Goal: Task Accomplishment & Management: Manage account settings

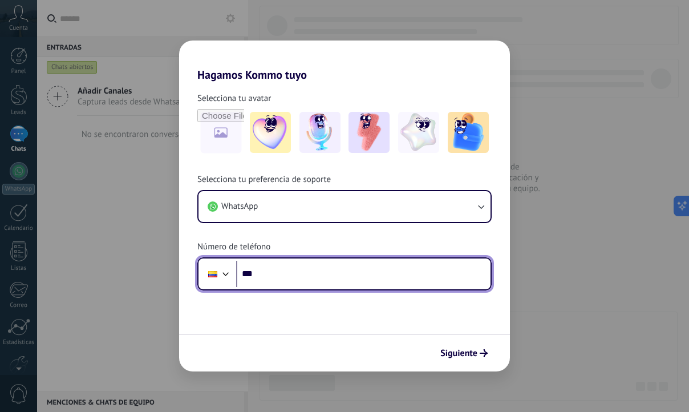
click at [298, 262] on input "***" at bounding box center [363, 274] width 254 height 26
type input "**********"
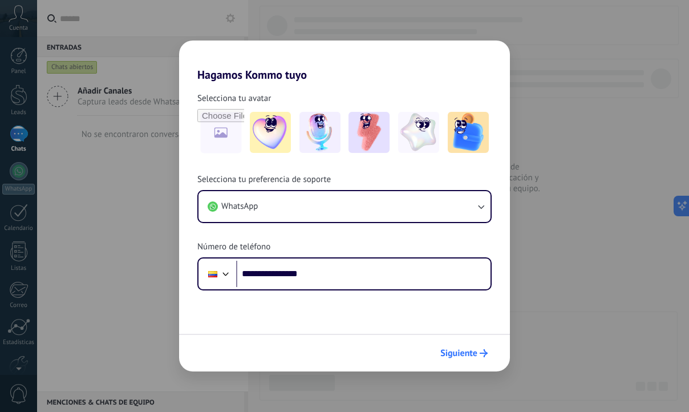
click at [480, 351] on icon "submit" at bounding box center [484, 353] width 8 height 8
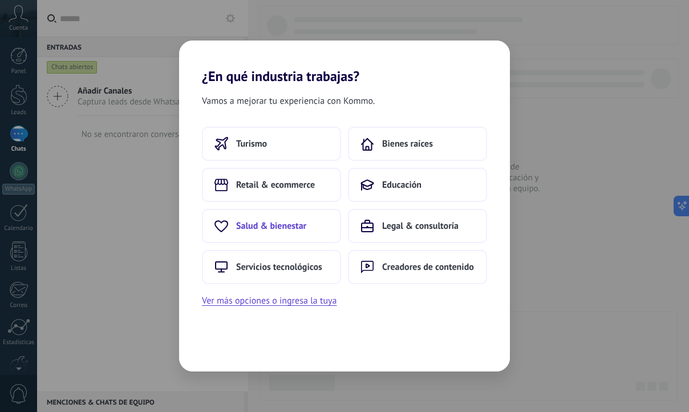
click at [299, 230] on span "Salud & bienestar" at bounding box center [271, 225] width 70 height 11
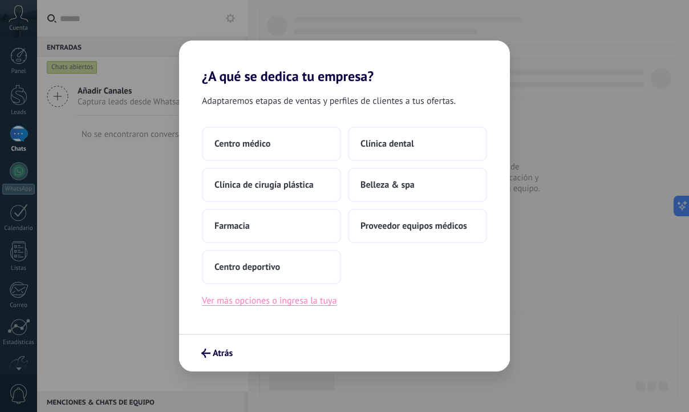
click at [254, 303] on button "Ver más opciones o ingresa la tuya" at bounding box center [269, 300] width 135 height 15
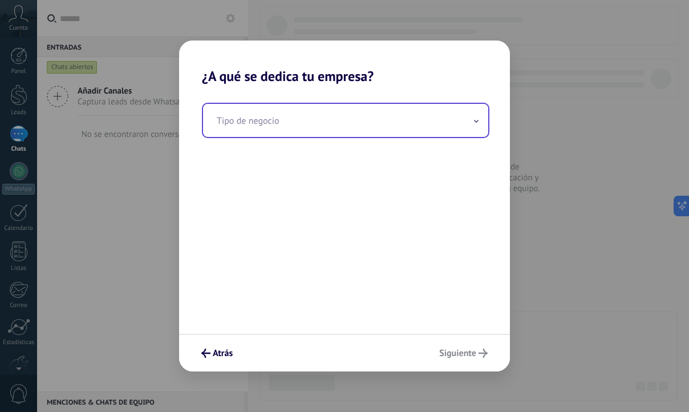
click at [281, 128] on input "text" at bounding box center [345, 120] width 285 height 33
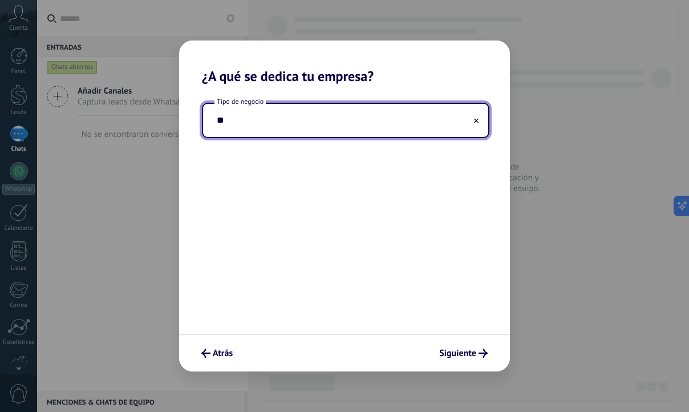
type input "*"
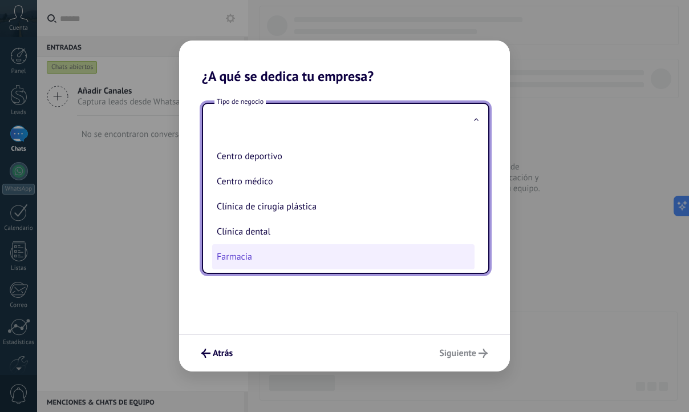
scroll to position [51, 0]
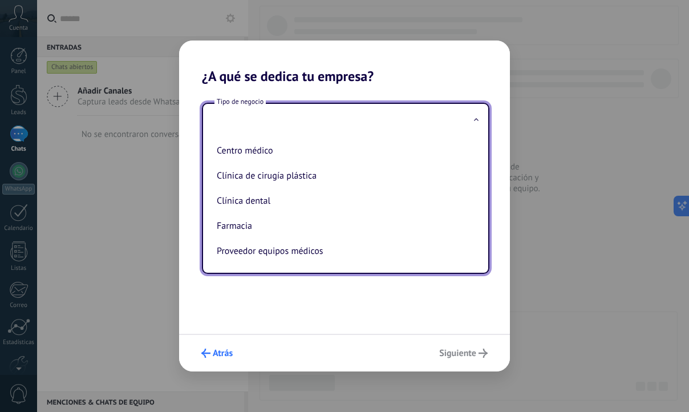
click at [218, 351] on span "Atrás" at bounding box center [223, 353] width 20 height 8
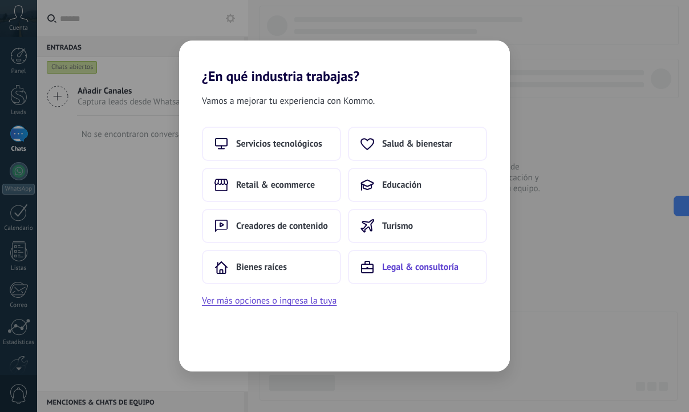
click at [390, 274] on button "Legal & consultoría" at bounding box center [417, 267] width 139 height 34
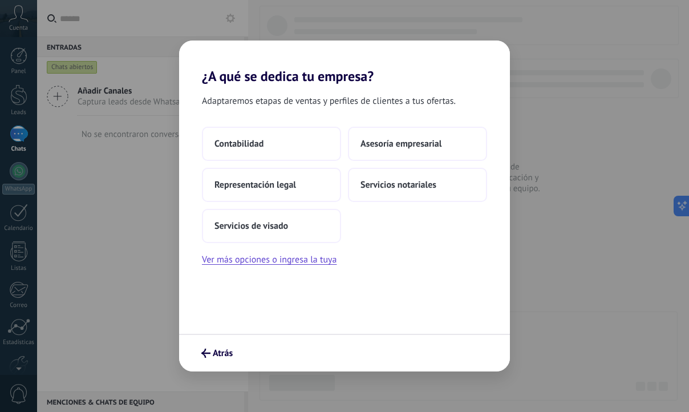
click at [207, 342] on div "Atrás" at bounding box center [344, 353] width 331 height 38
click at [209, 349] on icon "submit" at bounding box center [205, 353] width 9 height 9
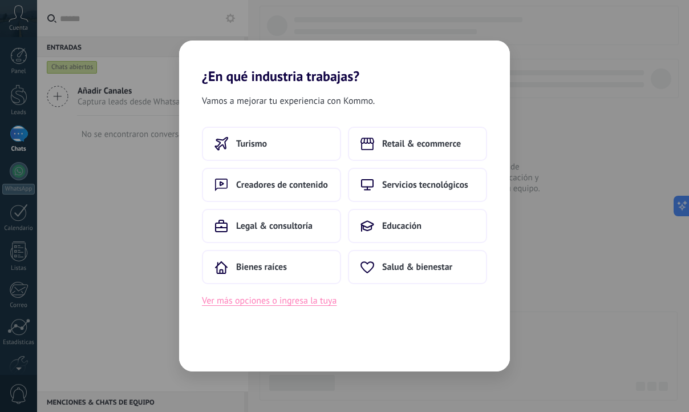
click at [299, 302] on button "Ver más opciones o ingresa la tuya" at bounding box center [269, 300] width 135 height 15
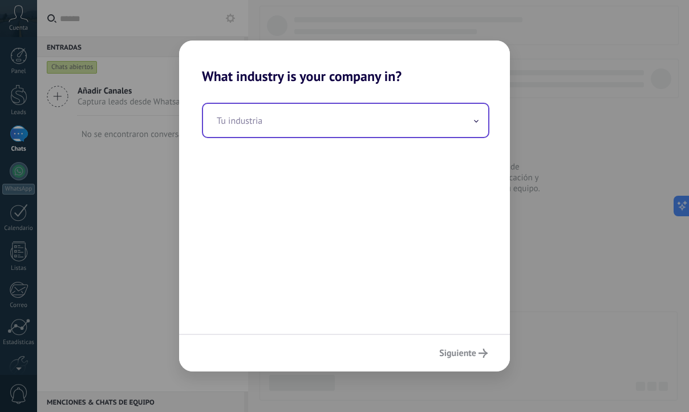
click at [288, 122] on input "text" at bounding box center [345, 120] width 285 height 33
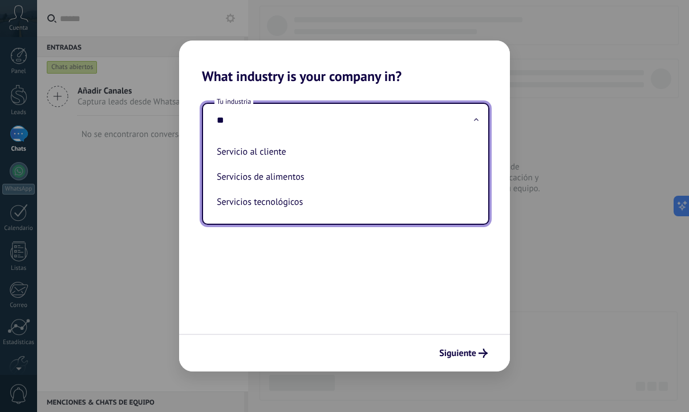
type input "*"
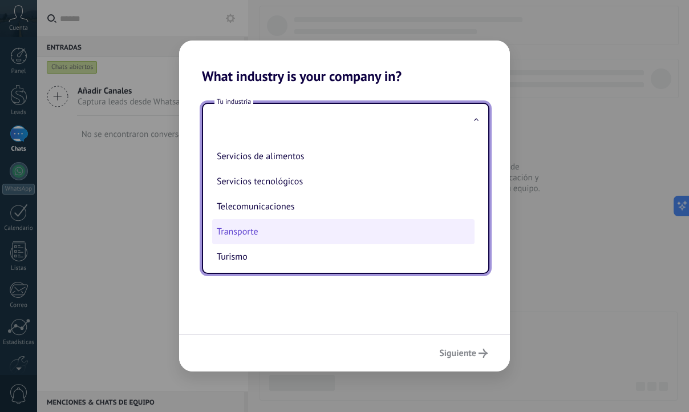
scroll to position [302, 0]
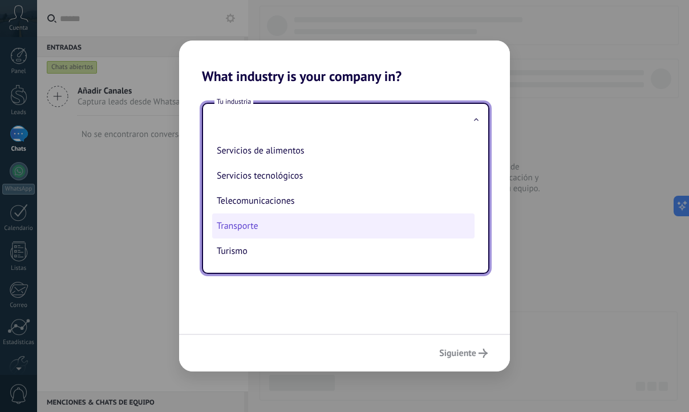
click at [325, 228] on li "Transporte" at bounding box center [343, 225] width 262 height 25
type input "**********"
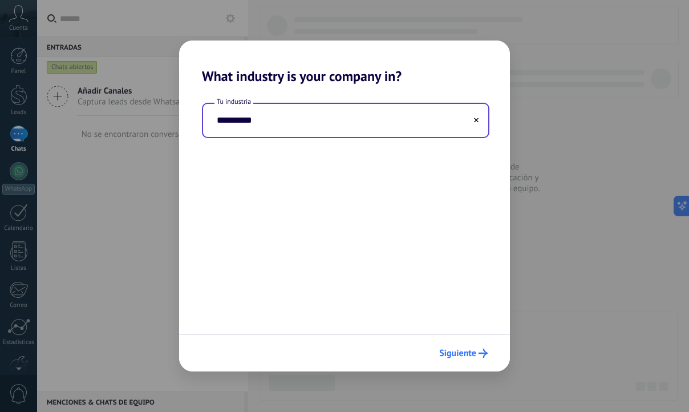
click at [460, 356] on span "Siguiente" at bounding box center [457, 353] width 37 height 8
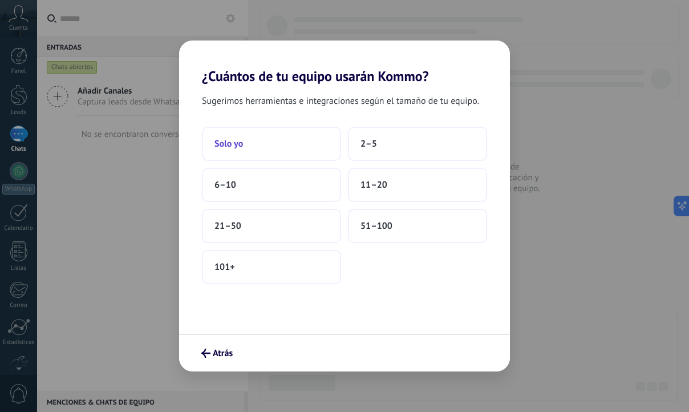
click at [237, 149] on button "Solo yo" at bounding box center [271, 144] width 139 height 34
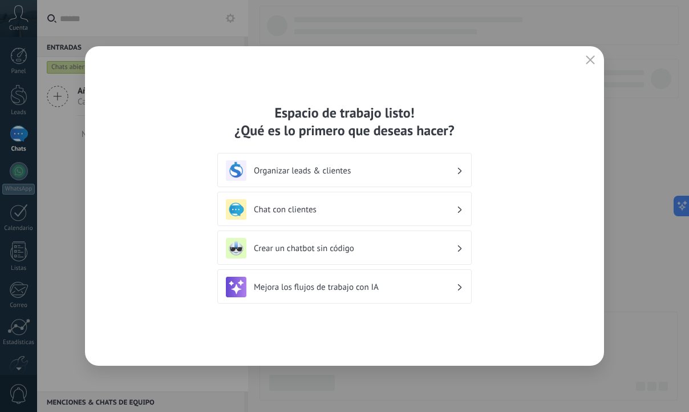
click at [316, 211] on h3 "Chat con clientes" at bounding box center [355, 209] width 203 height 11
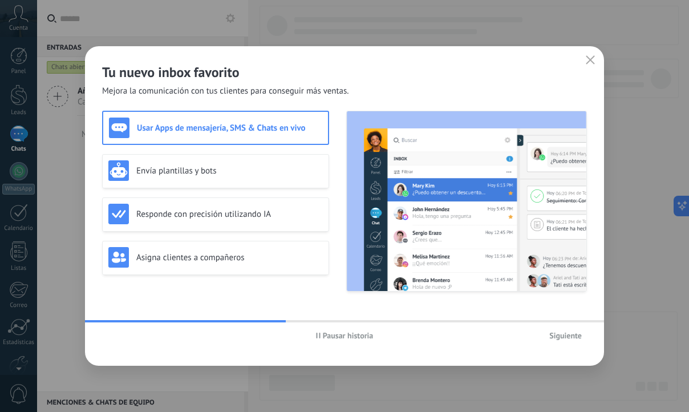
click at [565, 327] on div "Siguiente" at bounding box center [506, 335] width 161 height 17
click at [566, 332] on span "Siguiente" at bounding box center [565, 335] width 33 height 8
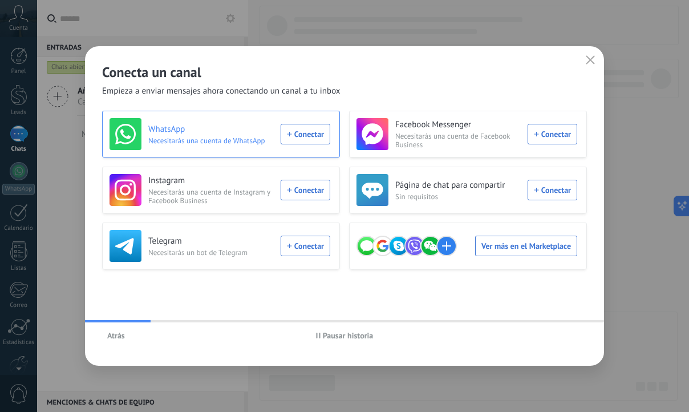
click at [306, 129] on div "WhatsApp Necesitarás una cuenta de WhatsApp Conectar" at bounding box center [220, 134] width 221 height 32
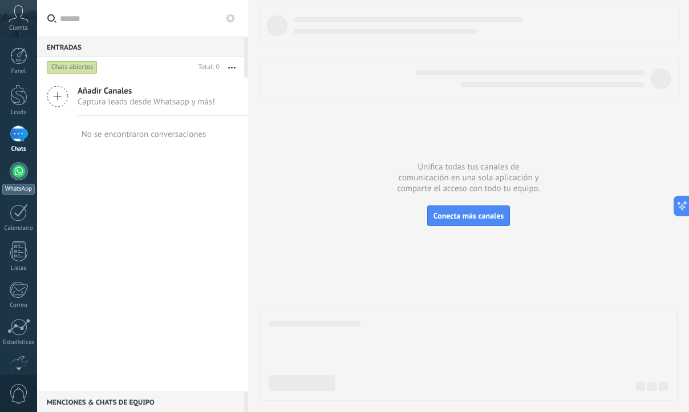
click at [16, 171] on body ".abccls-1,.abccls-2{fill-rule:evenodd}.abccls-2{fill:#fff} .abfcls-1{fill:none}…" at bounding box center [344, 206] width 689 height 412
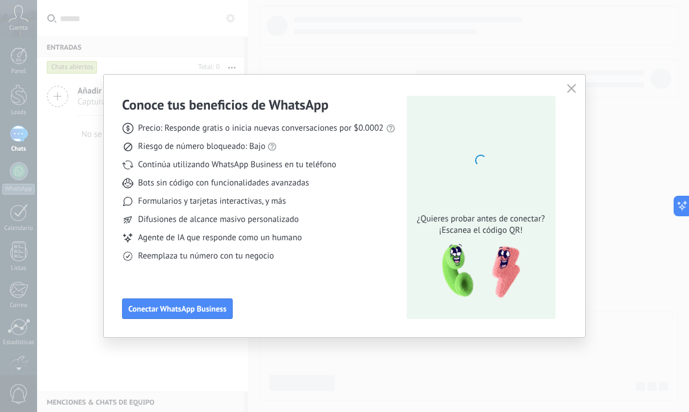
click at [72, 158] on div "Conoce tus beneficios de WhatsApp Precio: Responde gratis o inicia nuevas conve…" at bounding box center [344, 206] width 689 height 412
click at [199, 311] on span "Conectar WhatsApp Business" at bounding box center [177, 309] width 98 height 8
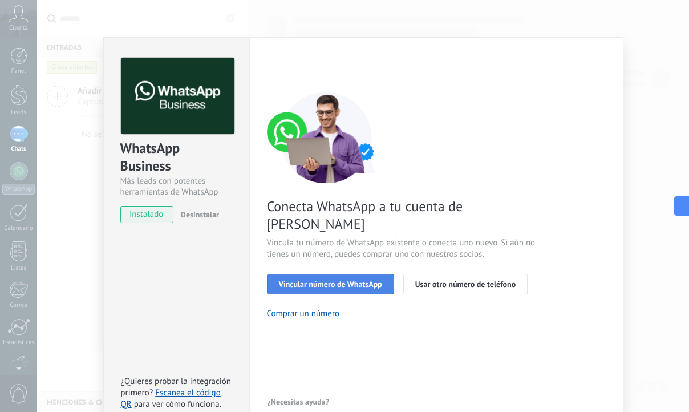
click at [366, 274] on button "Vincular número de WhatsApp" at bounding box center [330, 284] width 127 height 21
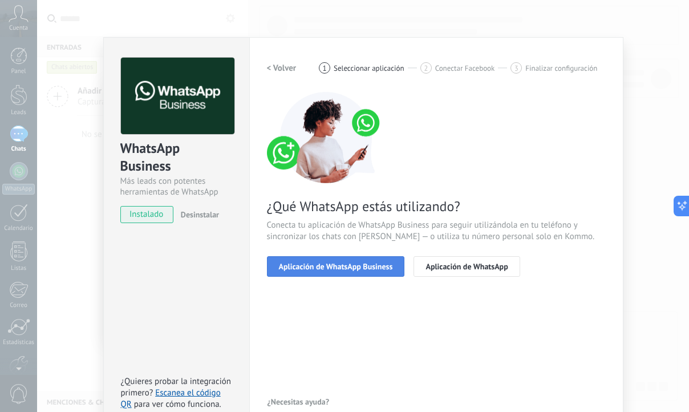
click at [366, 269] on span "Aplicación de WhatsApp Business" at bounding box center [336, 266] width 114 height 8
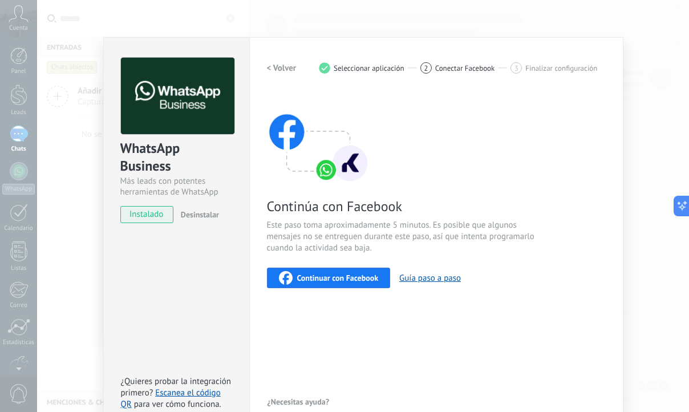
click at [366, 280] on span "Continuar con Facebook" at bounding box center [338, 278] width 82 height 8
click at [326, 283] on div "Continuar con Facebook" at bounding box center [329, 278] width 100 height 14
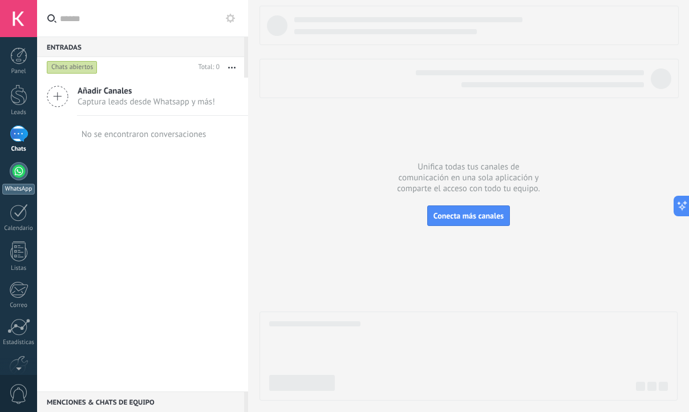
click at [17, 164] on div at bounding box center [19, 171] width 18 height 18
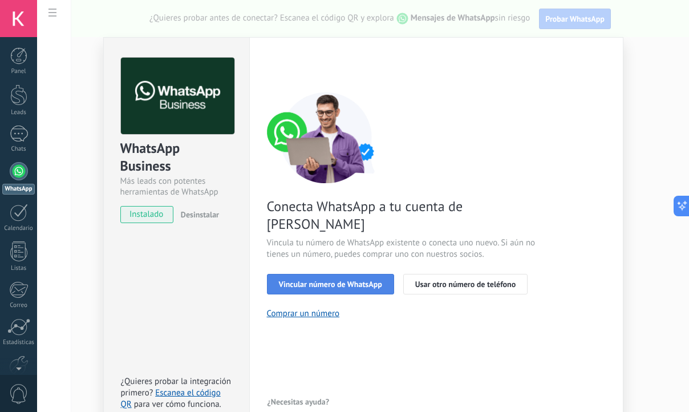
click at [303, 274] on button "Vincular número de WhatsApp" at bounding box center [330, 284] width 127 height 21
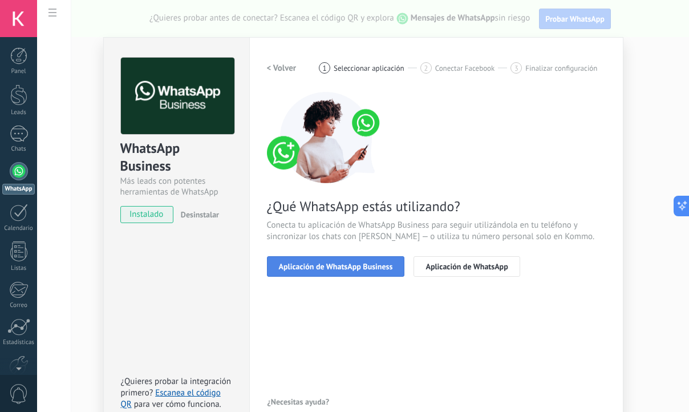
click at [302, 269] on span "Aplicación de WhatsApp Business" at bounding box center [336, 266] width 114 height 8
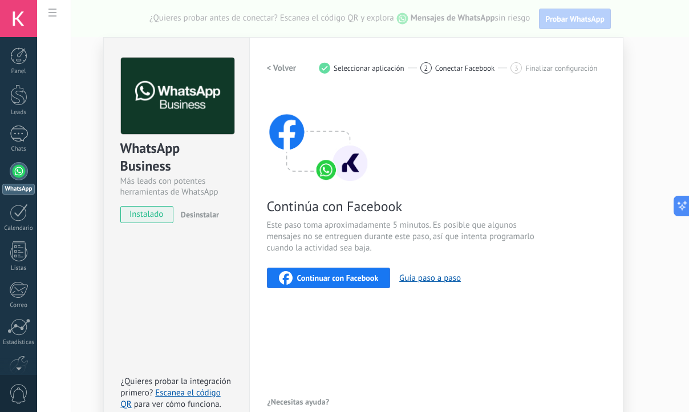
click at [304, 276] on span "Continuar con Facebook" at bounding box center [338, 278] width 82 height 8
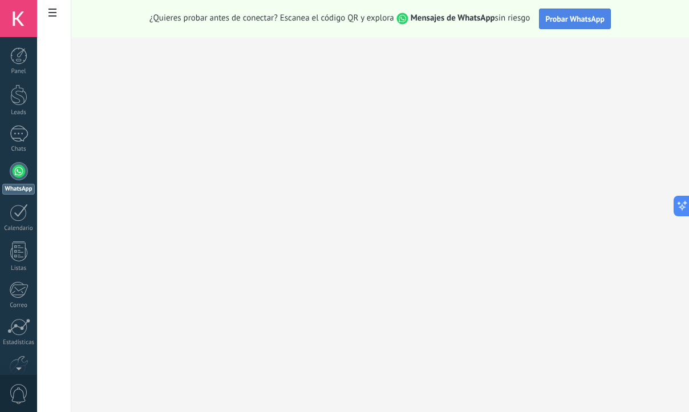
click at [553, 26] on button "Probar WhatsApp" at bounding box center [575, 19] width 72 height 21
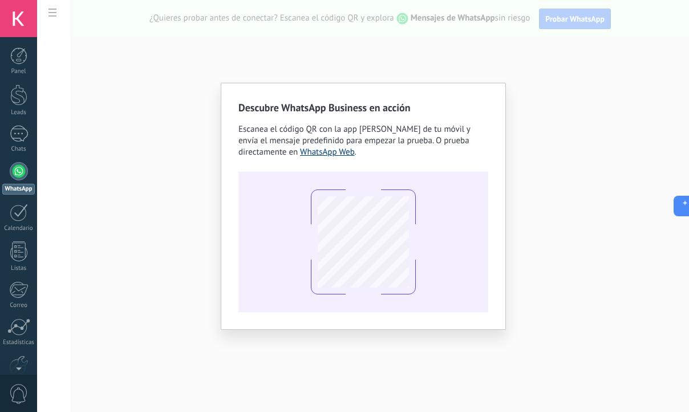
click at [317, 153] on link "WhatsApp Web" at bounding box center [327, 152] width 55 height 11
click at [175, 75] on div "Descubre WhatsApp Business en acción Escanea el código QR con la app de cámara …" at bounding box center [363, 206] width 652 height 412
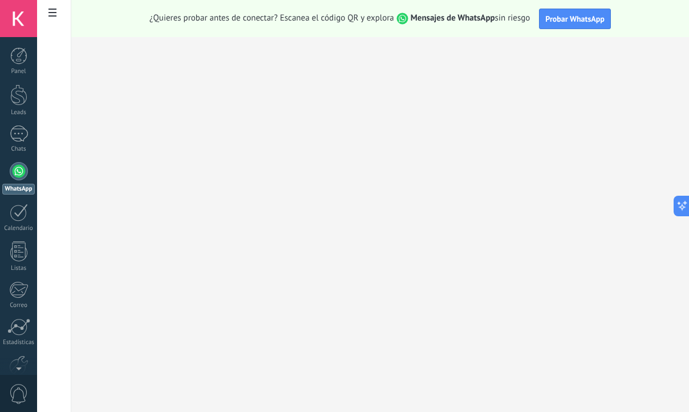
click at [13, 179] on link "WhatsApp" at bounding box center [18, 178] width 37 height 33
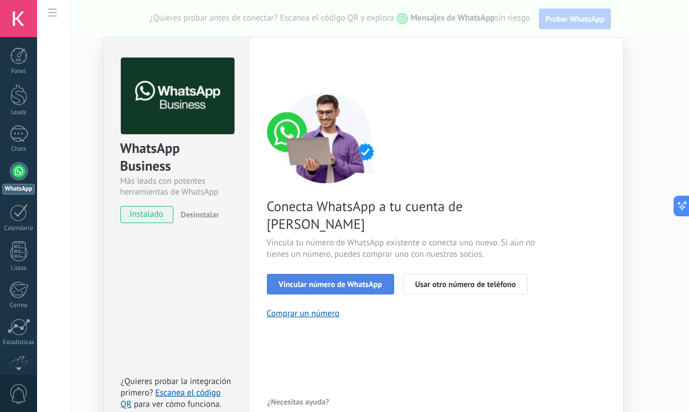
click at [326, 280] on span "Vincular número de WhatsApp" at bounding box center [330, 284] width 103 height 8
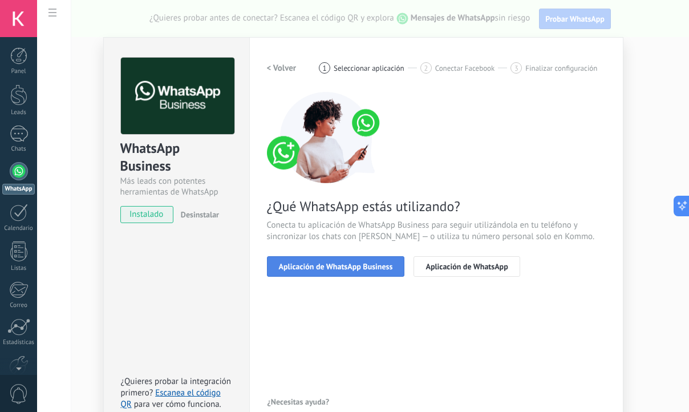
click at [326, 265] on span "Aplicación de WhatsApp Business" at bounding box center [336, 266] width 114 height 8
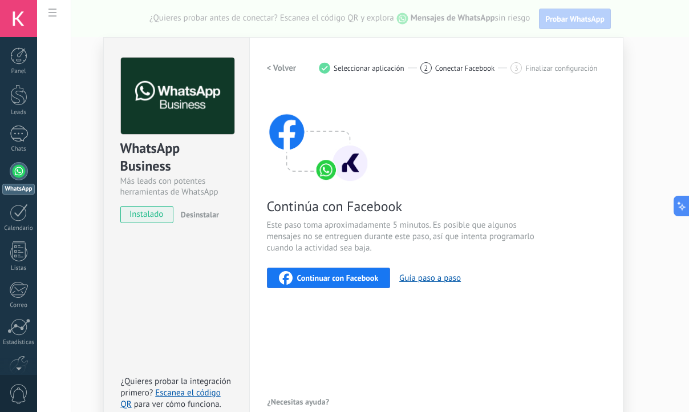
click at [327, 274] on span "Continuar con Facebook" at bounding box center [338, 278] width 82 height 8
click at [365, 274] on span "Continuar con Facebook" at bounding box center [338, 278] width 82 height 8
click at [346, 274] on span "Continuar con Facebook" at bounding box center [338, 278] width 82 height 8
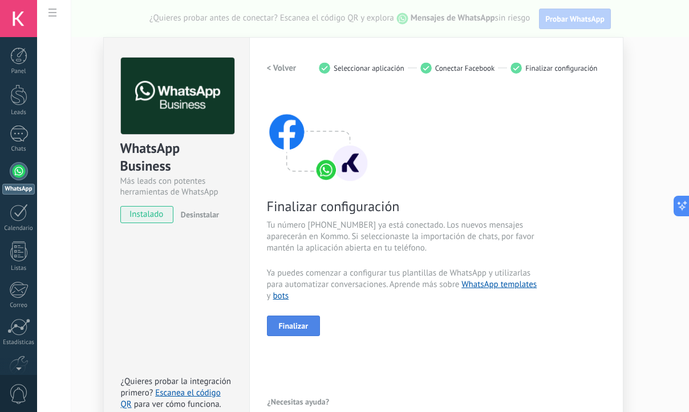
click at [294, 325] on span "Finalizar" at bounding box center [294, 326] width 30 height 8
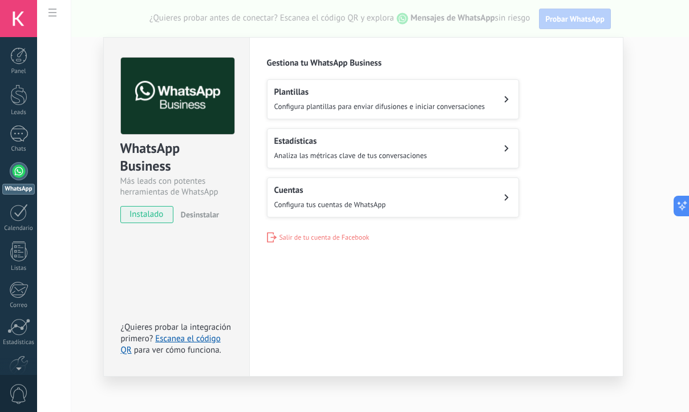
scroll to position [7, 0]
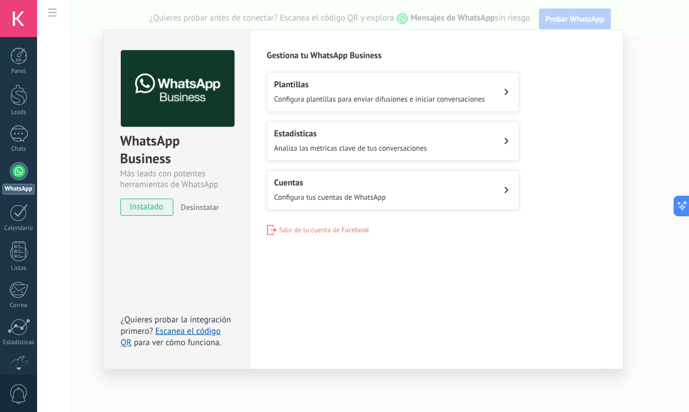
click at [336, 94] on span "Configura plantillas para enviar difusiones e iniciar conversaciones" at bounding box center [379, 99] width 211 height 10
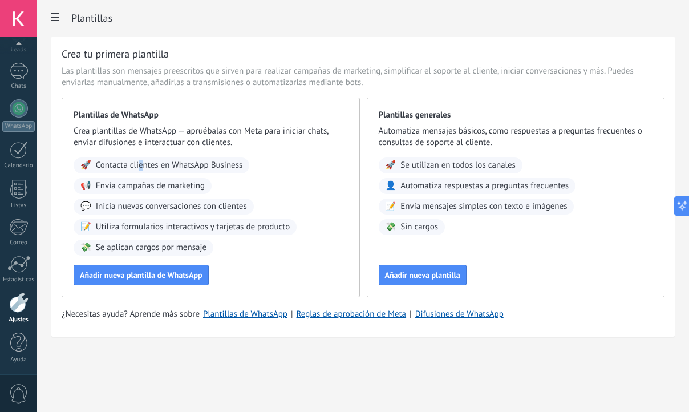
click at [141, 167] on span "Contacta clientes en WhatsApp Business" at bounding box center [169, 165] width 147 height 11
click at [117, 187] on span "Envía campañas de marketing" at bounding box center [150, 185] width 109 height 11
drag, startPoint x: 112, startPoint y: 204, endPoint x: 242, endPoint y: 208, distance: 129.6
click at [242, 208] on span "Inicia nuevas conversaciones con clientes" at bounding box center [171, 206] width 151 height 11
drag, startPoint x: 104, startPoint y: 226, endPoint x: 217, endPoint y: 226, distance: 113.5
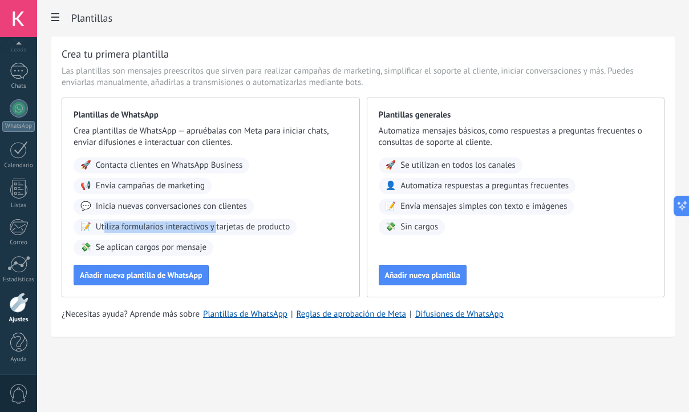
click at [217, 226] on span "Utiliza formularios interactivos y tarjetas de producto" at bounding box center [193, 226] width 195 height 11
click at [135, 273] on span "Añadir nueva plantilla de WhatsApp" at bounding box center [141, 275] width 123 height 8
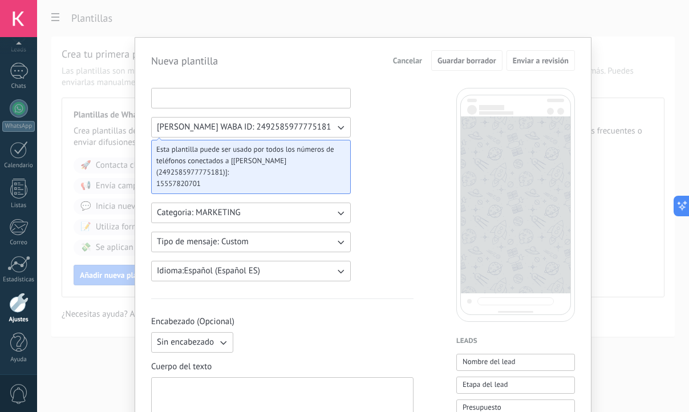
click at [220, 100] on input at bounding box center [251, 97] width 199 height 18
click at [269, 95] on input at bounding box center [251, 97] width 199 height 18
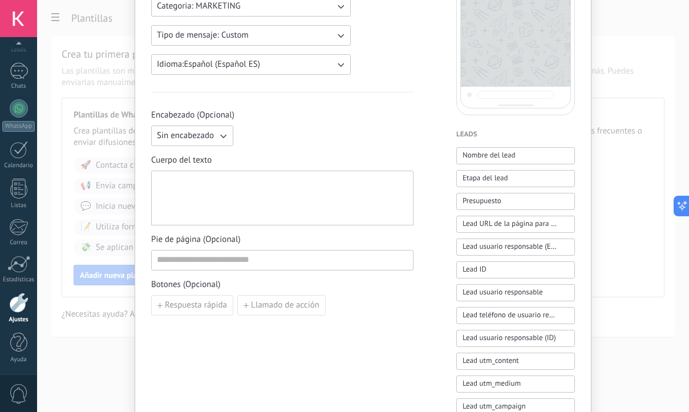
scroll to position [217, 0]
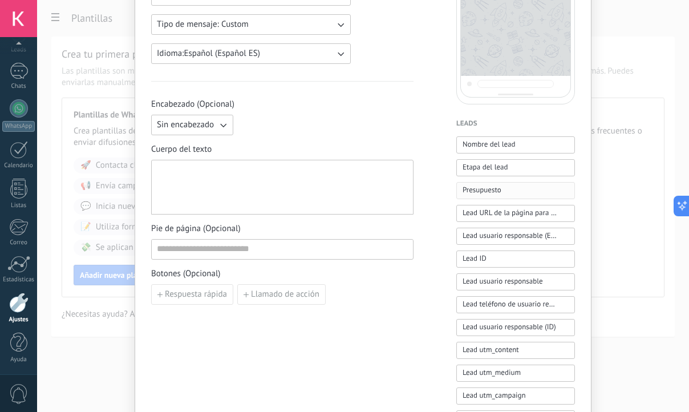
type input "***"
click at [478, 191] on span "Presupuesto" at bounding box center [482, 189] width 39 height 11
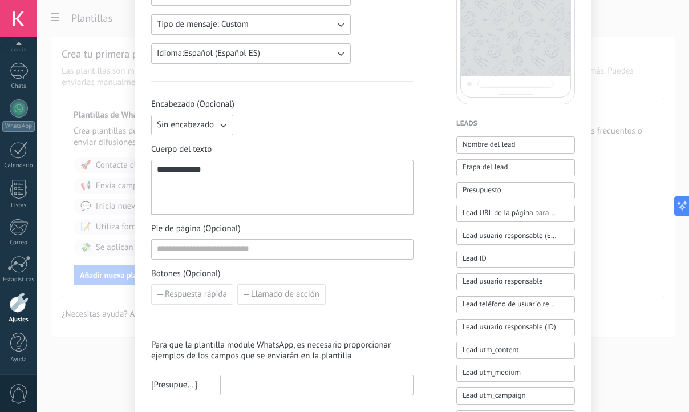
drag, startPoint x: 338, startPoint y: 187, endPoint x: 136, endPoint y: 175, distance: 202.3
click at [136, 175] on div "**********" at bounding box center [363, 242] width 457 height 845
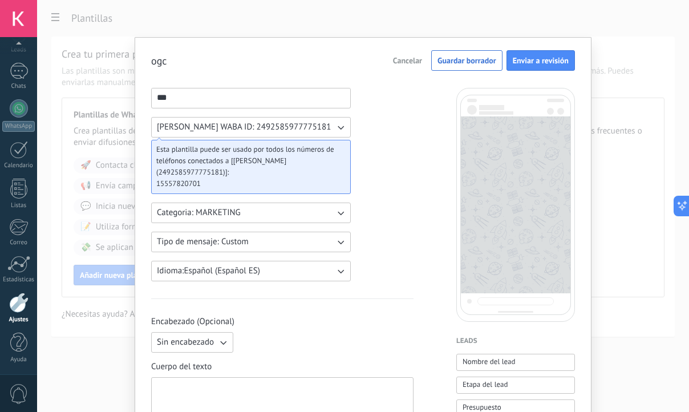
click at [402, 56] on span "Cancelar" at bounding box center [407, 60] width 29 height 8
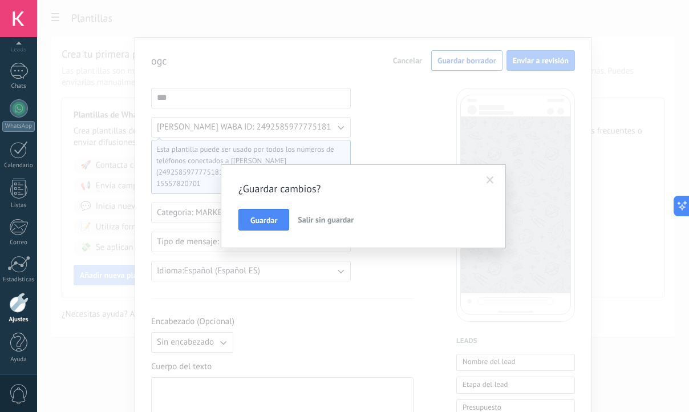
click at [315, 218] on span "Salir sin guardar" at bounding box center [326, 220] width 56 height 10
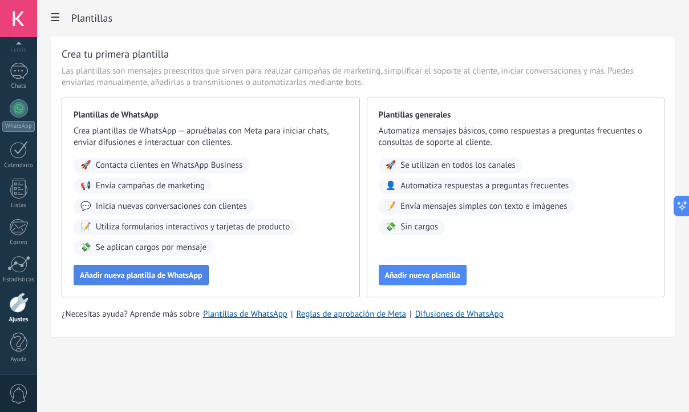
click at [165, 278] on span "Añadir nueva plantilla de WhatsApp" at bounding box center [141, 275] width 123 height 8
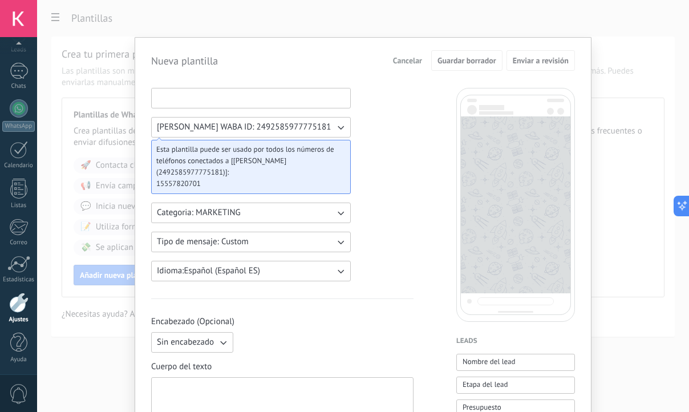
click at [184, 96] on input at bounding box center [251, 97] width 199 height 18
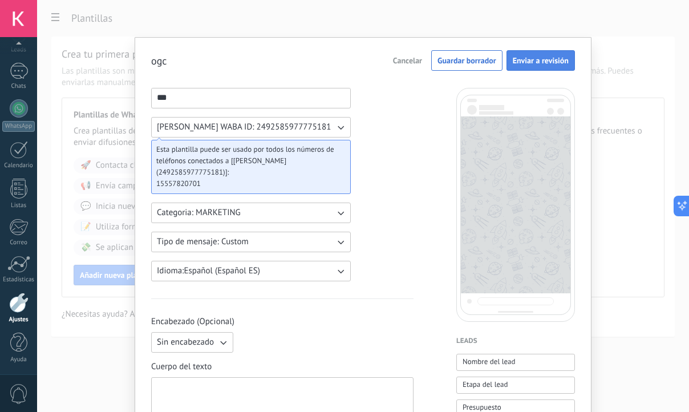
type input "***"
click at [525, 61] on span "Enviar a revisión" at bounding box center [541, 60] width 56 height 8
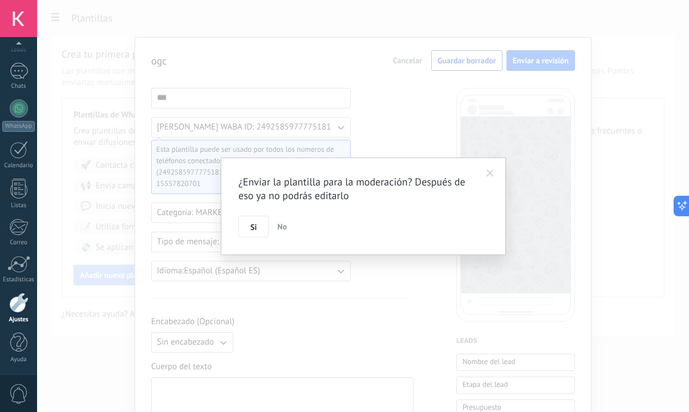
click at [493, 171] on span at bounding box center [490, 173] width 7 height 8
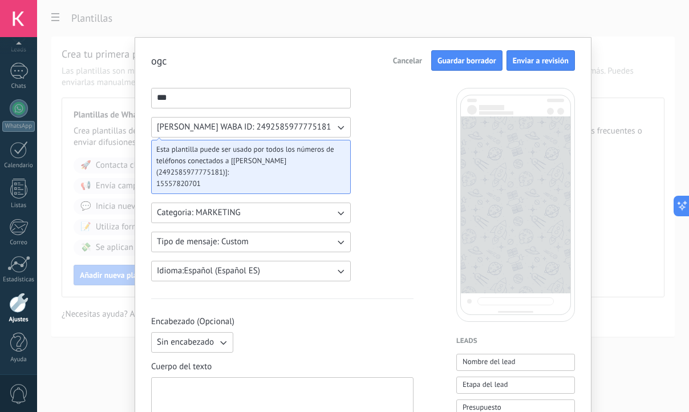
click at [453, 60] on span "Guardar borrador" at bounding box center [467, 60] width 59 height 8
click at [481, 56] on span "Guardar borrador" at bounding box center [467, 60] width 59 height 8
click at [520, 60] on span "Enviar a revisión" at bounding box center [541, 60] width 56 height 8
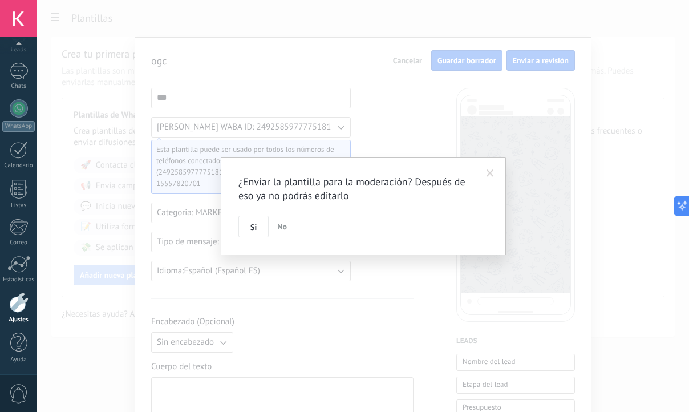
click at [307, 200] on h2 "¿Enviar la plantilla para la moderación? Después de eso ya no podrás editarlo" at bounding box center [357, 188] width 238 height 27
click at [503, 175] on div "¿Enviar la plantilla para la moderación? Después de eso ya no podrás editarlo S…" at bounding box center [363, 206] width 285 height 98
click at [493, 173] on span at bounding box center [490, 173] width 7 height 8
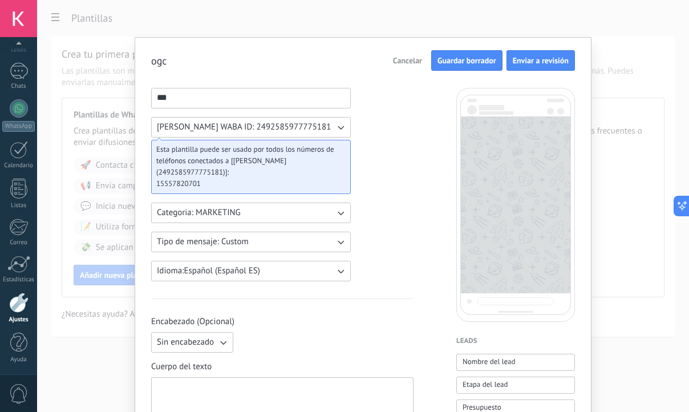
click at [325, 125] on button "camilo restrepo WABA ID: 2492585977775181" at bounding box center [251, 127] width 200 height 21
click at [325, 125] on li "camilo restrepo WABA ID: 2492585977775181" at bounding box center [247, 127] width 206 height 19
click at [325, 125] on button "camilo restrepo WABA ID: 2492585977775181" at bounding box center [251, 127] width 200 height 21
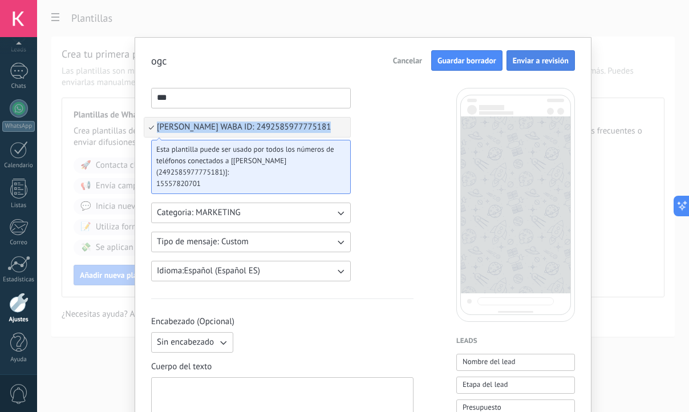
click at [532, 66] on button "Enviar a revisión" at bounding box center [541, 60] width 68 height 21
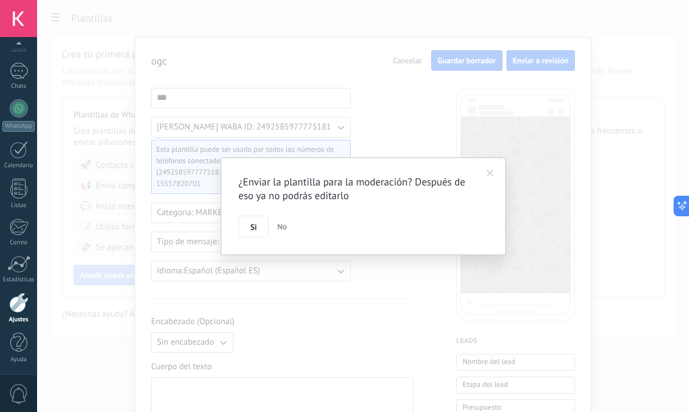
click at [485, 179] on span at bounding box center [490, 173] width 19 height 19
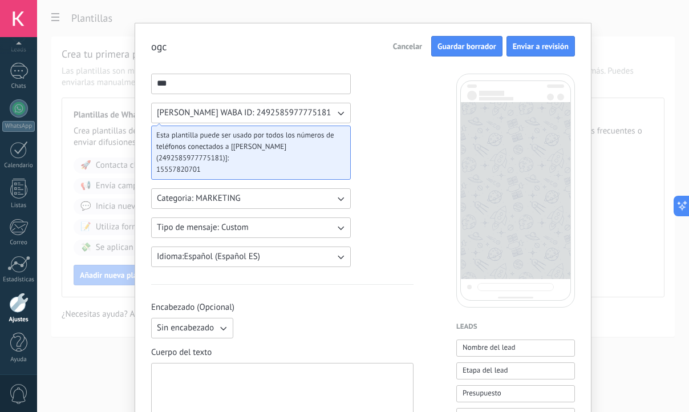
scroll to position [22, 0]
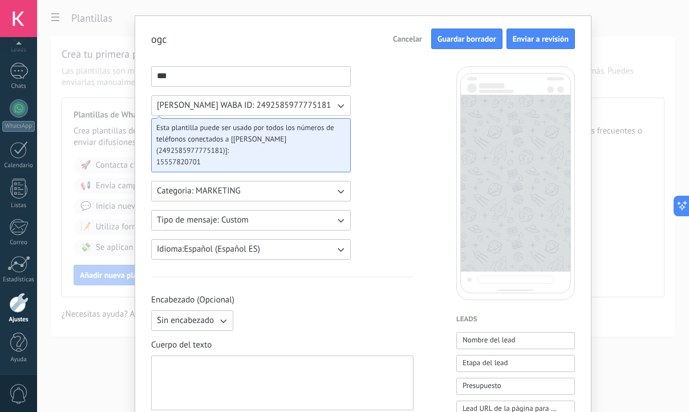
click at [185, 385] on div at bounding box center [282, 383] width 251 height 45
click at [412, 41] on span "Cancelar" at bounding box center [407, 39] width 29 height 8
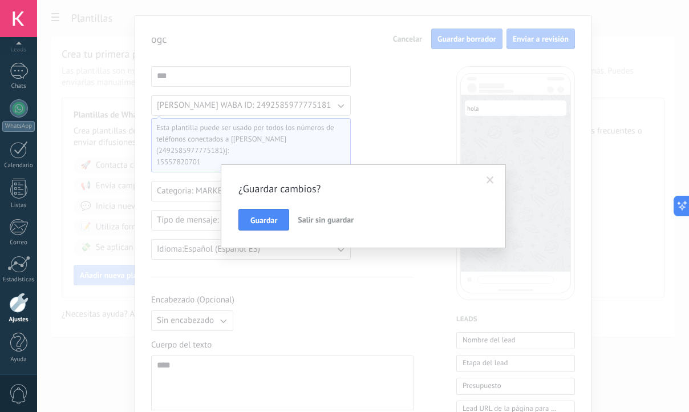
click at [310, 219] on span "Salir sin guardar" at bounding box center [326, 220] width 56 height 10
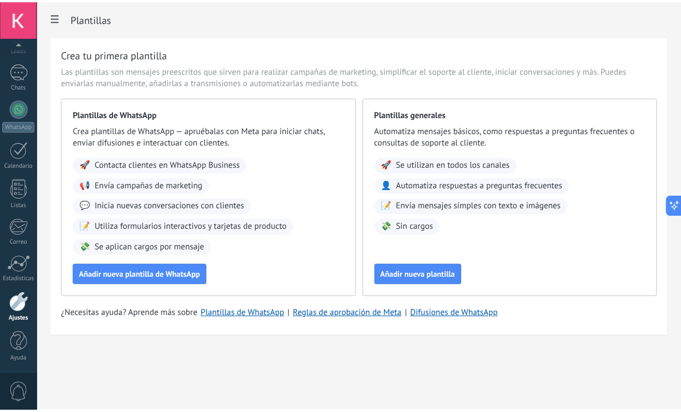
scroll to position [0, 0]
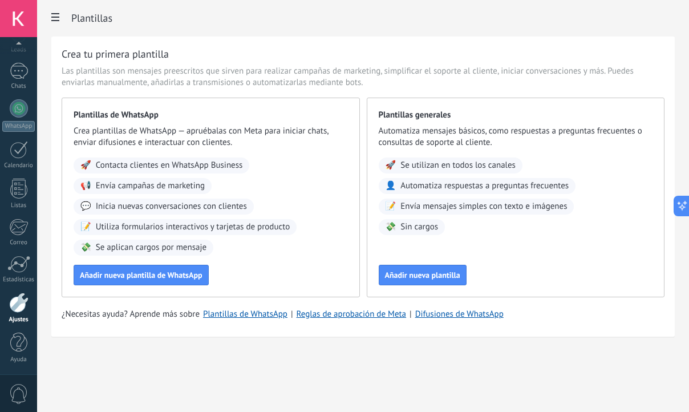
click at [59, 14] on span at bounding box center [55, 18] width 19 height 22
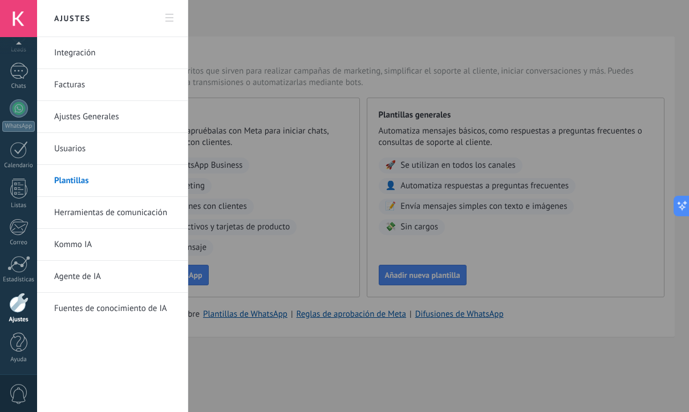
click at [91, 58] on link "Integración" at bounding box center [115, 53] width 122 height 32
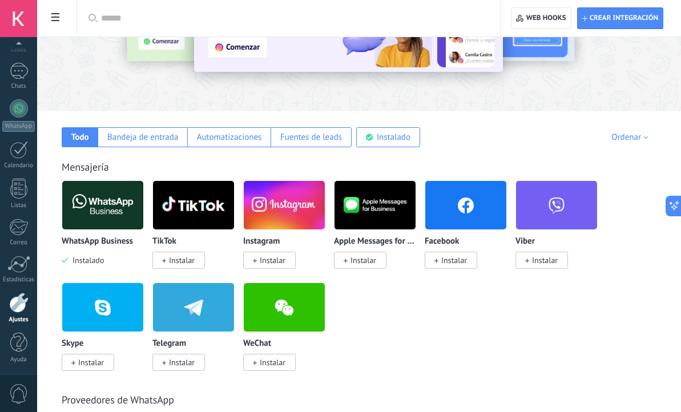
scroll to position [116, 0]
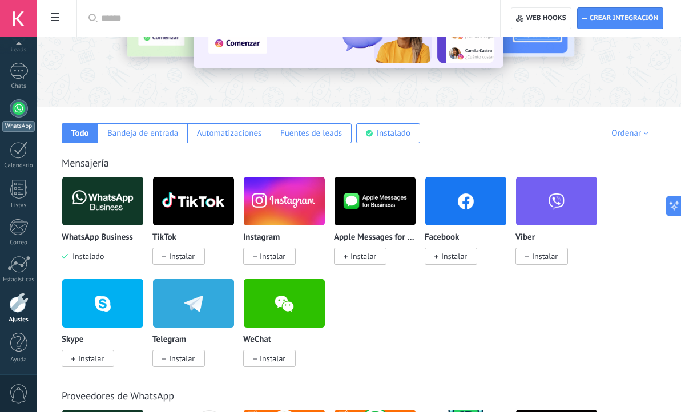
click at [18, 111] on div at bounding box center [19, 108] width 18 height 18
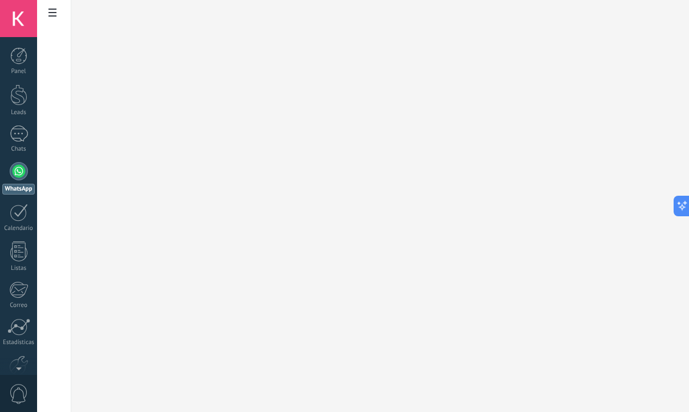
click at [28, 172] on link "WhatsApp" at bounding box center [18, 178] width 37 height 33
click at [23, 170] on div at bounding box center [19, 171] width 18 height 18
click at [18, 141] on div at bounding box center [19, 134] width 18 height 17
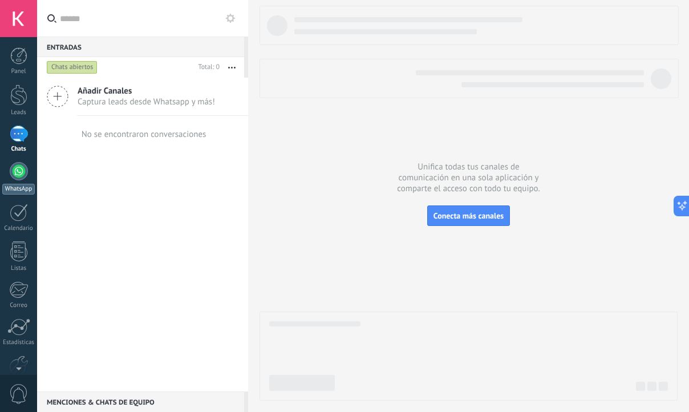
click at [21, 181] on link "WhatsApp" at bounding box center [18, 178] width 37 height 33
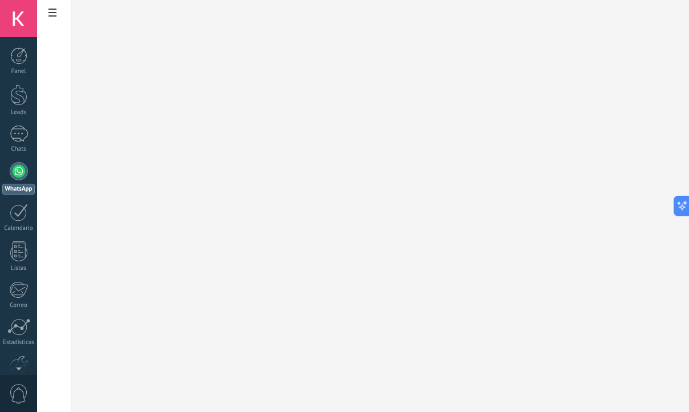
click at [13, 166] on div at bounding box center [19, 171] width 18 height 18
click at [57, 13] on span at bounding box center [52, 14] width 19 height 22
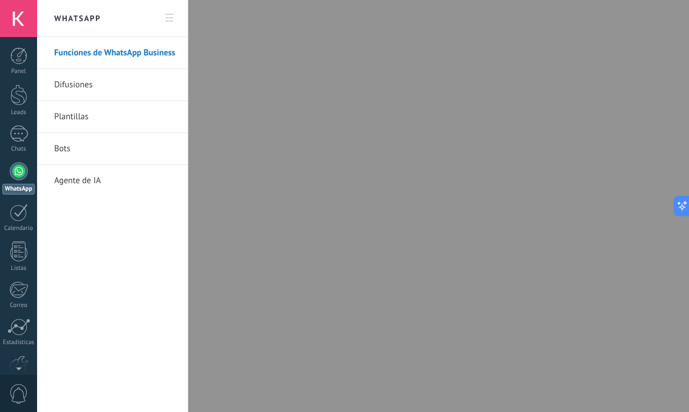
click at [91, 108] on link "Plantillas" at bounding box center [115, 117] width 122 height 32
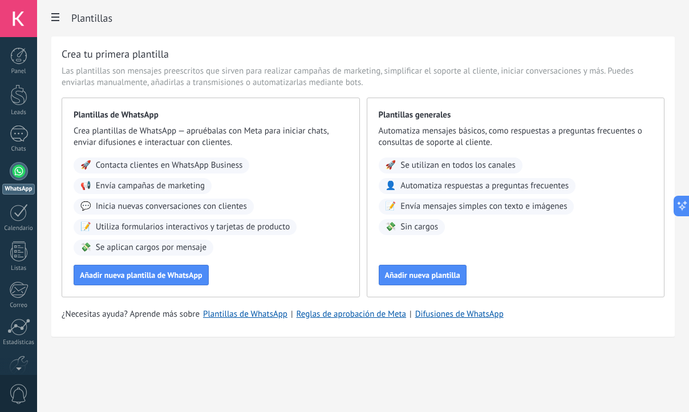
click at [55, 14] on use at bounding box center [55, 17] width 8 height 8
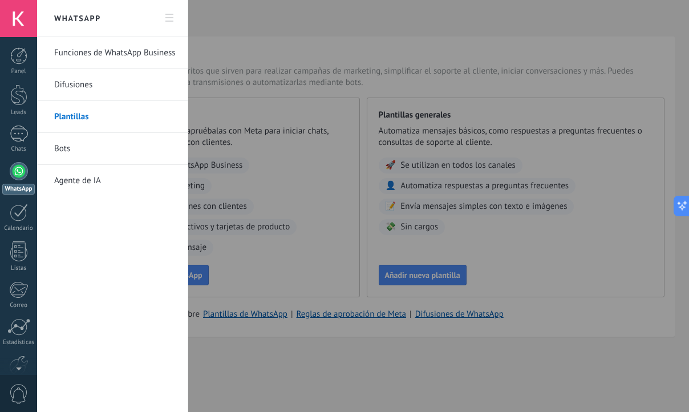
click at [79, 147] on link "Bots" at bounding box center [115, 149] width 122 height 32
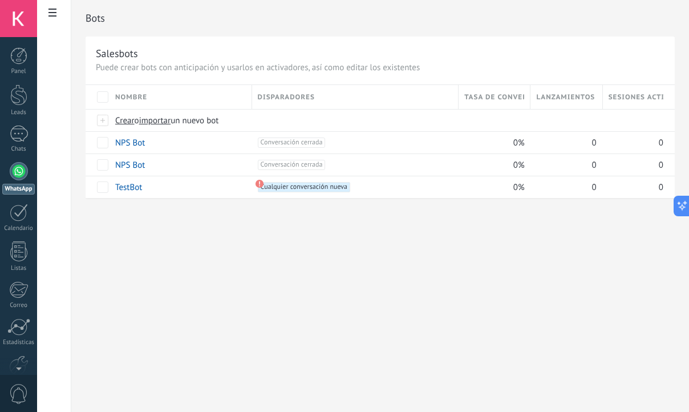
click at [44, 14] on span at bounding box center [52, 14] width 19 height 22
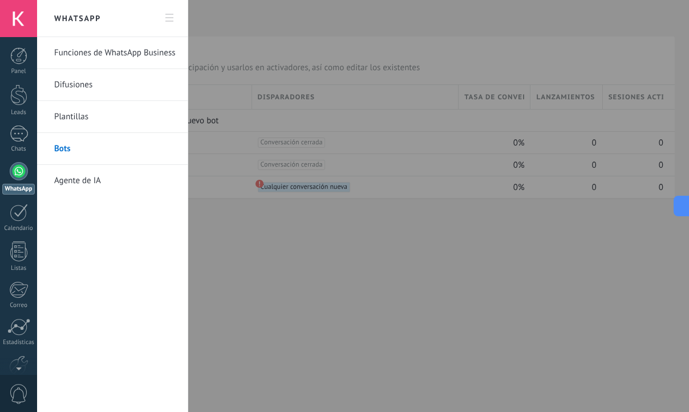
click at [96, 192] on link "Agente de IA" at bounding box center [115, 181] width 122 height 32
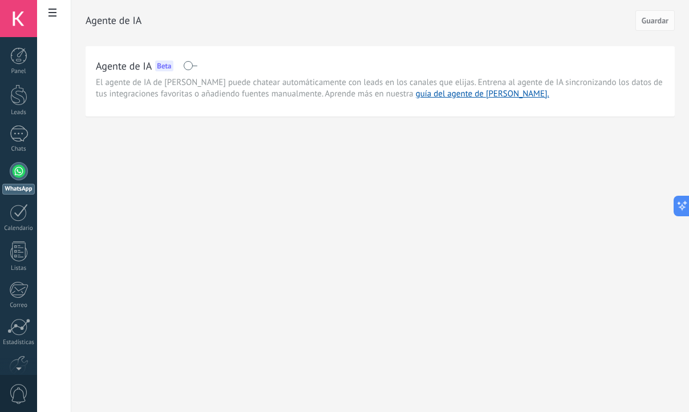
click at [192, 67] on span at bounding box center [190, 65] width 14 height 9
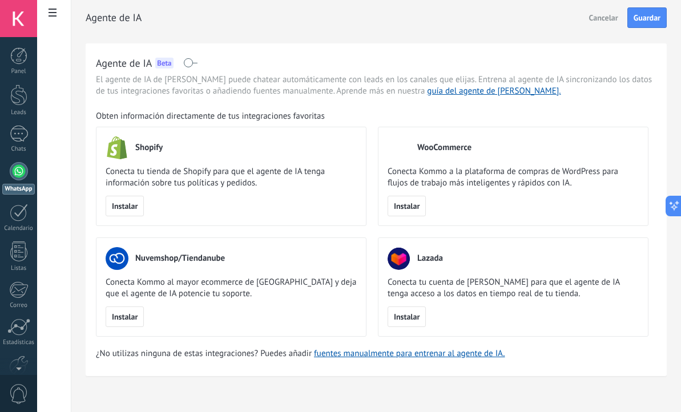
scroll to position [4, 0]
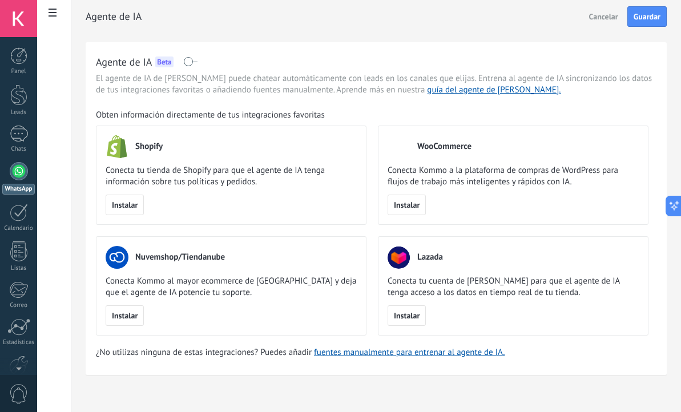
click at [189, 63] on span at bounding box center [190, 61] width 14 height 9
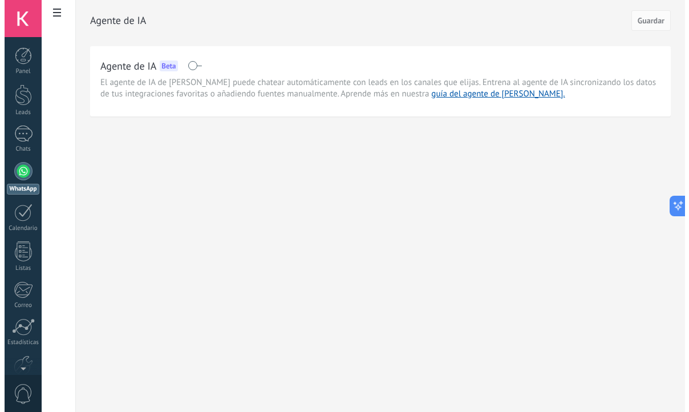
scroll to position [0, 0]
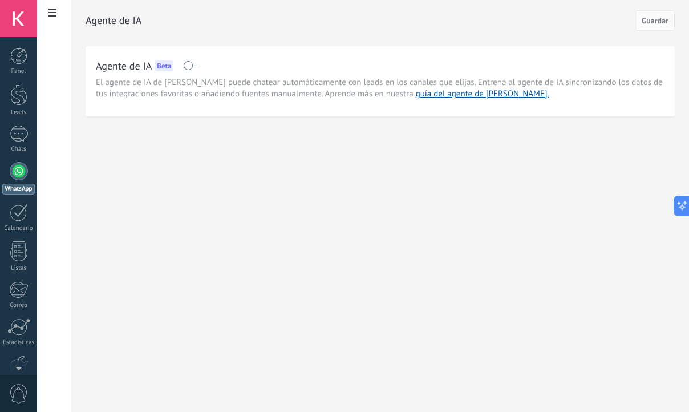
click at [189, 63] on span at bounding box center [190, 65] width 14 height 9
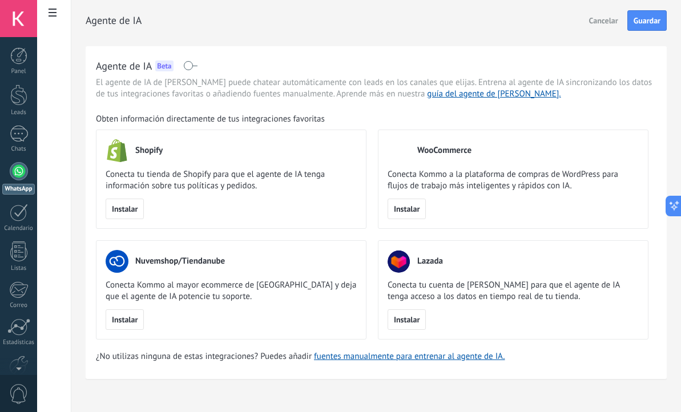
click at [189, 63] on span at bounding box center [190, 65] width 14 height 9
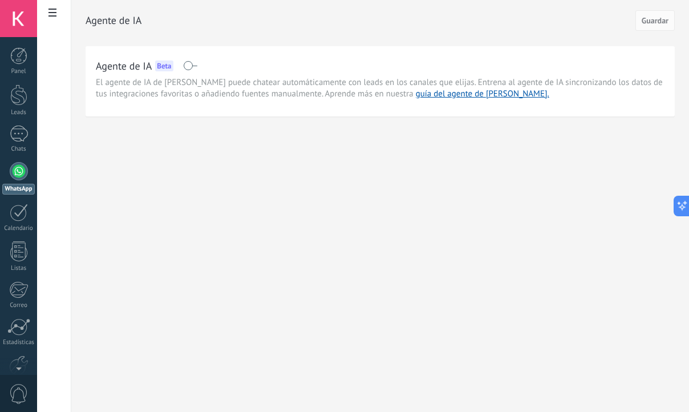
click at [57, 13] on span at bounding box center [52, 14] width 19 height 22
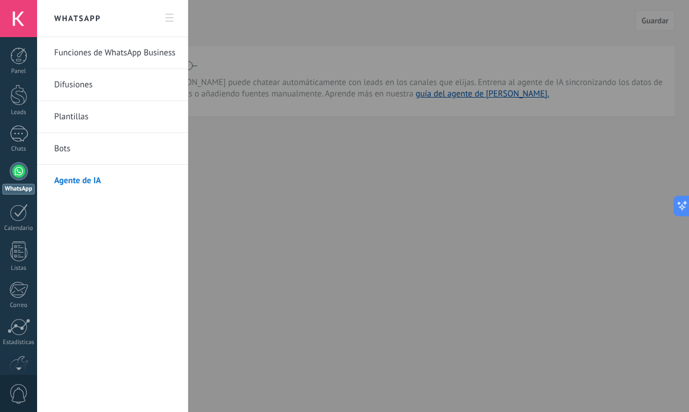
click at [105, 53] on link "Funciones de WhatsApp Business" at bounding box center [115, 53] width 122 height 32
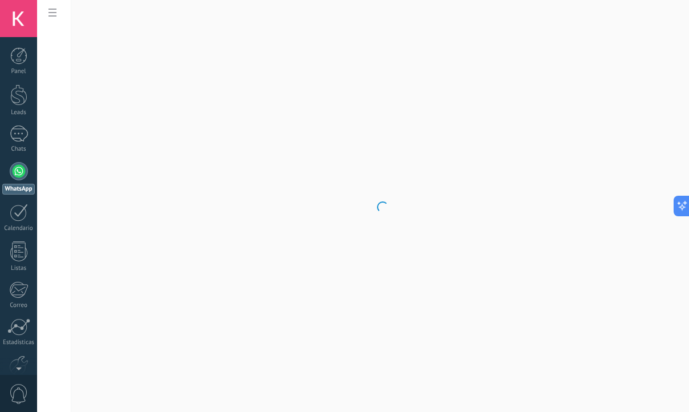
click at [44, 11] on body ".abccls-1,.abccls-2{fill-rule:evenodd}.abccls-2{fill:#fff} .abfcls-1{fill:none}…" at bounding box center [344, 206] width 689 height 412
click at [47, 11] on body ".abccls-1,.abccls-2{fill-rule:evenodd}.abccls-2{fill:#fff} .abfcls-1{fill:none}…" at bounding box center [344, 206] width 689 height 412
click at [53, 14] on body ".abccls-1,.abccls-2{fill-rule:evenodd}.abccls-2{fill:#fff} .abfcls-1{fill:none}…" at bounding box center [344, 206] width 689 height 412
click at [53, 14] on icon at bounding box center [52, 13] width 8 height 8
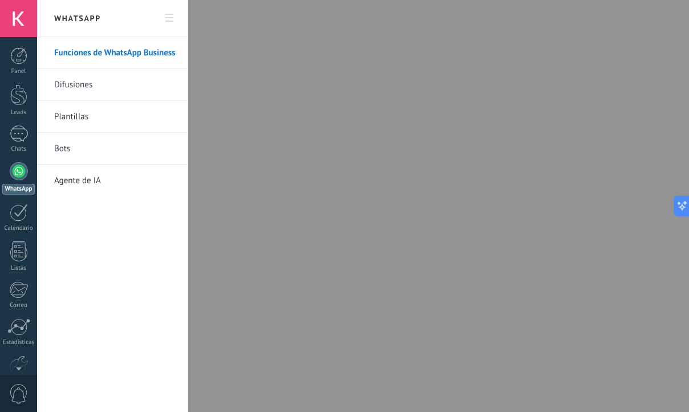
click at [87, 78] on link "Difusiones" at bounding box center [115, 85] width 122 height 32
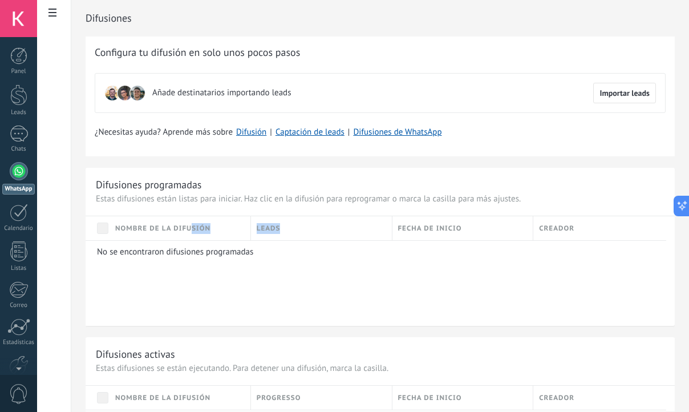
drag, startPoint x: 189, startPoint y: 224, endPoint x: 326, endPoint y: 224, distance: 136.9
click at [326, 224] on div "Nombre de la difusión Leads Fecha de inicio Creador" at bounding box center [380, 228] width 589 height 24
click at [214, 225] on div "Nombre de la difusión" at bounding box center [180, 228] width 141 height 24
click at [299, 229] on div "Leads" at bounding box center [321, 228] width 141 height 24
drag, startPoint x: 461, startPoint y: 227, endPoint x: 468, endPoint y: 227, distance: 6.8
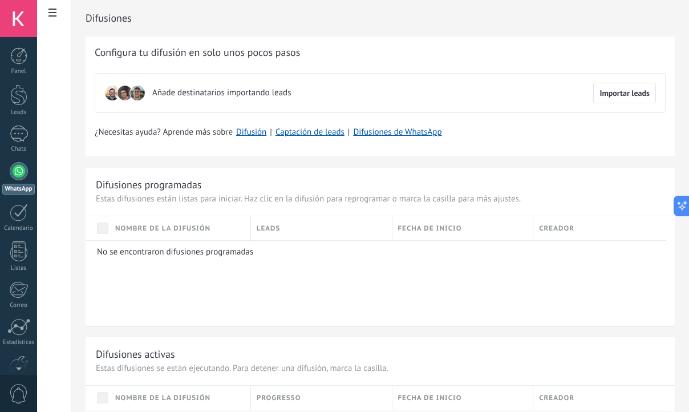
click at [462, 227] on div "Fecha de inicio" at bounding box center [462, 228] width 141 height 24
click at [580, 227] on div "Creador" at bounding box center [603, 228] width 141 height 24
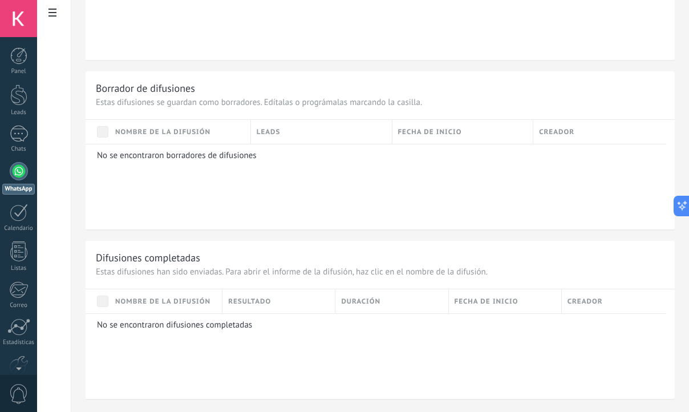
scroll to position [436, 0]
click at [57, 10] on span at bounding box center [52, 14] width 19 height 22
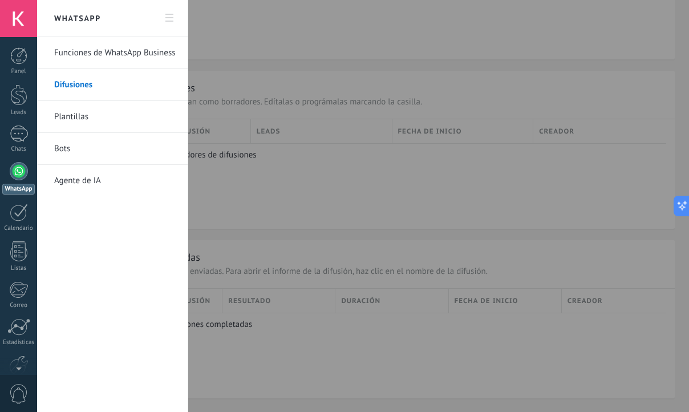
click at [124, 55] on link "Funciones de WhatsApp Business" at bounding box center [115, 53] width 122 height 32
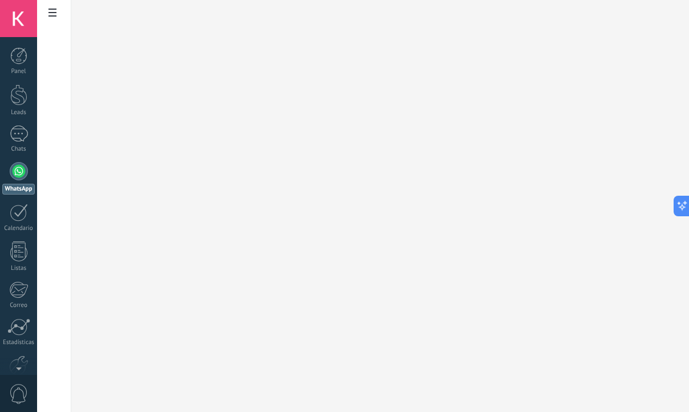
click at [59, 14] on span at bounding box center [52, 14] width 19 height 22
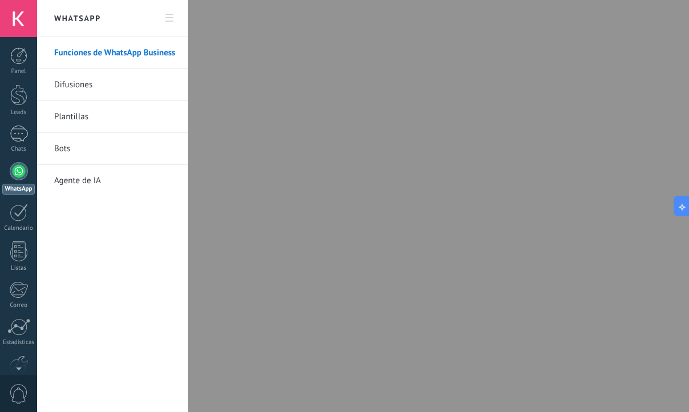
click at [91, 116] on link "Plantillas" at bounding box center [115, 117] width 122 height 32
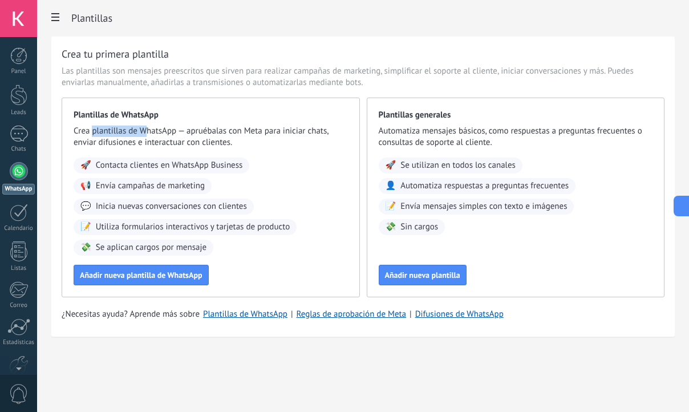
drag, startPoint x: 92, startPoint y: 134, endPoint x: 146, endPoint y: 132, distance: 53.7
click at [143, 132] on span "Crea plantillas de WhatsApp — apruébalas con Meta para iniciar chats, enviar di…" at bounding box center [211, 137] width 274 height 23
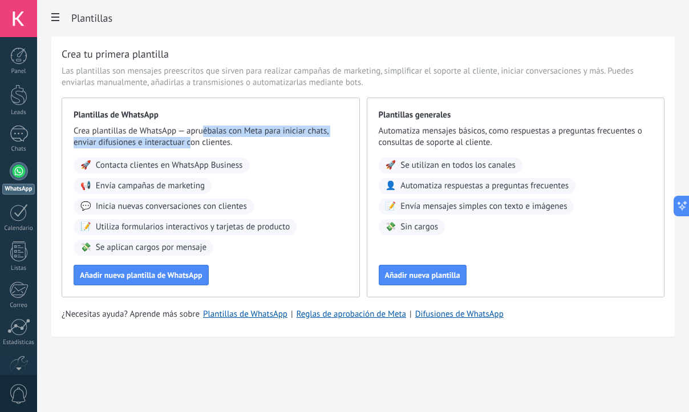
drag, startPoint x: 202, startPoint y: 130, endPoint x: 191, endPoint y: 144, distance: 17.5
click at [190, 142] on span "Crea plantillas de WhatsApp — apruébalas con Meta para iniciar chats, enviar di…" at bounding box center [211, 137] width 274 height 23
click at [140, 281] on button "Añadir nueva plantilla de WhatsApp" at bounding box center [141, 275] width 135 height 21
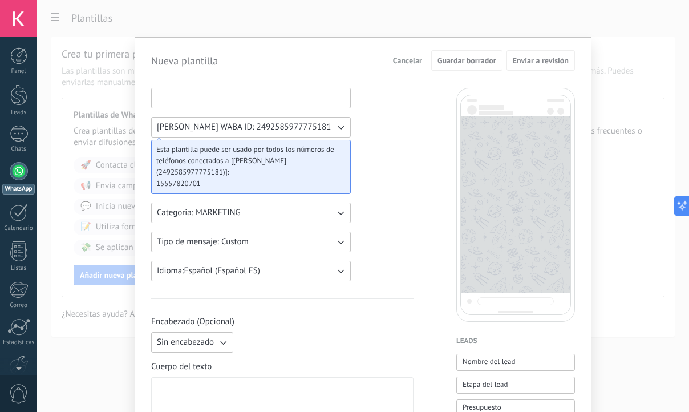
click at [178, 91] on input at bounding box center [251, 97] width 199 height 18
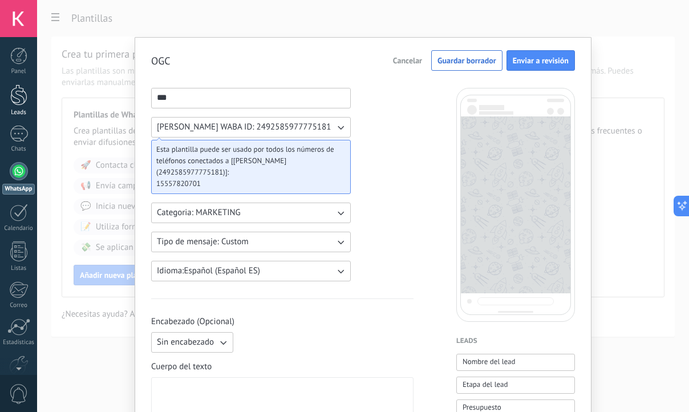
type input "***"
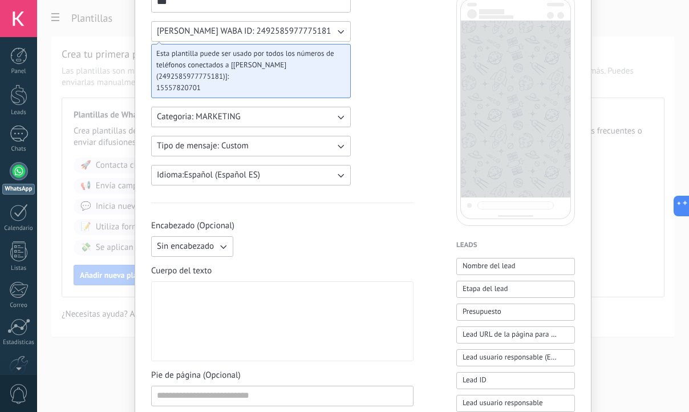
scroll to position [211, 0]
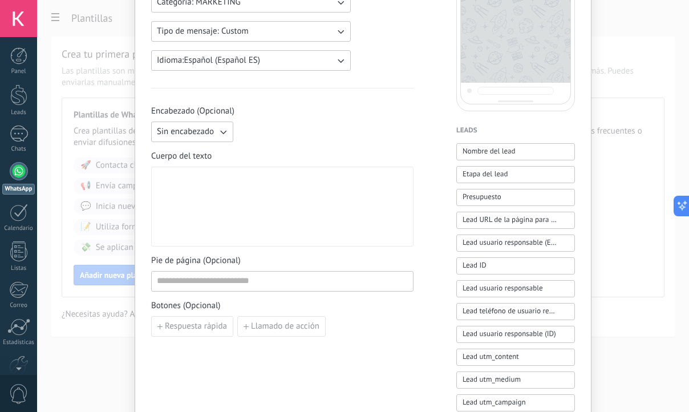
click at [241, 203] on div at bounding box center [282, 207] width 251 height 70
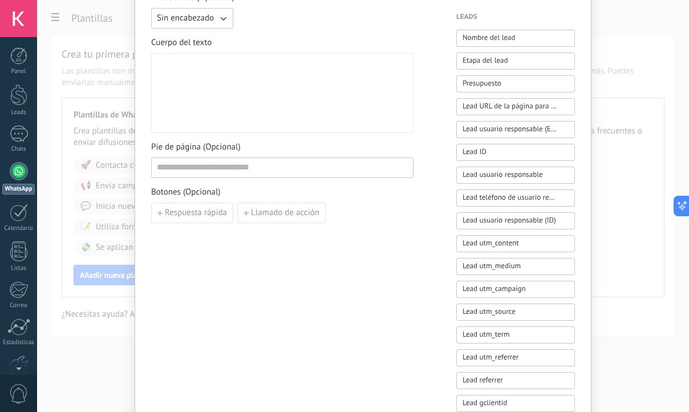
scroll to position [317, 0]
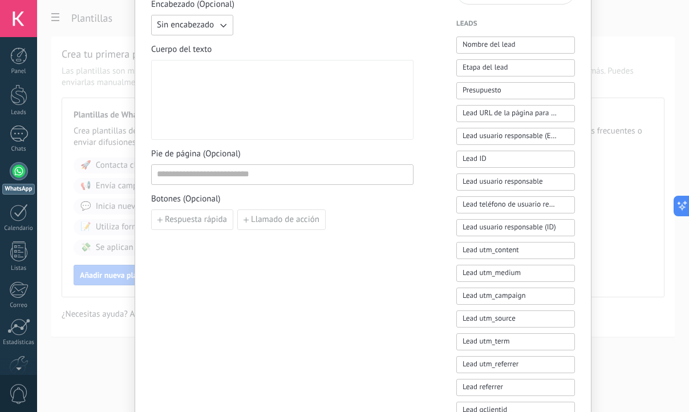
paste div
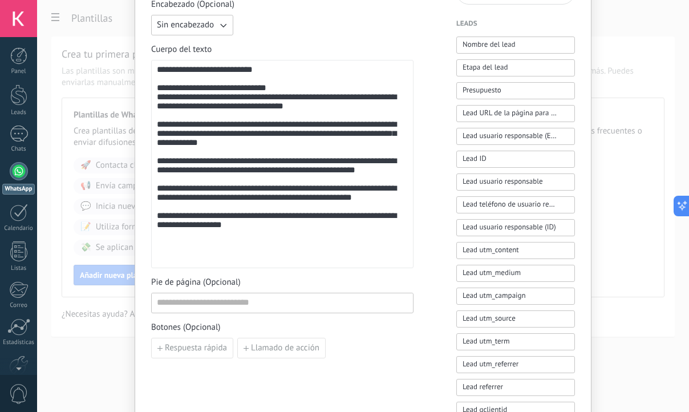
drag, startPoint x: 515, startPoint y: 46, endPoint x: 329, endPoint y: 66, distance: 186.5
click at [300, 76] on div "**********" at bounding box center [363, 156] width 424 height 771
click at [492, 38] on button "Nombre del lead" at bounding box center [515, 45] width 119 height 17
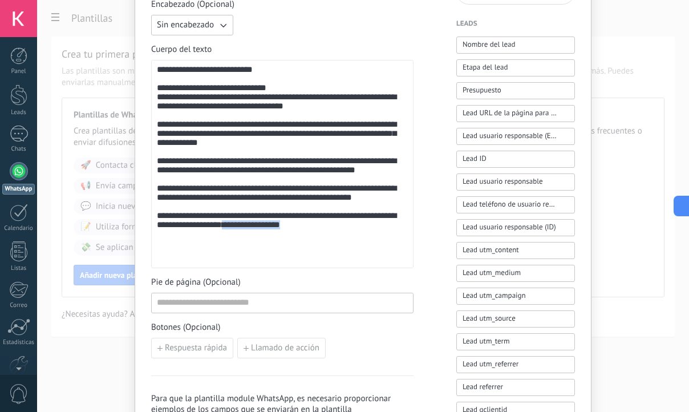
drag, startPoint x: 329, startPoint y: 255, endPoint x: 250, endPoint y: 260, distance: 79.5
click at [250, 260] on div "**********" at bounding box center [282, 164] width 251 height 199
click at [280, 229] on span "**********" at bounding box center [251, 224] width 58 height 9
drag, startPoint x: 320, startPoint y: 258, endPoint x: 248, endPoint y: 259, distance: 71.9
click at [248, 259] on div "**********" at bounding box center [282, 164] width 251 height 199
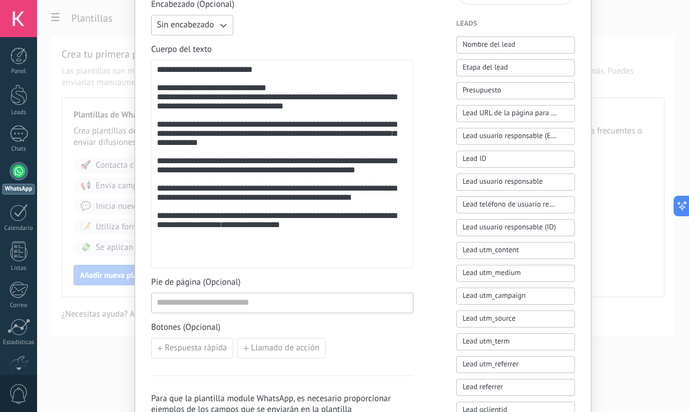
click at [325, 257] on div "**********" at bounding box center [282, 164] width 251 height 199
drag, startPoint x: 325, startPoint y: 257, endPoint x: 253, endPoint y: 257, distance: 71.3
click at [253, 257] on div "**********" at bounding box center [282, 164] width 251 height 199
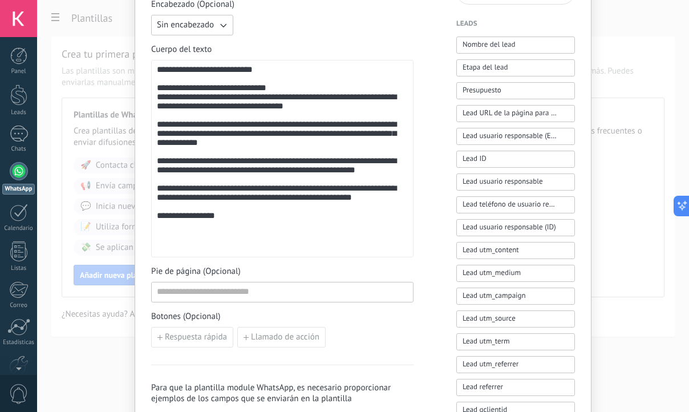
click at [193, 220] on span "**********" at bounding box center [186, 215] width 58 height 9
click at [193, 244] on div "**********" at bounding box center [282, 159] width 251 height 188
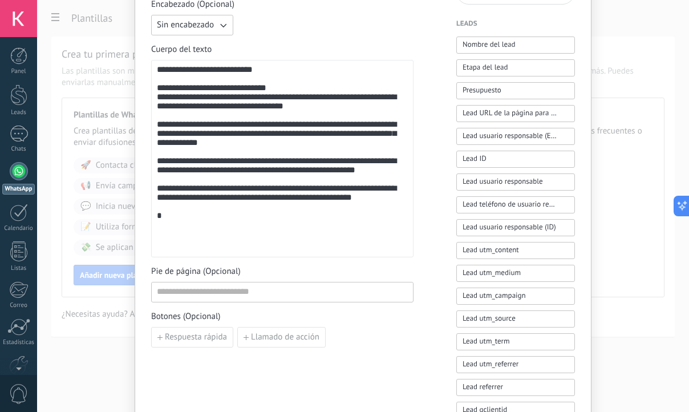
click at [193, 244] on div "**********" at bounding box center [282, 159] width 251 height 188
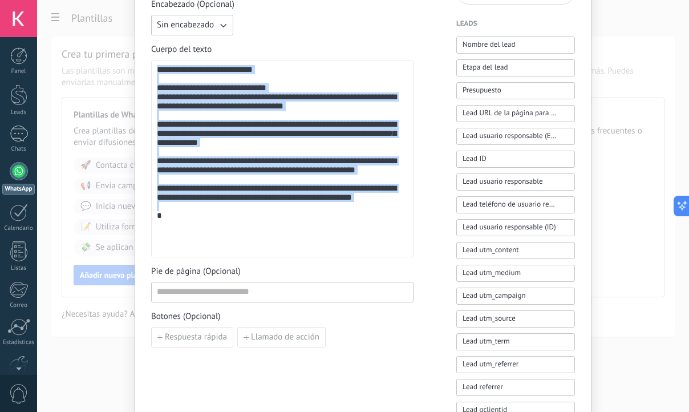
drag, startPoint x: 163, startPoint y: 244, endPoint x: 52, endPoint y: 38, distance: 234.1
click at [52, 38] on div "**********" at bounding box center [363, 206] width 652 height 412
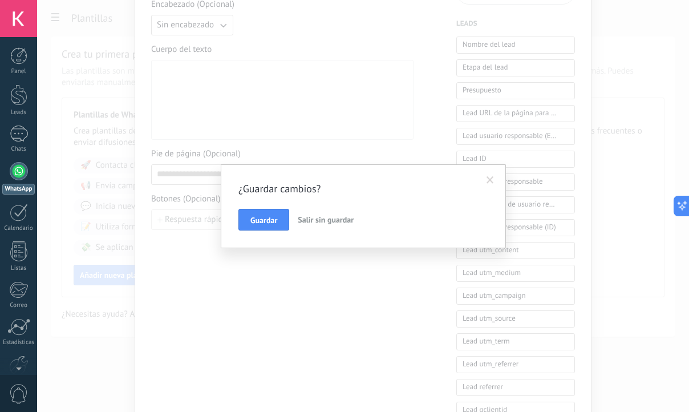
click at [489, 180] on span at bounding box center [490, 180] width 7 height 8
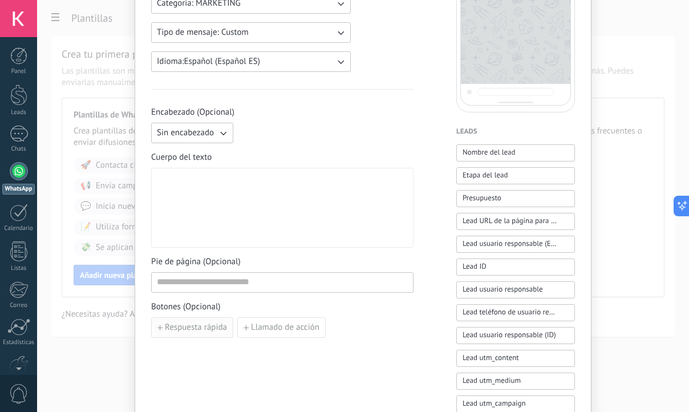
scroll to position [260, 0]
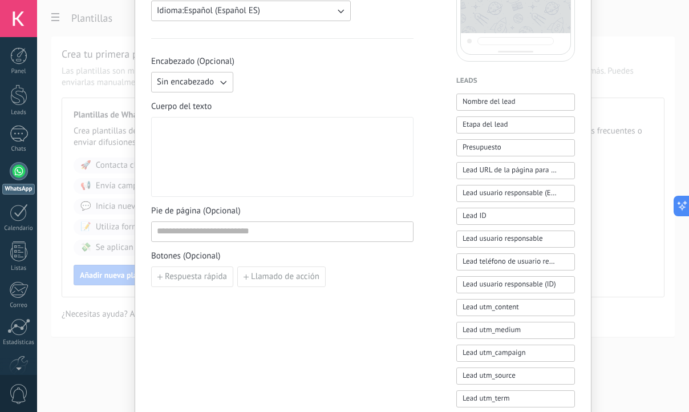
click at [253, 130] on div at bounding box center [282, 157] width 251 height 70
click at [253, 127] on div at bounding box center [282, 157] width 251 height 70
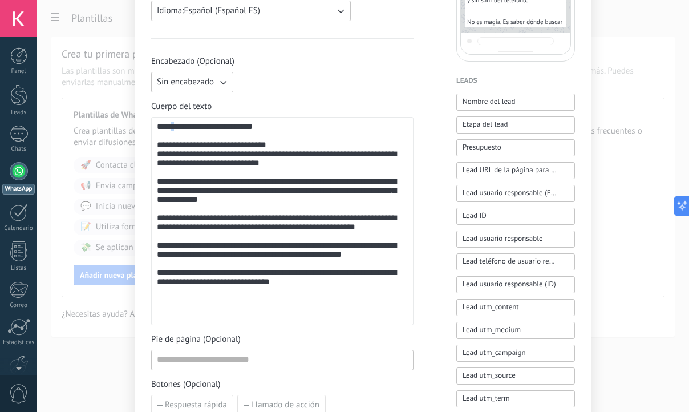
click at [173, 131] on div "**********" at bounding box center [282, 221] width 251 height 199
click at [171, 129] on div "**********" at bounding box center [282, 221] width 251 height 199
drag, startPoint x: 173, startPoint y: 128, endPoint x: 251, endPoint y: 133, distance: 78.3
click at [251, 133] on div "**********" at bounding box center [282, 221] width 251 height 199
drag, startPoint x: 247, startPoint y: 130, endPoint x: 173, endPoint y: 126, distance: 73.7
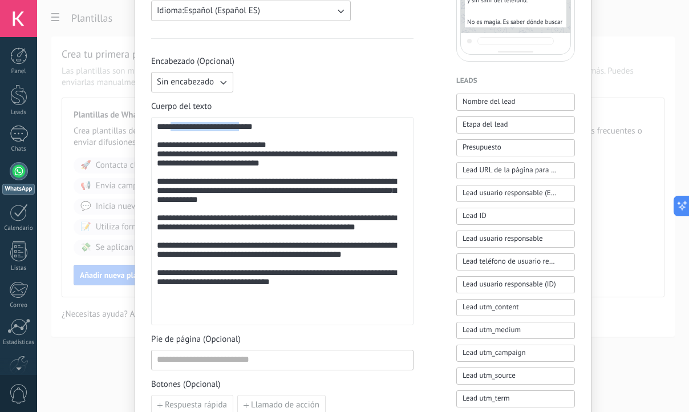
click at [173, 126] on div "**********" at bounding box center [282, 221] width 251 height 199
click at [497, 104] on span "Nombre del lead" at bounding box center [489, 101] width 53 height 11
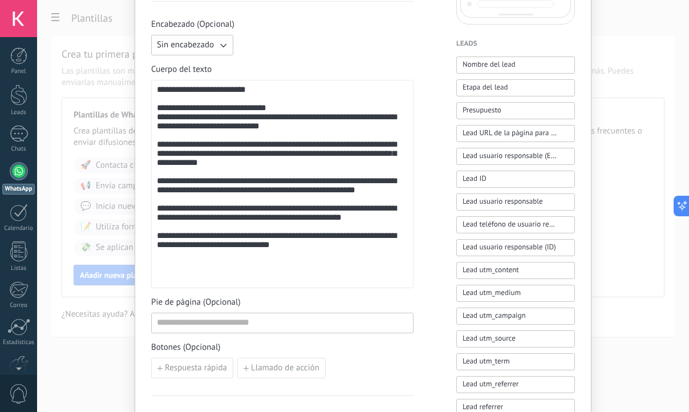
scroll to position [339, 0]
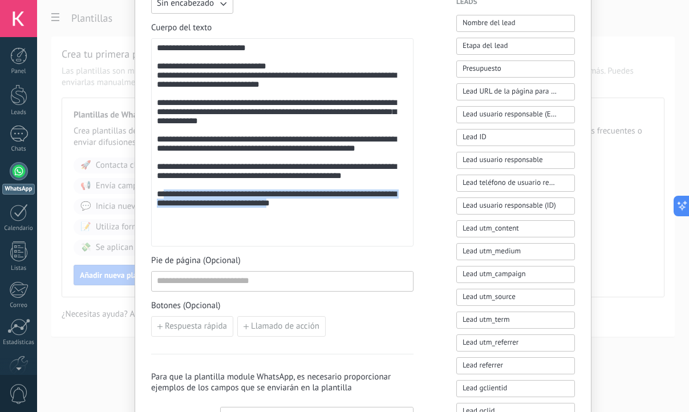
drag, startPoint x: 162, startPoint y: 221, endPoint x: 291, endPoint y: 240, distance: 130.4
click at [291, 240] on div "**********" at bounding box center [282, 142] width 251 height 199
click at [313, 240] on div "**********" at bounding box center [282, 142] width 251 height 199
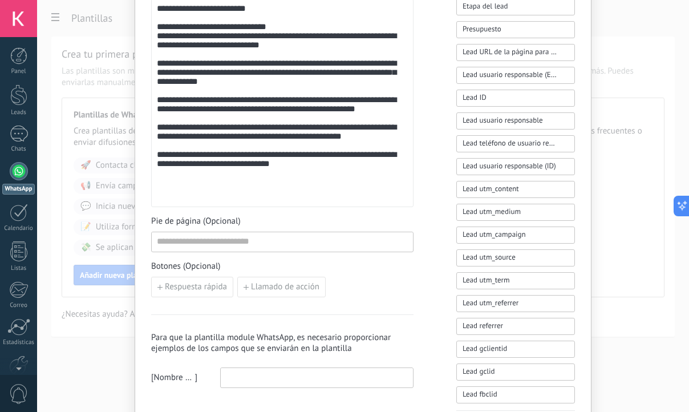
scroll to position [393, 0]
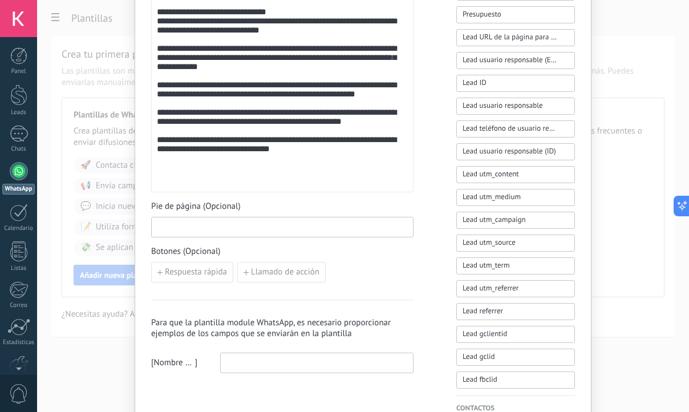
click at [216, 231] on input at bounding box center [282, 226] width 261 height 18
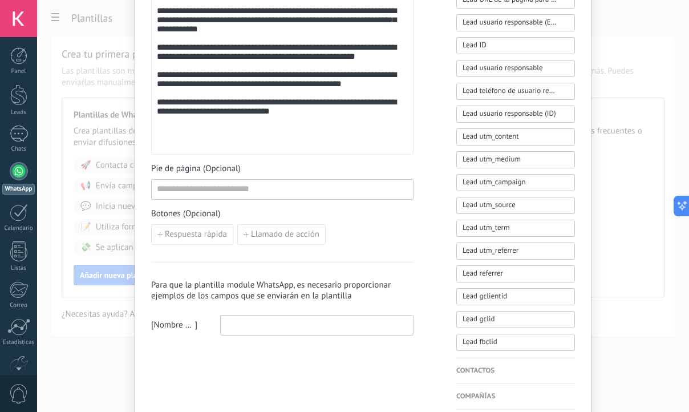
scroll to position [446, 0]
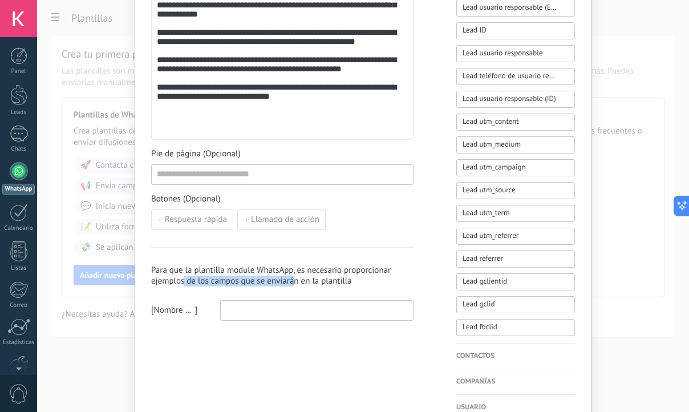
drag, startPoint x: 183, startPoint y: 280, endPoint x: 290, endPoint y: 280, distance: 107.3
click at [290, 280] on h3 "Para que la plantilla module WhatsApp, es necesario proporcionar ejemplos de lo…" at bounding box center [282, 276] width 262 height 22
click at [321, 317] on input at bounding box center [317, 310] width 192 height 18
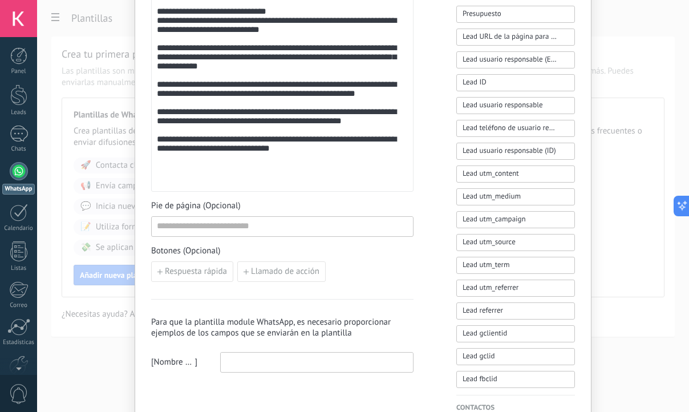
scroll to position [252, 0]
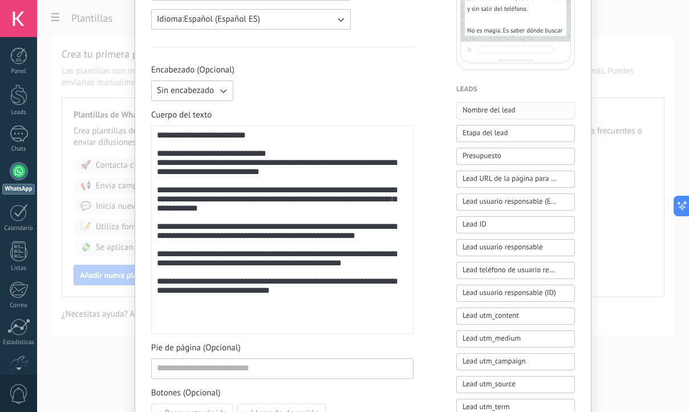
click at [478, 108] on span "Nombre del lead" at bounding box center [489, 109] width 53 height 11
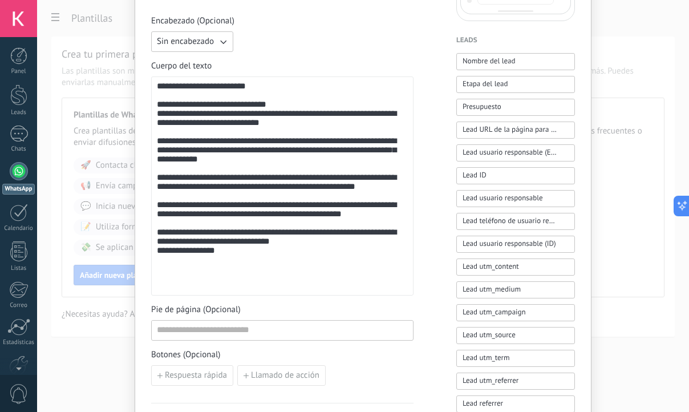
scroll to position [354, 0]
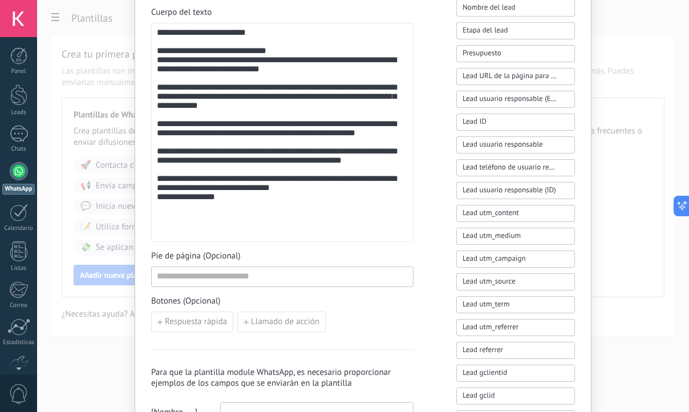
click at [230, 232] on div "**********" at bounding box center [282, 132] width 251 height 209
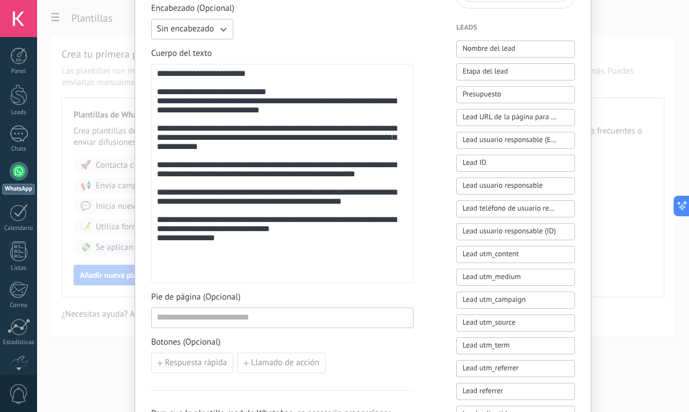
scroll to position [301, 0]
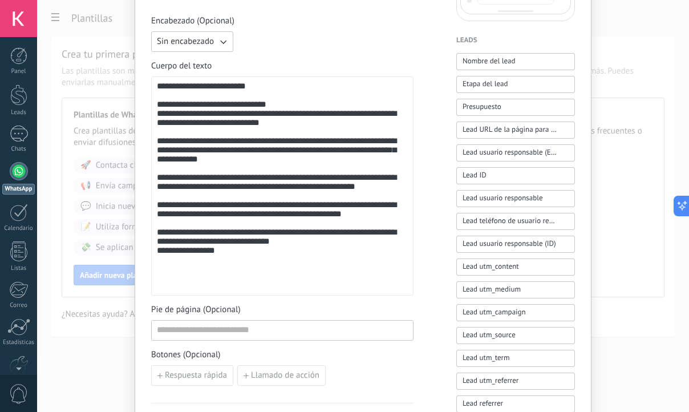
click at [184, 291] on div "**********" at bounding box center [282, 185] width 262 height 219
click at [185, 254] on span "**********" at bounding box center [186, 250] width 58 height 9
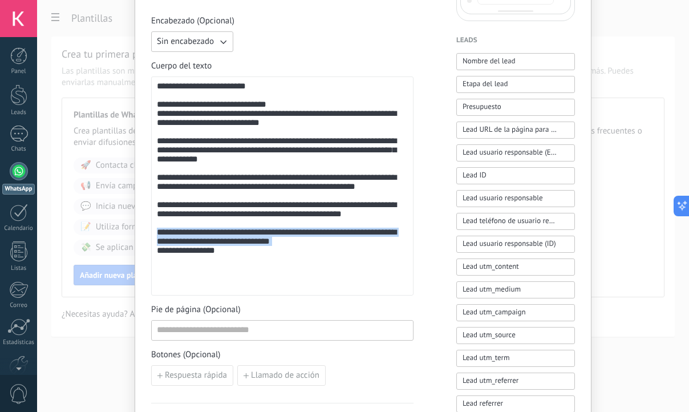
click at [185, 286] on div "**********" at bounding box center [282, 186] width 251 height 209
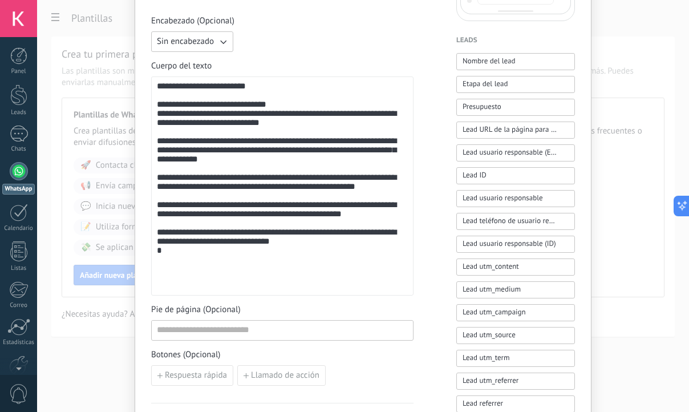
click at [185, 286] on div "**********" at bounding box center [282, 186] width 251 height 209
click at [161, 287] on div "**********" at bounding box center [282, 186] width 251 height 209
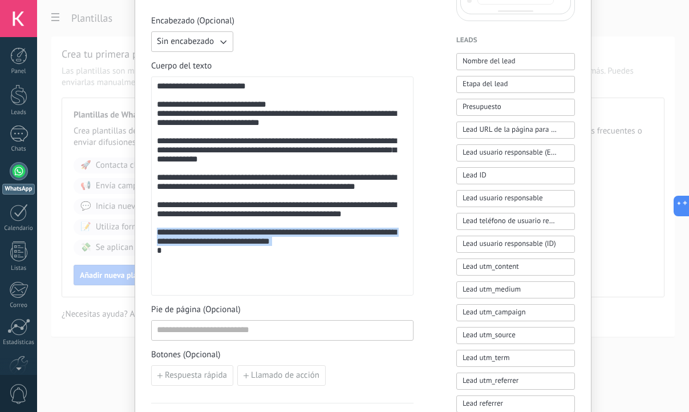
click at [161, 287] on div "**********" at bounding box center [282, 186] width 251 height 209
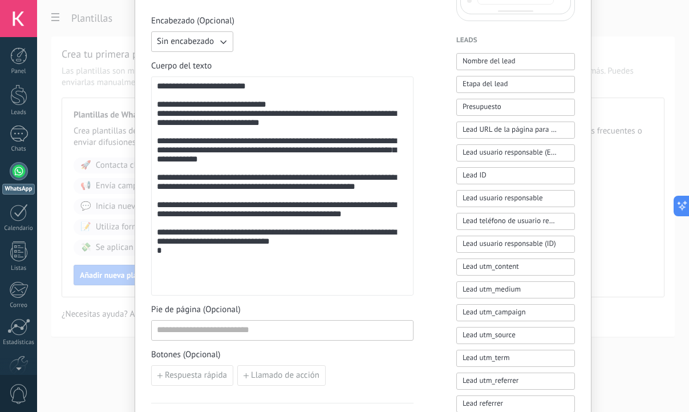
click at [161, 287] on div "**********" at bounding box center [282, 186] width 251 height 209
click at [315, 276] on div "**********" at bounding box center [282, 186] width 251 height 209
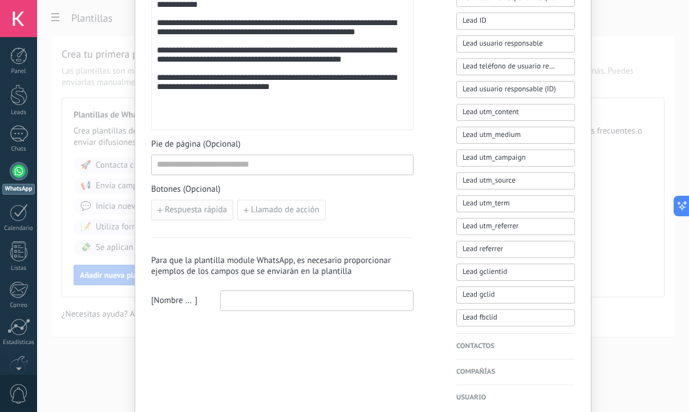
scroll to position [471, 0]
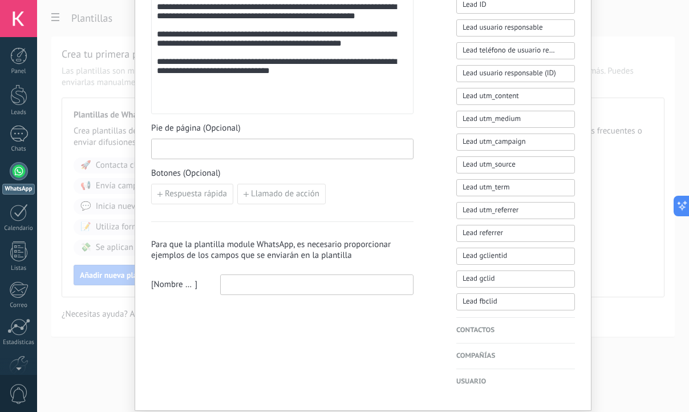
click at [200, 145] on input at bounding box center [282, 148] width 261 height 18
drag, startPoint x: 248, startPoint y: 282, endPoint x: 237, endPoint y: 284, distance: 11.1
click at [248, 282] on input at bounding box center [317, 284] width 192 height 18
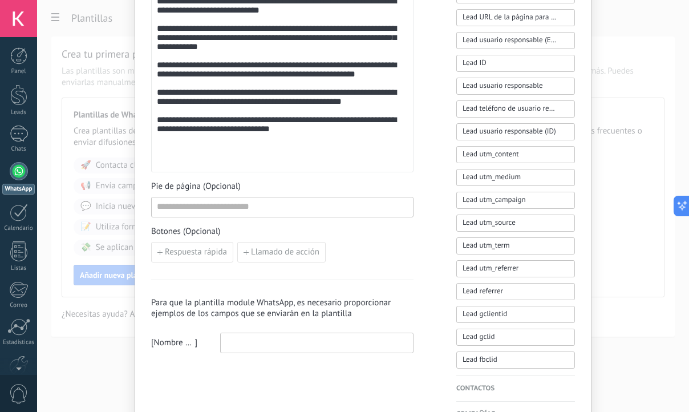
scroll to position [273, 0]
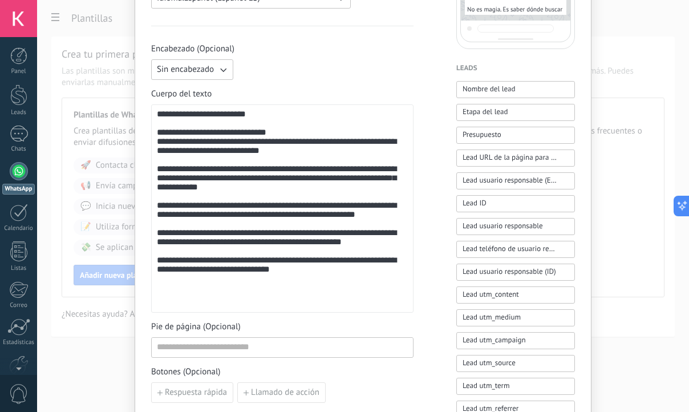
click at [187, 118] on span "**********" at bounding box center [203, 114] width 58 height 9
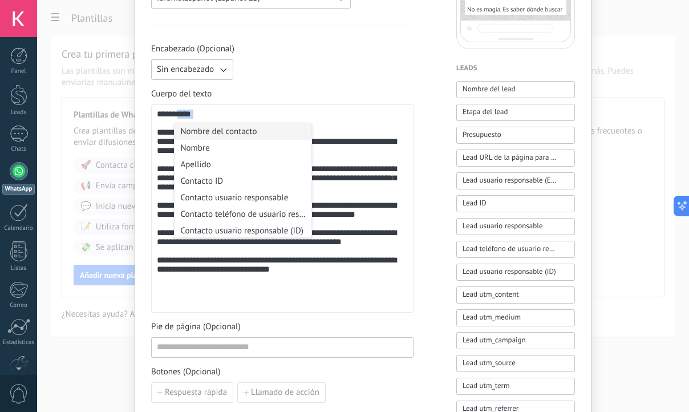
click at [187, 119] on div "**********" at bounding box center [282, 209] width 251 height 199
click at [203, 132] on li "Nombre del contacto" at bounding box center [243, 131] width 137 height 17
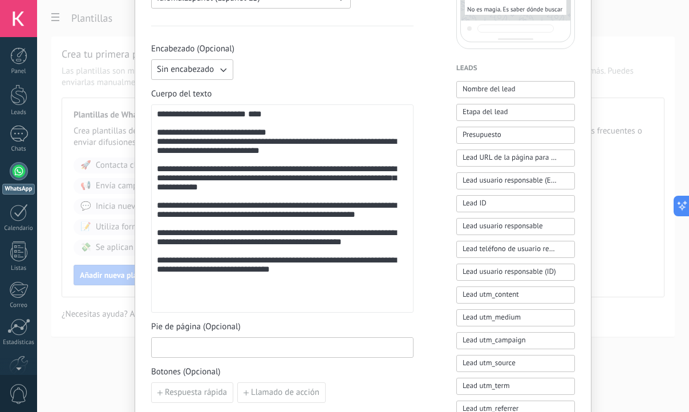
click at [179, 342] on input at bounding box center [282, 347] width 261 height 18
type input "*"
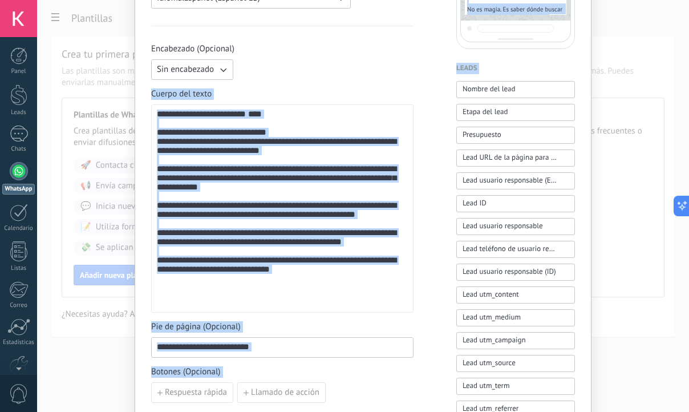
drag, startPoint x: 442, startPoint y: 79, endPoint x: 407, endPoint y: 60, distance: 39.6
click at [407, 60] on div "**********" at bounding box center [363, 200] width 424 height 771
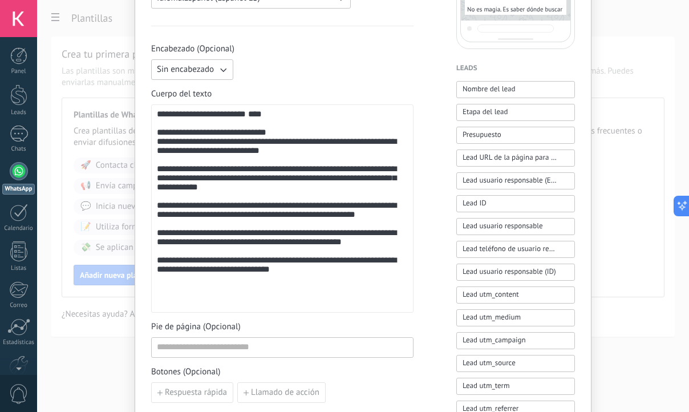
click at [407, 60] on div "Sin encabezado" at bounding box center [282, 69] width 262 height 21
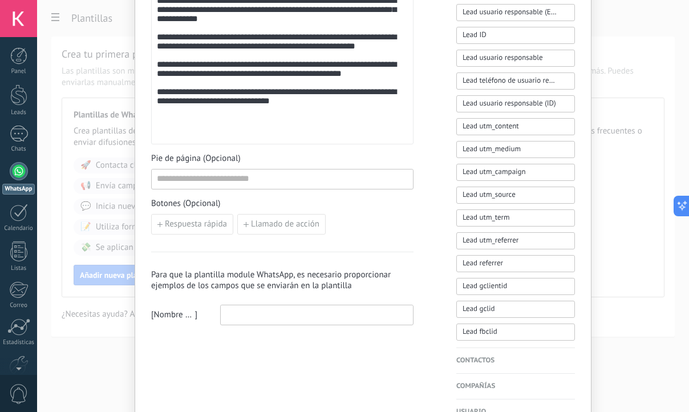
scroll to position [486, 0]
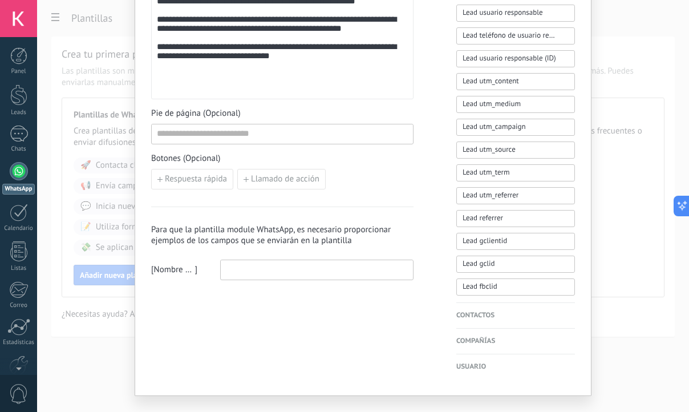
click at [476, 312] on h4 "Contactos" at bounding box center [515, 315] width 119 height 11
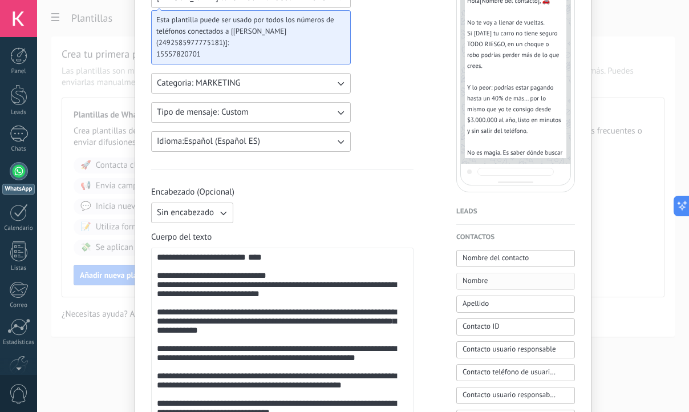
scroll to position [140, 0]
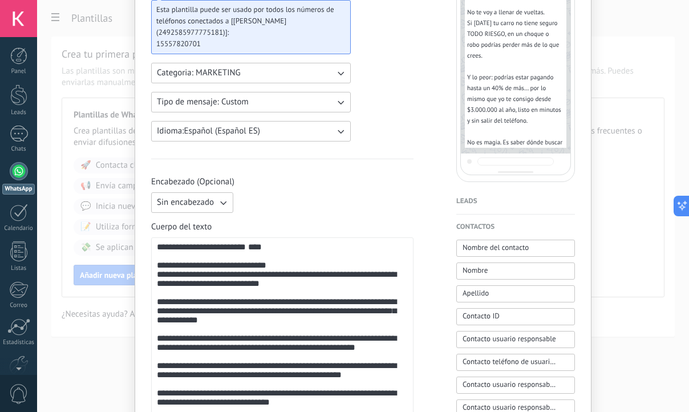
click at [474, 200] on h4 "Leads" at bounding box center [515, 201] width 119 height 11
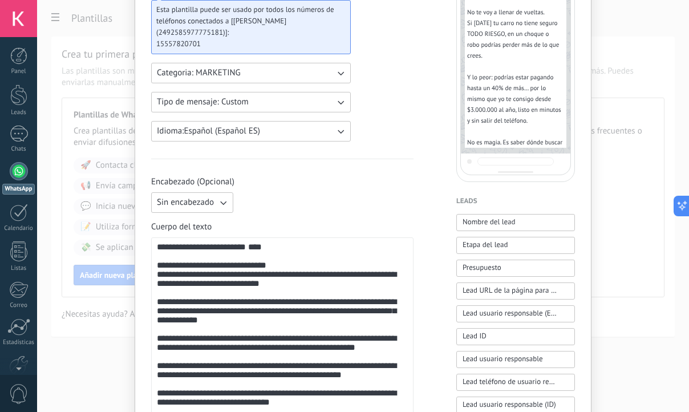
click at [218, 249] on span "**********" at bounding box center [210, 246] width 72 height 9
click at [218, 249] on div "**********" at bounding box center [282, 341] width 251 height 199
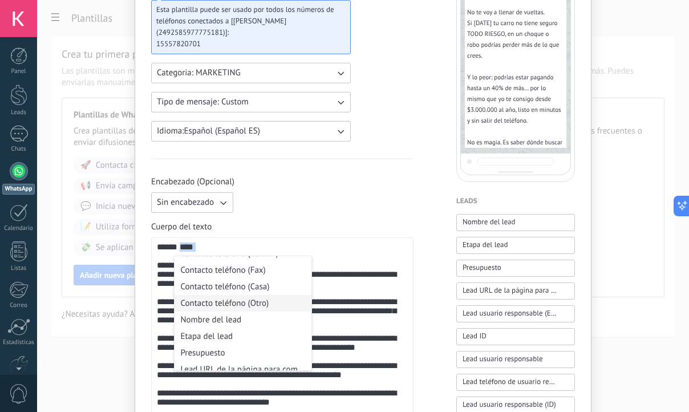
scroll to position [179, 0]
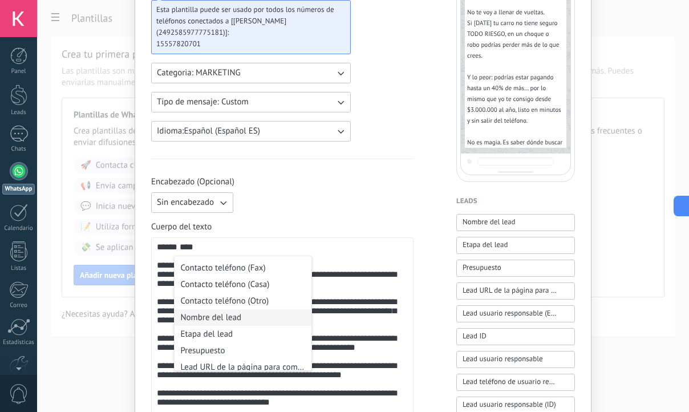
click at [232, 317] on li "Nombre del lead" at bounding box center [243, 317] width 137 height 17
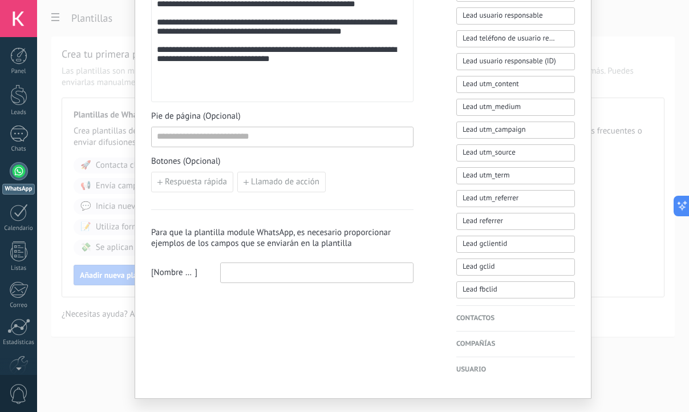
scroll to position [484, 0]
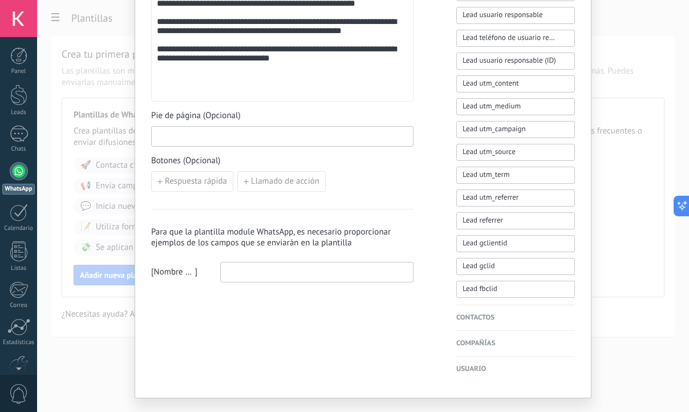
click at [238, 135] on input at bounding box center [282, 136] width 261 height 18
paste input "**********"
click at [310, 138] on input "**********" at bounding box center [282, 136] width 261 height 18
click at [314, 138] on input "**********" at bounding box center [282, 136] width 261 height 18
click at [314, 137] on input "**********" at bounding box center [282, 136] width 261 height 18
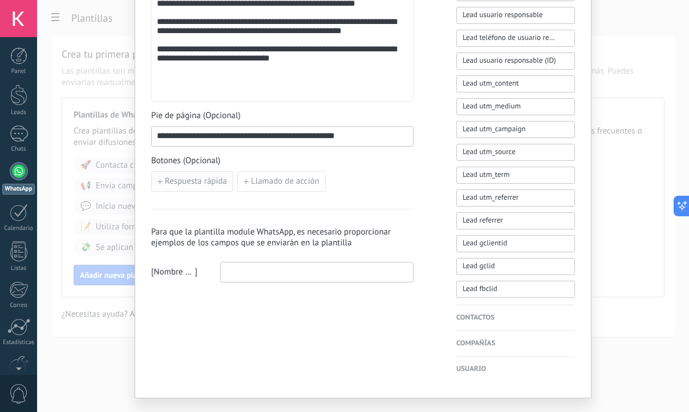
type input "**********"
click at [197, 180] on span "Respuesta rápida" at bounding box center [196, 181] width 62 height 8
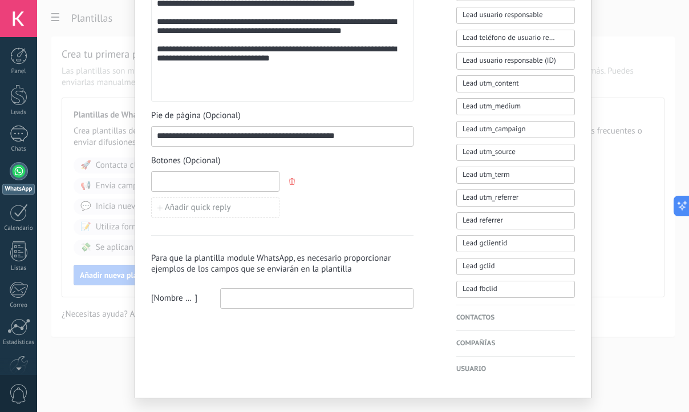
click at [181, 182] on input at bounding box center [215, 181] width 127 height 18
paste input "**********"
type input "**********"
click at [359, 197] on div "Añadir quick reply" at bounding box center [282, 207] width 262 height 21
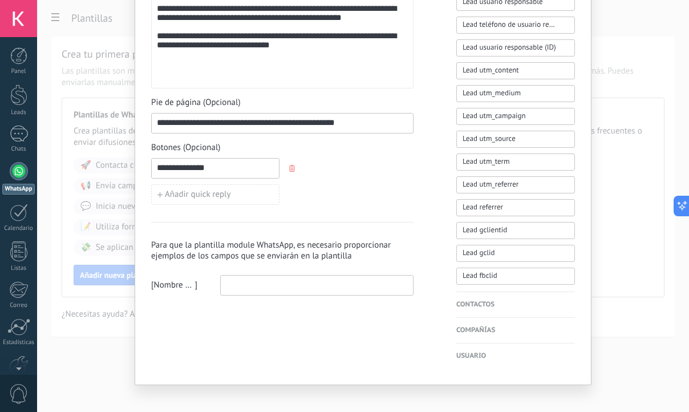
scroll to position [507, 0]
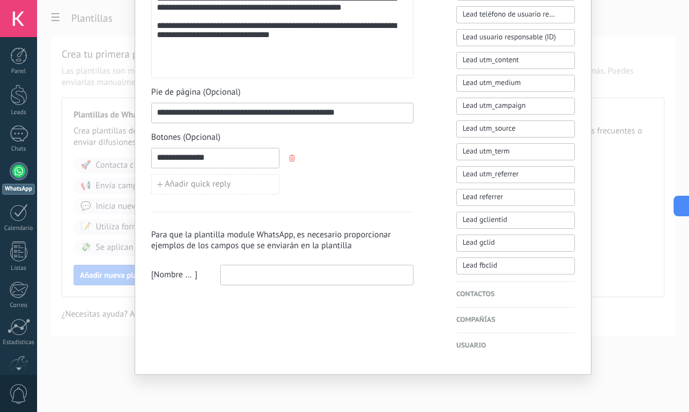
click at [262, 277] on input at bounding box center [317, 274] width 192 height 18
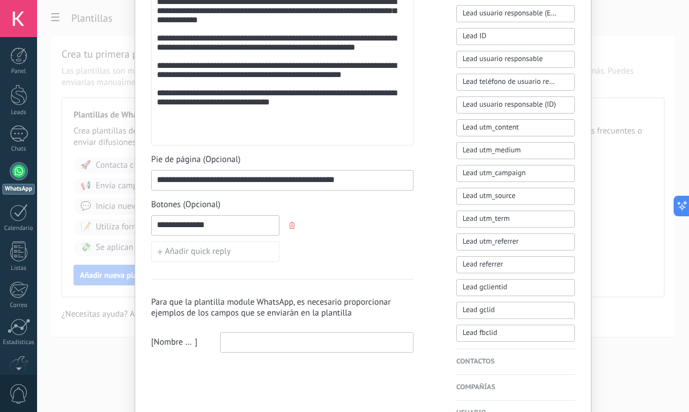
scroll to position [293, 0]
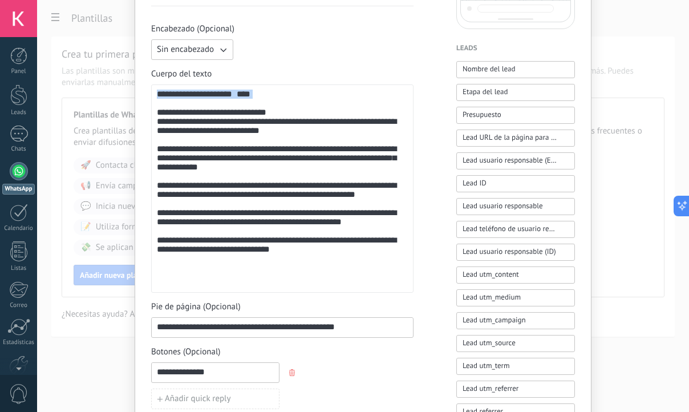
drag, startPoint x: 317, startPoint y: 107, endPoint x: 143, endPoint y: 100, distance: 174.7
click at [143, 100] on div "**********" at bounding box center [363, 166] width 457 height 845
copy div "**********"
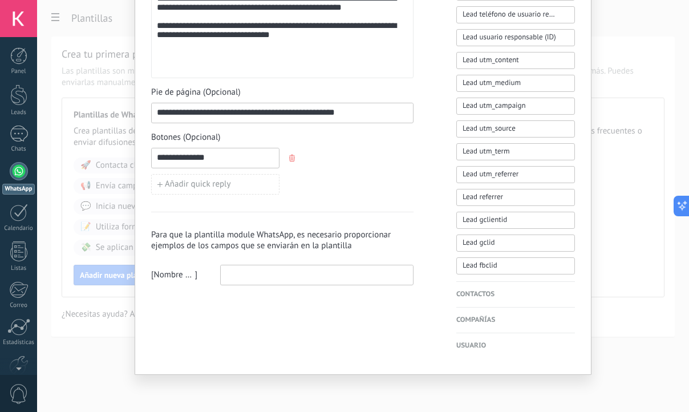
click at [247, 276] on input at bounding box center [317, 274] width 192 height 18
paste input "**********"
drag, startPoint x: 244, startPoint y: 276, endPoint x: 174, endPoint y: 274, distance: 69.6
click at [174, 274] on div "**********" at bounding box center [282, 275] width 262 height 21
drag, startPoint x: 290, startPoint y: 274, endPoint x: 346, endPoint y: 274, distance: 55.9
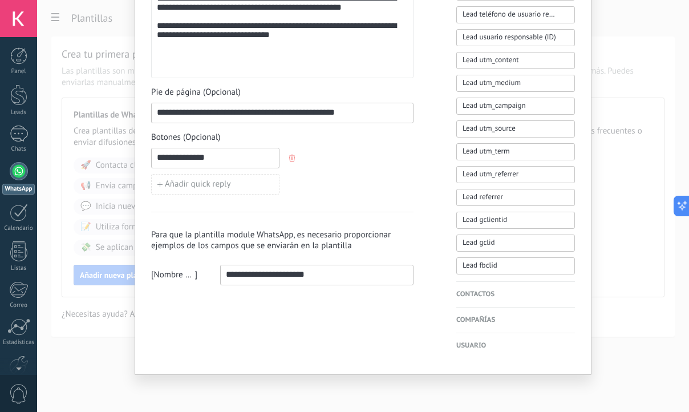
click at [346, 274] on input "**********" at bounding box center [317, 274] width 192 height 18
click at [326, 277] on input "**********" at bounding box center [317, 274] width 192 height 18
drag, startPoint x: 301, startPoint y: 273, endPoint x: 289, endPoint y: 270, distance: 12.3
click at [289, 270] on input "**********" at bounding box center [317, 274] width 192 height 18
drag, startPoint x: 224, startPoint y: 272, endPoint x: 232, endPoint y: 268, distance: 9.2
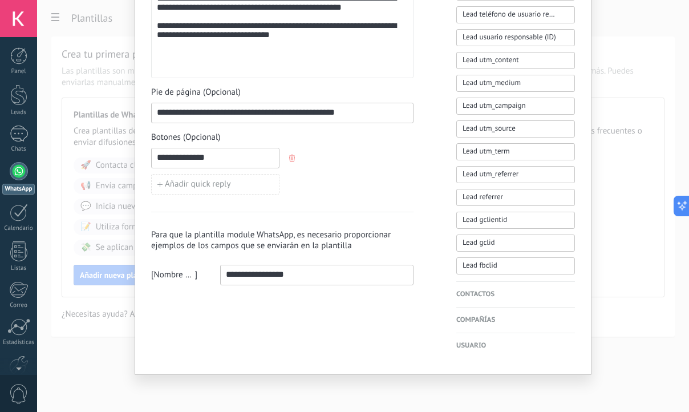
click at [225, 272] on input "**********" at bounding box center [317, 274] width 192 height 18
type input "**********"
click at [153, 115] on input "**********" at bounding box center [282, 112] width 261 height 18
click at [276, 112] on input "**********" at bounding box center [282, 112] width 261 height 18
drag, startPoint x: 176, startPoint y: 107, endPoint x: 171, endPoint y: 111, distance: 6.2
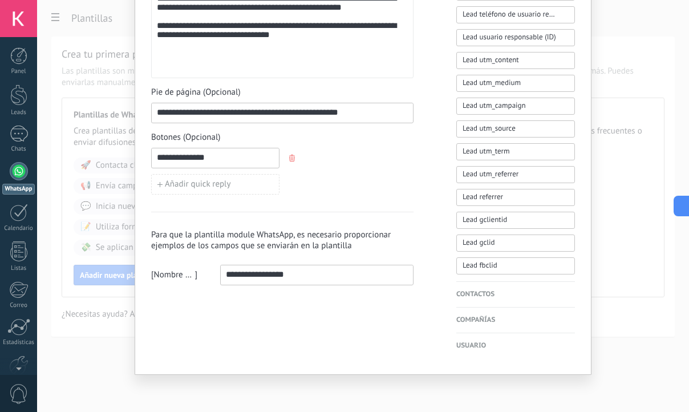
click at [176, 108] on input "**********" at bounding box center [282, 112] width 261 height 18
drag, startPoint x: 224, startPoint y: 112, endPoint x: 135, endPoint y: 116, distance: 89.1
click at [314, 113] on input "**********" at bounding box center [282, 112] width 261 height 18
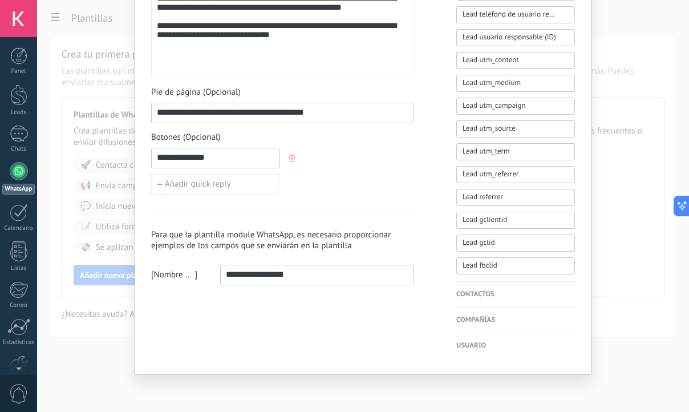
scroll to position [174, 0]
click at [309, 112] on input "**********" at bounding box center [282, 112] width 261 height 18
drag, startPoint x: 259, startPoint y: 118, endPoint x: 218, endPoint y: 116, distance: 41.1
click at [258, 118] on input "**********" at bounding box center [282, 112] width 261 height 18
click at [170, 113] on input "**********" at bounding box center [282, 112] width 261 height 18
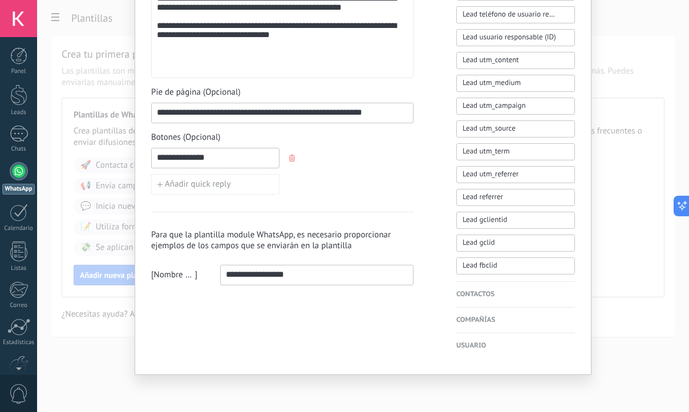
click at [221, 113] on input "**********" at bounding box center [282, 112] width 261 height 18
drag, startPoint x: 271, startPoint y: 113, endPoint x: 307, endPoint y: 115, distance: 36.0
click at [307, 115] on input "**********" at bounding box center [282, 112] width 261 height 18
drag, startPoint x: 386, startPoint y: 112, endPoint x: 379, endPoint y: 112, distance: 6.8
click at [385, 112] on input "**********" at bounding box center [282, 112] width 261 height 18
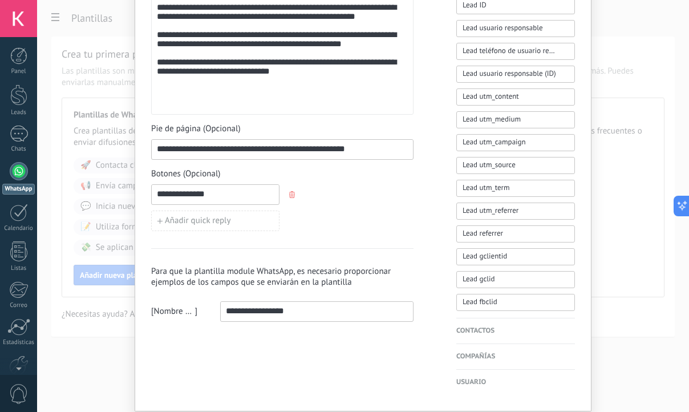
scroll to position [309, 0]
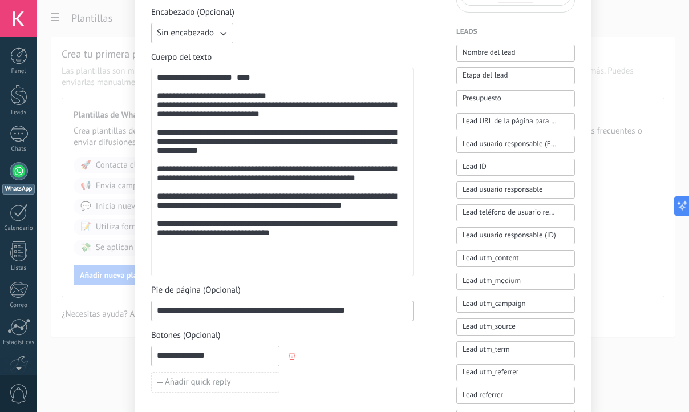
drag, startPoint x: 277, startPoint y: 309, endPoint x: 315, endPoint y: 301, distance: 38.5
click at [278, 309] on input "**********" at bounding box center [282, 310] width 261 height 18
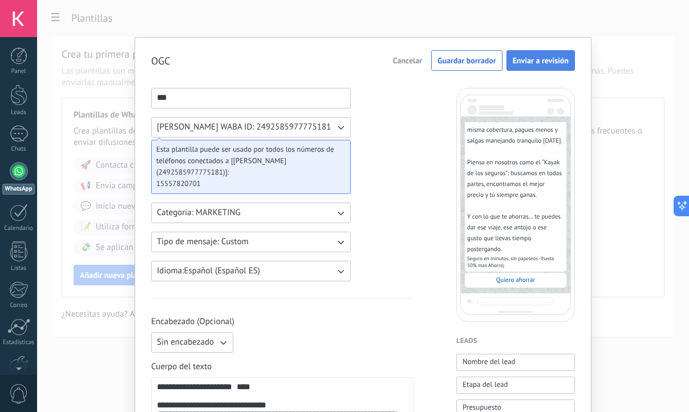
type input "**********"
click at [545, 60] on span "Enviar a revisión" at bounding box center [541, 60] width 56 height 8
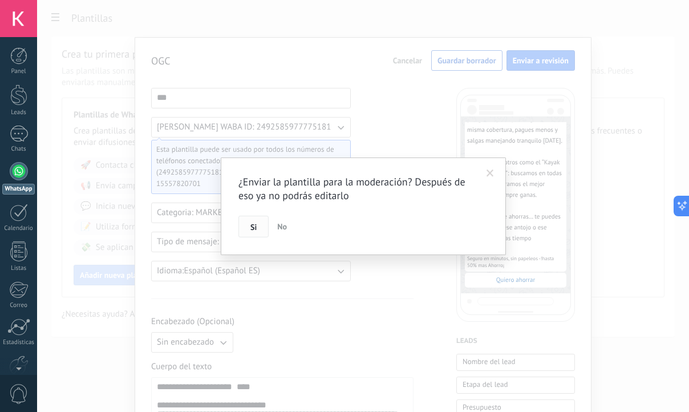
click at [261, 223] on button "Si" at bounding box center [253, 227] width 30 height 22
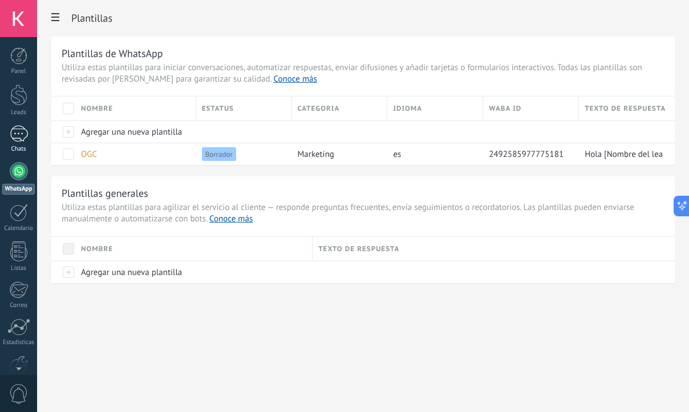
click at [21, 133] on div at bounding box center [19, 134] width 18 height 17
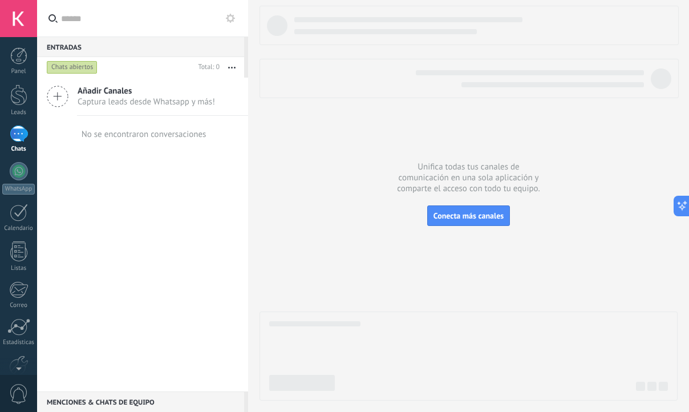
click at [54, 100] on icon at bounding box center [58, 97] width 22 height 22
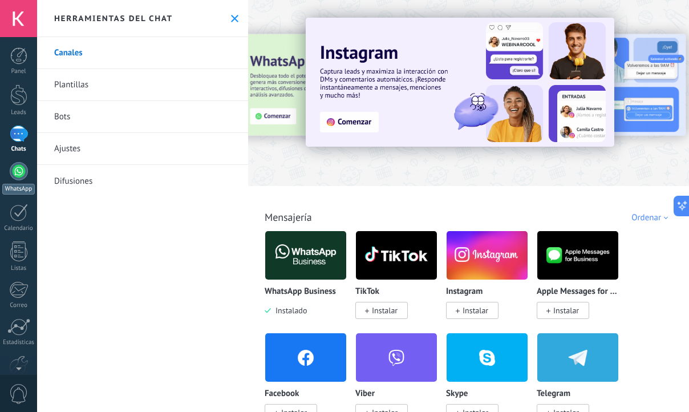
click at [19, 172] on div at bounding box center [19, 171] width 18 height 18
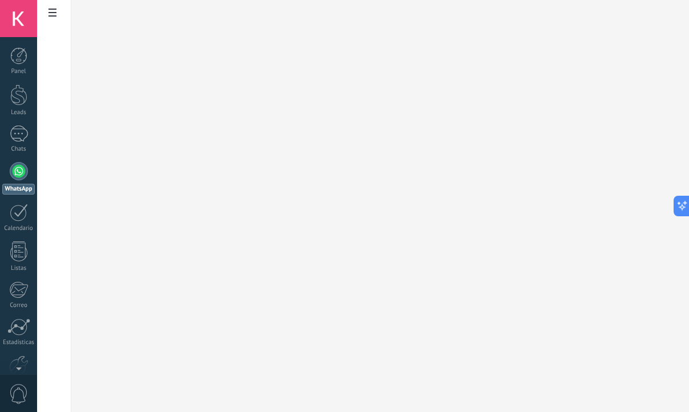
click at [20, 172] on div at bounding box center [19, 171] width 18 height 18
click at [45, 8] on span at bounding box center [52, 14] width 19 height 22
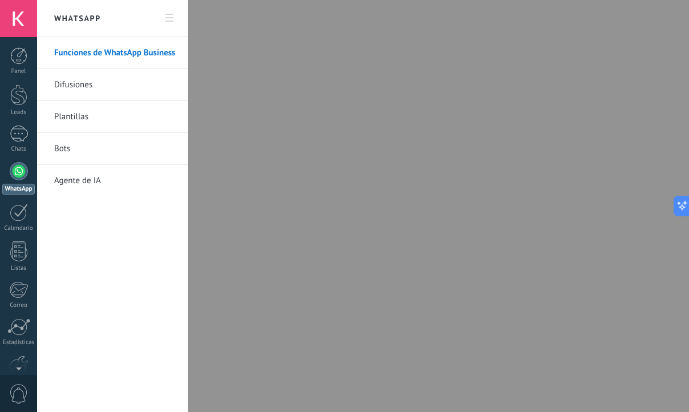
click at [82, 156] on link "Bots" at bounding box center [115, 149] width 122 height 32
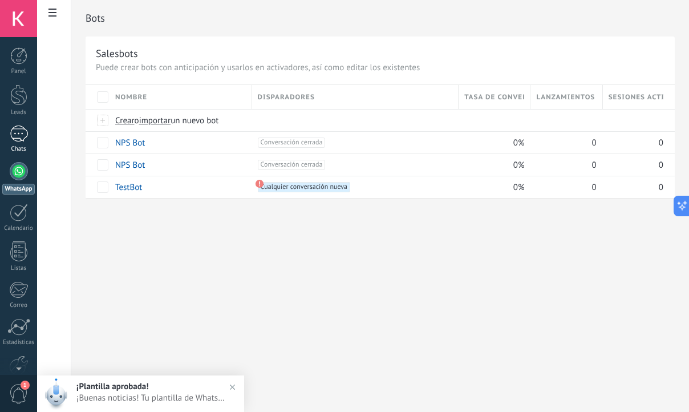
click at [14, 128] on div at bounding box center [19, 134] width 18 height 17
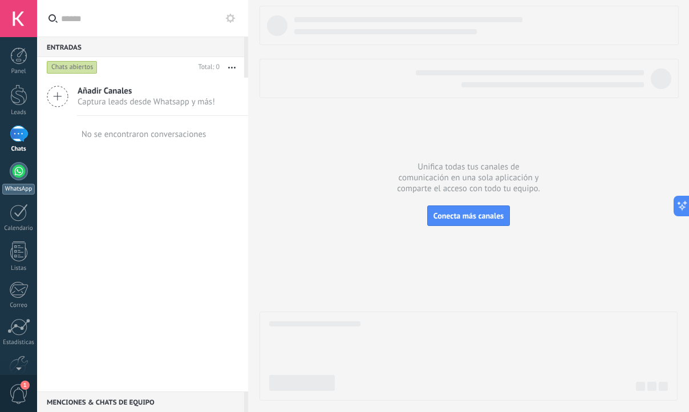
click at [14, 183] on link "WhatsApp" at bounding box center [18, 178] width 37 height 33
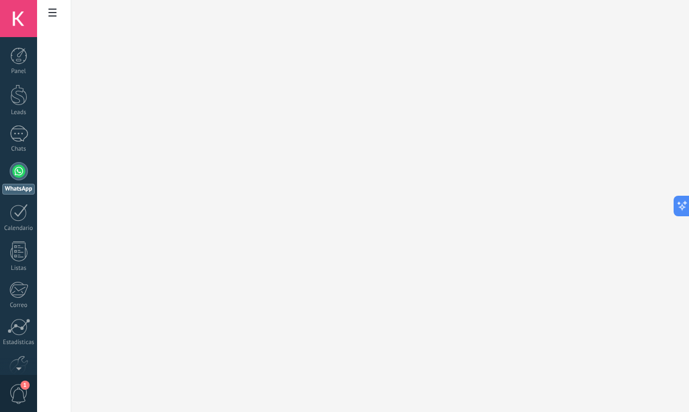
click at [50, 19] on span at bounding box center [52, 14] width 19 height 22
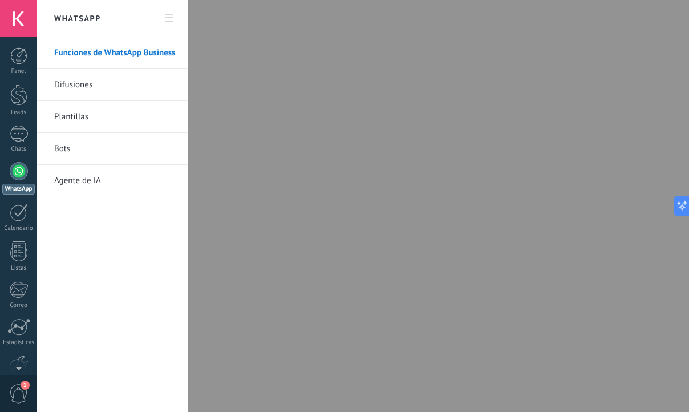
click at [82, 116] on link "Plantillas" at bounding box center [115, 117] width 122 height 32
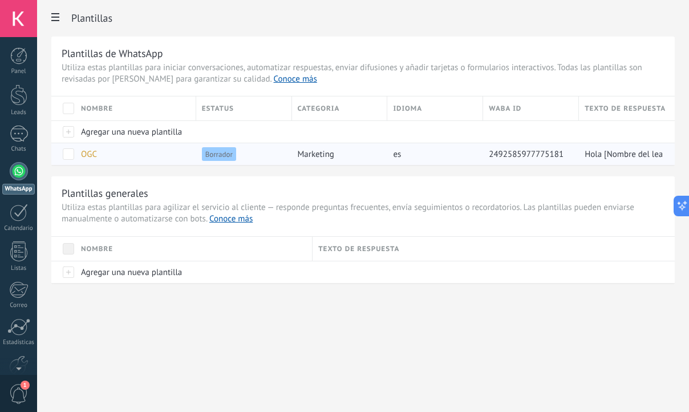
click at [167, 154] on div "OGC" at bounding box center [132, 154] width 115 height 22
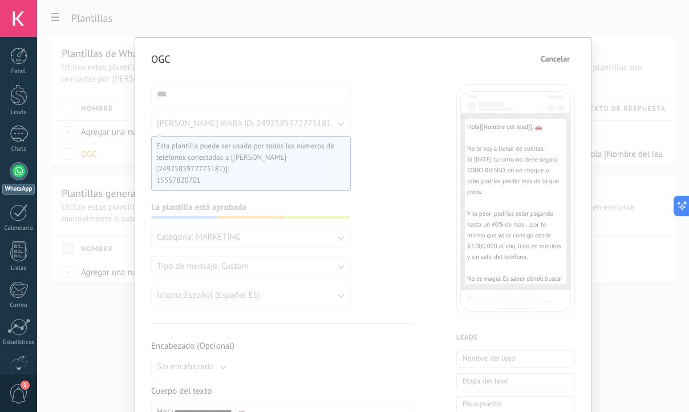
click at [563, 57] on span "Cancelar" at bounding box center [555, 59] width 29 height 8
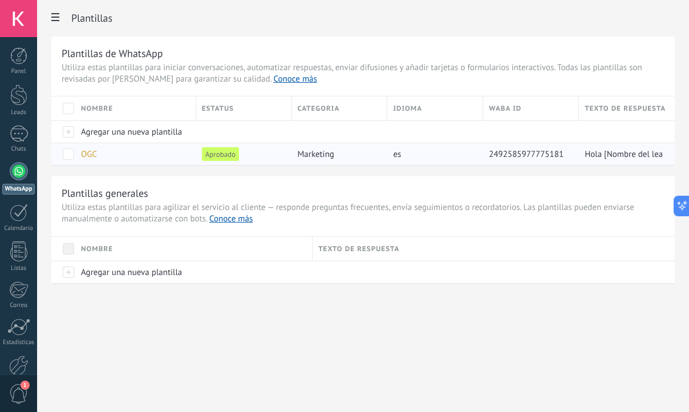
click at [86, 155] on span "OGC" at bounding box center [89, 154] width 16 height 11
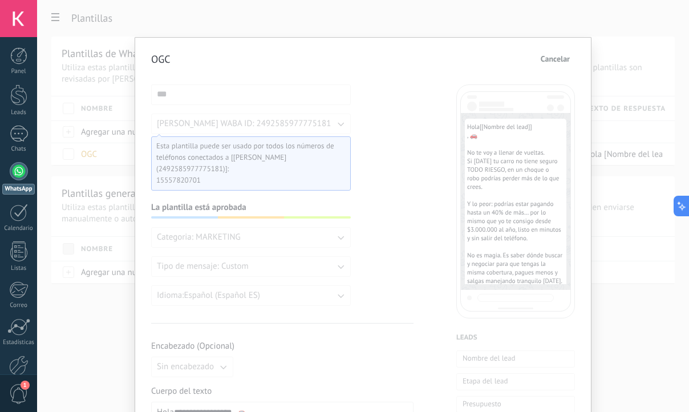
click at [603, 30] on div "**********" at bounding box center [363, 206] width 652 height 412
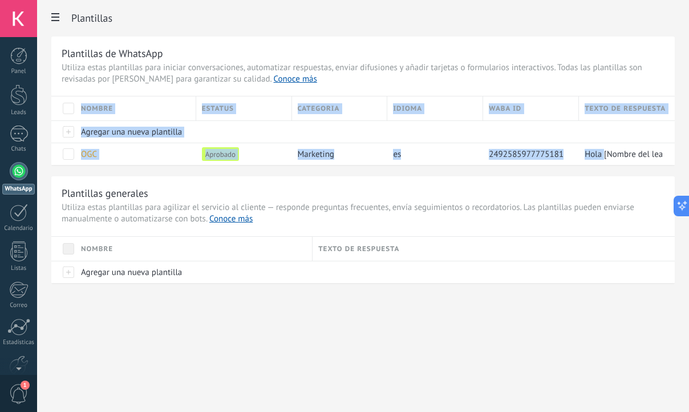
drag, startPoint x: 605, startPoint y: 157, endPoint x: 101, endPoint y: 97, distance: 507.9
click at [90, 90] on div "Plantillas de WhatsApp Utiliza estas plantillas para iniciar conversaciones, au…" at bounding box center [363, 101] width 624 height 128
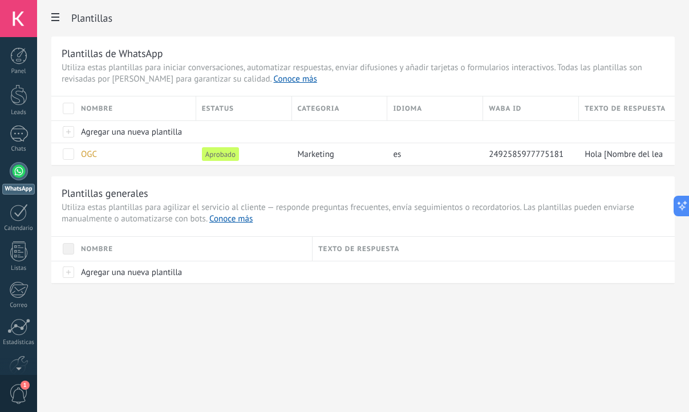
click at [191, 185] on div "Plantillas generales Utiliza estas plantillas para agilizar el servicio al clie…" at bounding box center [363, 229] width 624 height 107
click at [185, 381] on div "WhatsApp Funciones de WhatsApp Business Difusiones Plantillas Bots Agente de IA…" at bounding box center [363, 206] width 652 height 412
click at [143, 294] on div "Plantillas Plantillas de WhatsApp Utiliza estas plantillas para iniciar convers…" at bounding box center [363, 165] width 652 height 331
click at [23, 100] on div at bounding box center [18, 94] width 17 height 21
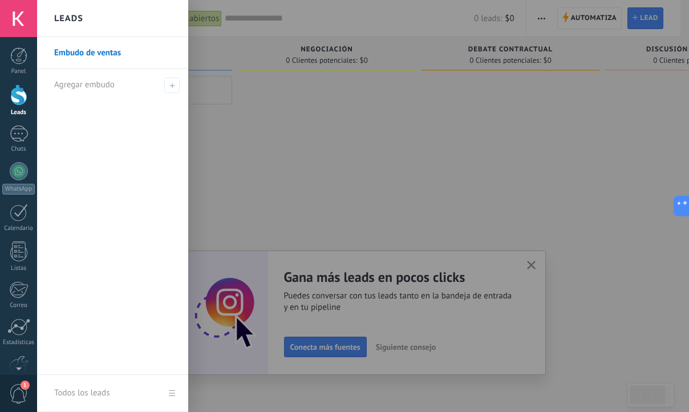
click at [119, 58] on link "Embudo de ventas" at bounding box center [115, 53] width 123 height 32
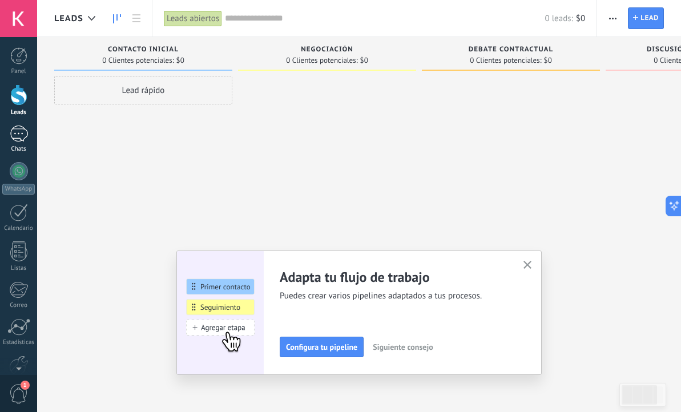
click at [15, 138] on div at bounding box center [19, 134] width 18 height 17
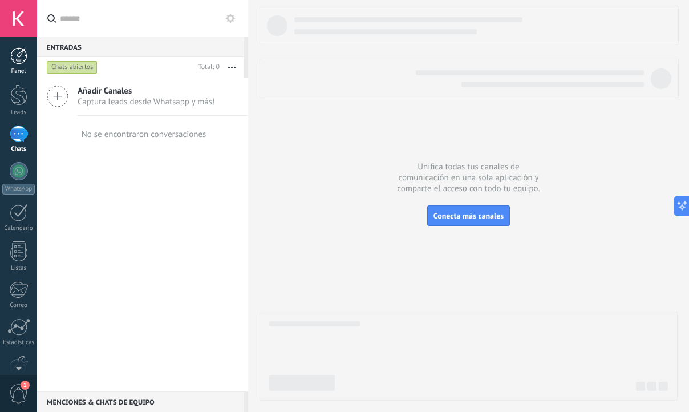
click at [22, 52] on div at bounding box center [18, 55] width 17 height 17
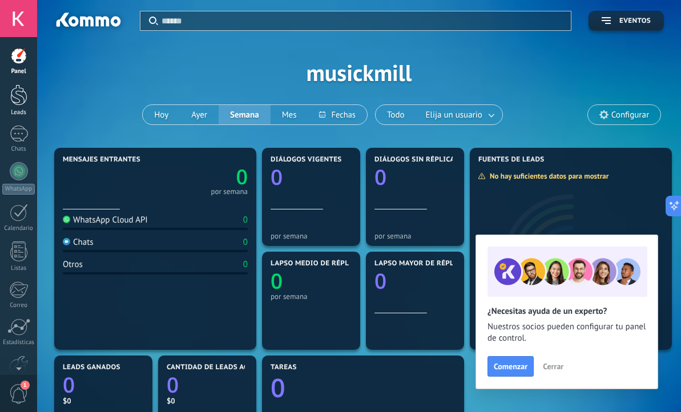
click at [22, 91] on div at bounding box center [18, 94] width 17 height 21
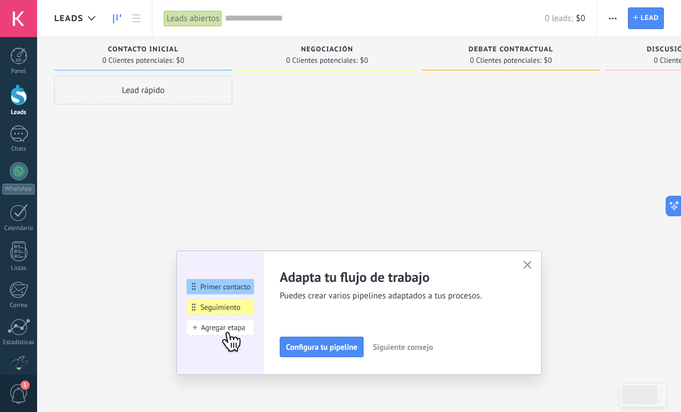
click at [0, 0] on span "Automatiza" at bounding box center [0, 0] width 0 height 0
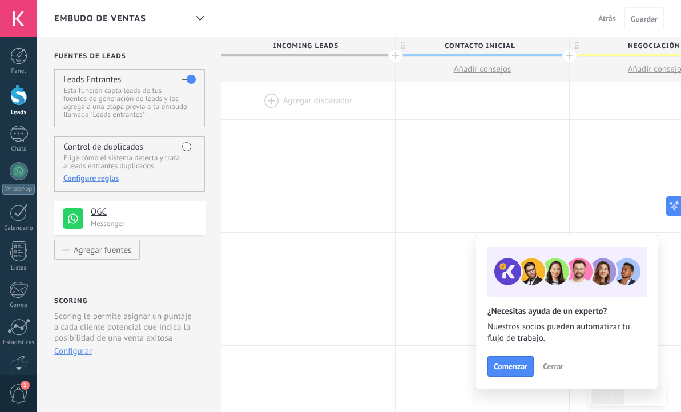
click at [188, 150] on label at bounding box center [189, 146] width 14 height 18
click at [77, 226] on use at bounding box center [73, 218] width 21 height 21
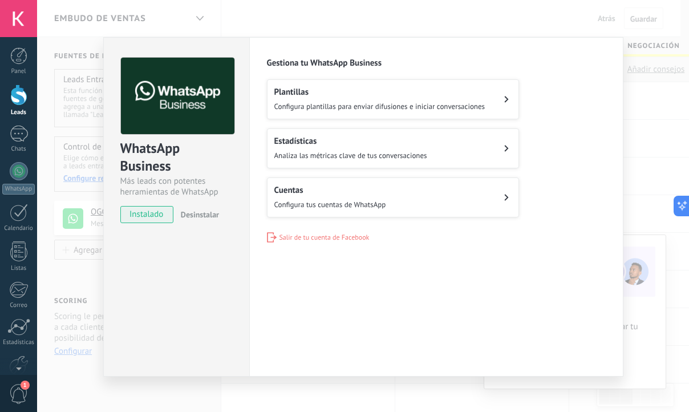
click at [431, 102] on span "Configura plantillas para enviar difusiones e iniciar conversaciones" at bounding box center [379, 107] width 211 height 10
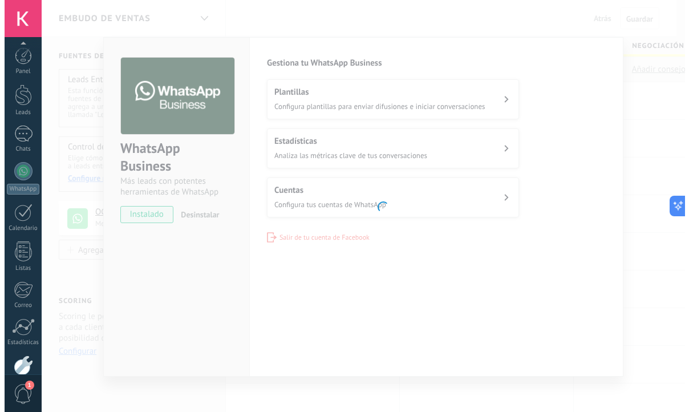
scroll to position [63, 0]
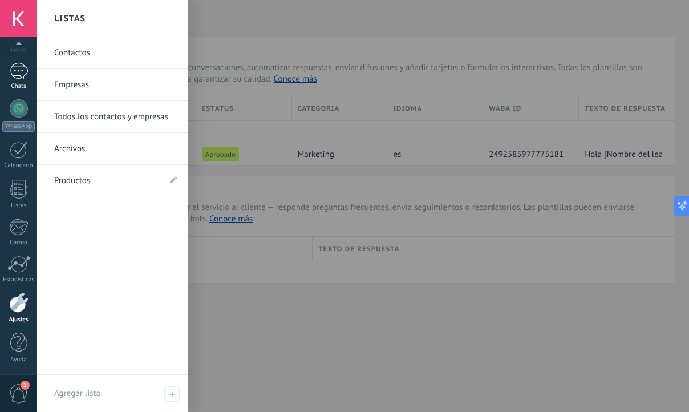
click at [23, 70] on div at bounding box center [19, 71] width 18 height 17
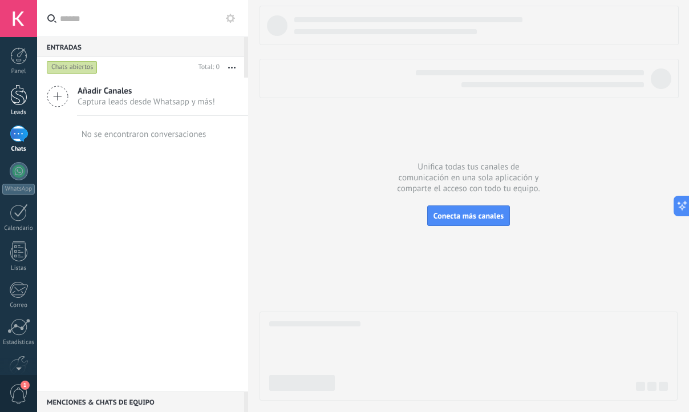
click at [18, 101] on div at bounding box center [18, 94] width 17 height 21
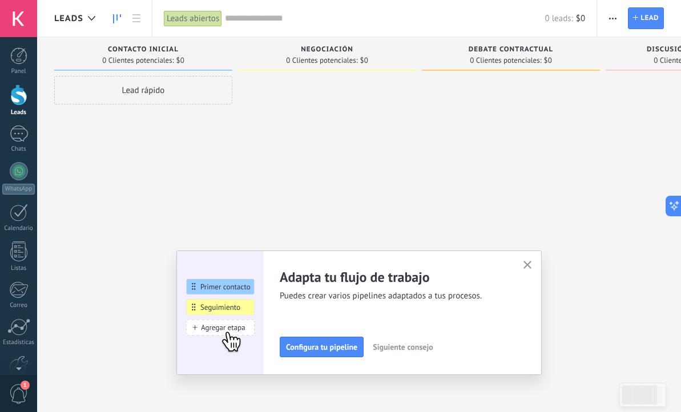
click at [0, 0] on span "Automatiza" at bounding box center [0, 0] width 0 height 0
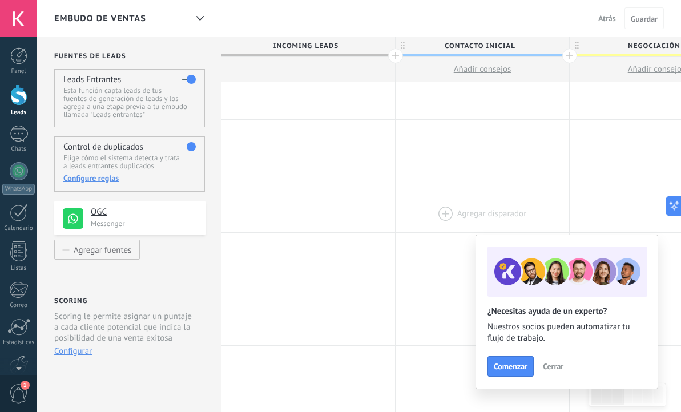
click at [411, 208] on div at bounding box center [481, 213] width 173 height 37
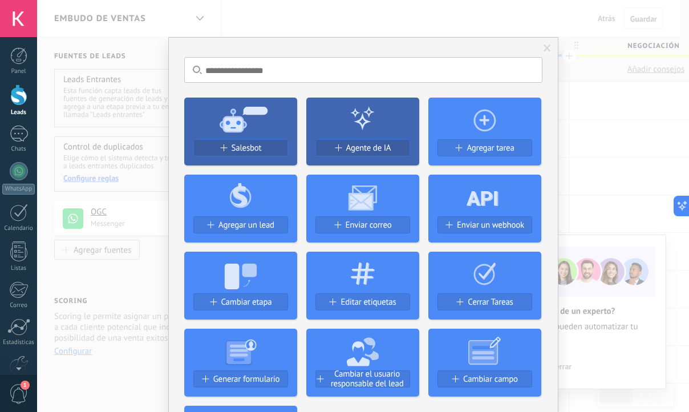
click at [594, 116] on div "No hay resultados Salesbot Agente de IA Agregar tarea Agregar un lead Enviar co…" at bounding box center [363, 206] width 652 height 412
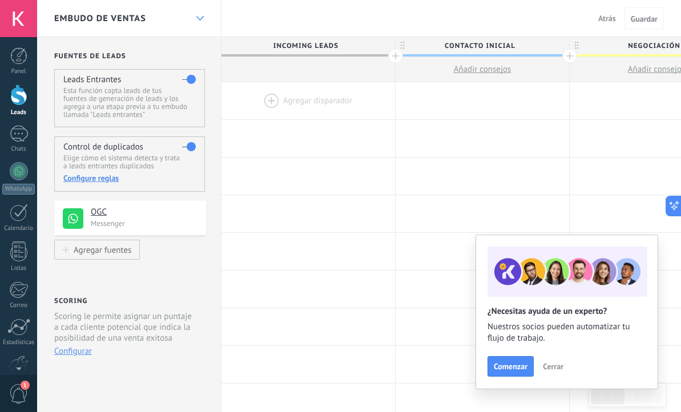
click at [208, 17] on div at bounding box center [199, 18] width 19 height 22
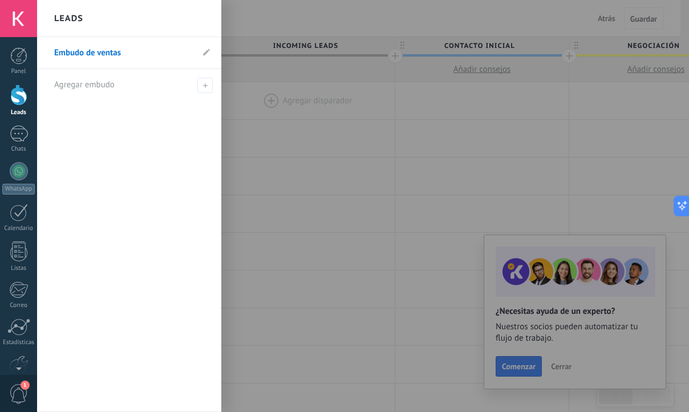
click at [262, 11] on div at bounding box center [381, 206] width 689 height 412
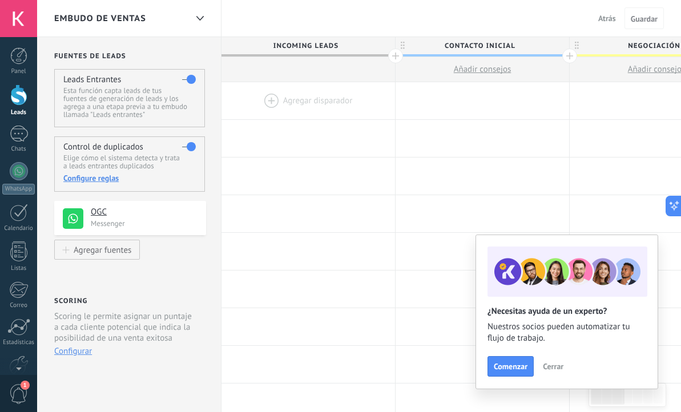
click at [262, 11] on div "Embudo de ventas Atrás Cancelar Guardar" at bounding box center [359, 18] width 644 height 37
click at [197, 18] on icon at bounding box center [199, 18] width 7 height 5
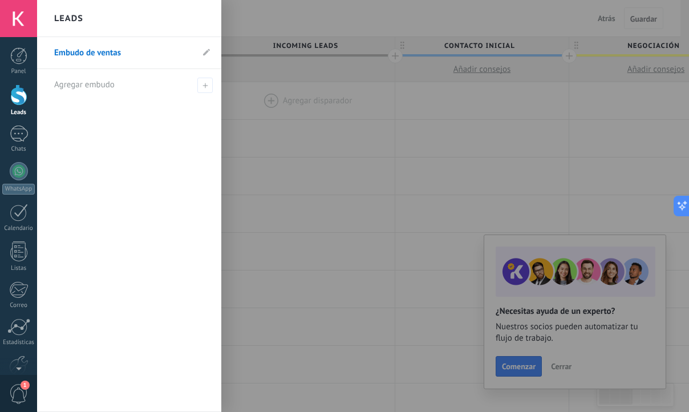
click at [310, 17] on div at bounding box center [381, 206] width 689 height 412
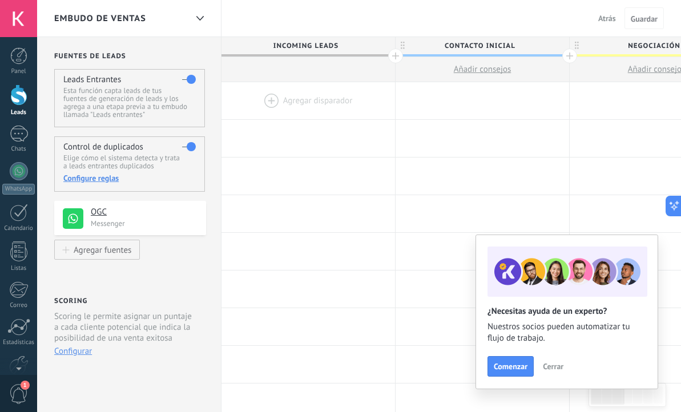
click at [310, 17] on div "Embudo de ventas Atrás Cancelar Guardar" at bounding box center [359, 18] width 644 height 37
click at [16, 100] on div at bounding box center [18, 94] width 17 height 21
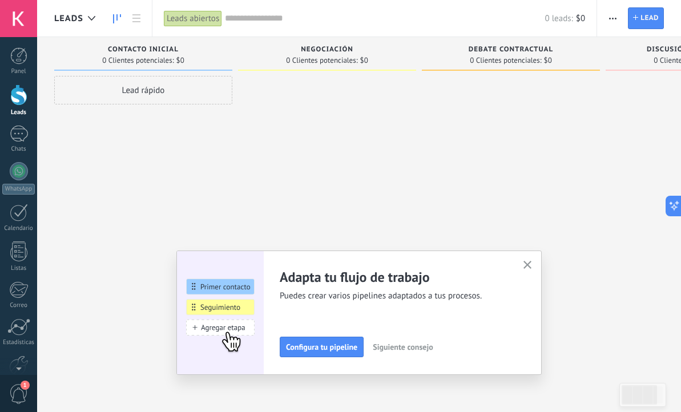
click at [0, 0] on span "Automatiza" at bounding box center [0, 0] width 0 height 0
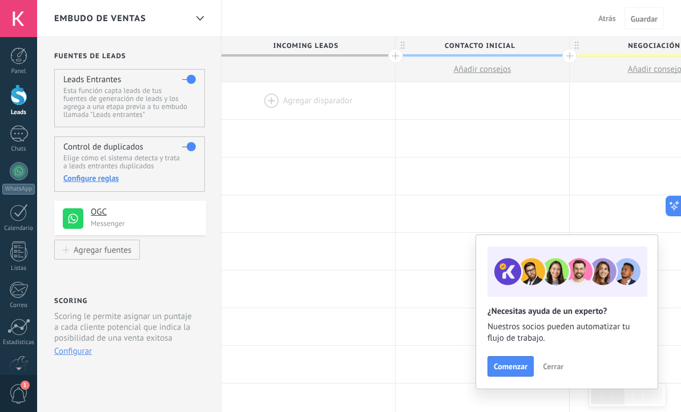
click at [303, 103] on div at bounding box center [307, 100] width 173 height 37
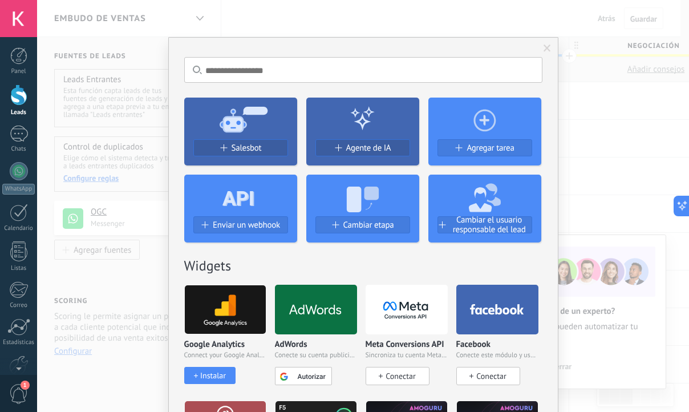
click at [229, 123] on use at bounding box center [244, 119] width 48 height 26
click at [216, 117] on icon at bounding box center [240, 118] width 113 height 41
click at [220, 146] on span at bounding box center [223, 147] width 7 height 7
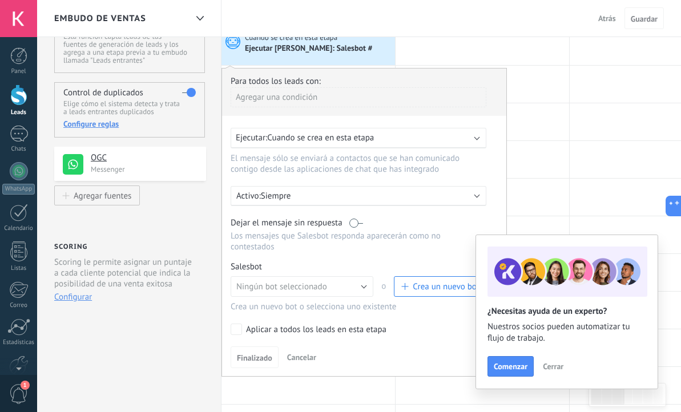
scroll to position [66, 0]
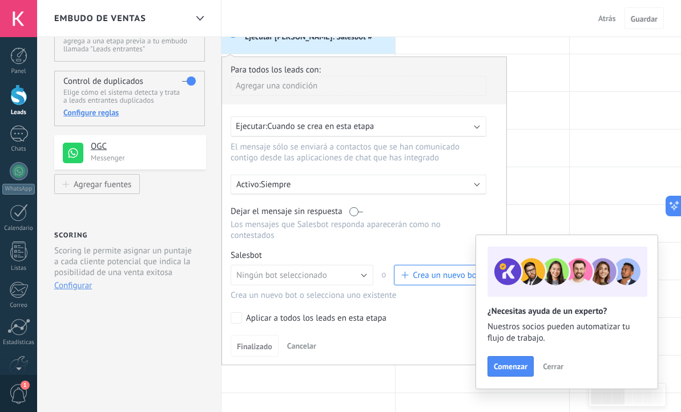
click at [311, 121] on span "Cuando se crea en esta etapa" at bounding box center [320, 126] width 107 height 11
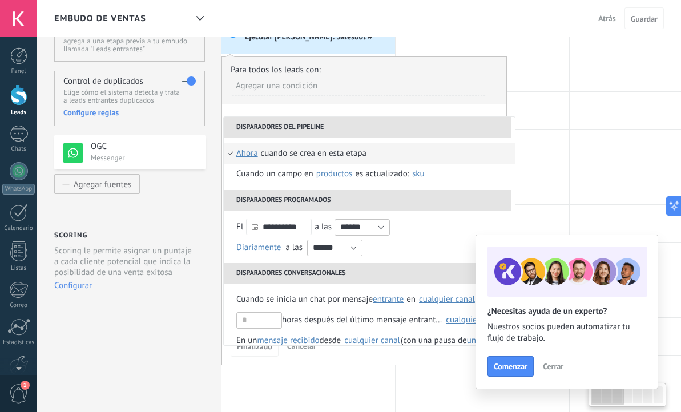
click at [367, 87] on div "Agregar una condición" at bounding box center [358, 86] width 256 height 20
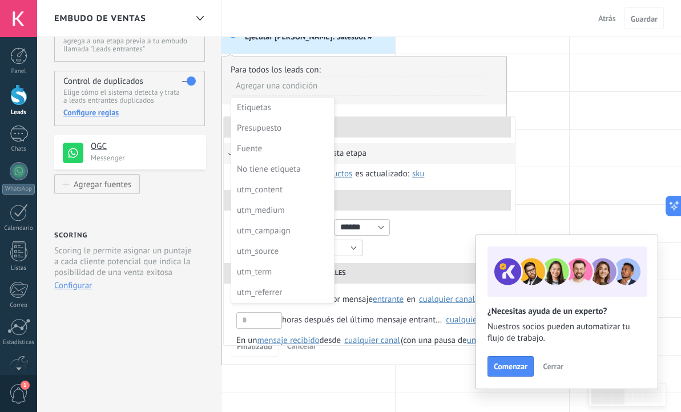
click at [408, 78] on div at bounding box center [364, 210] width 284 height 307
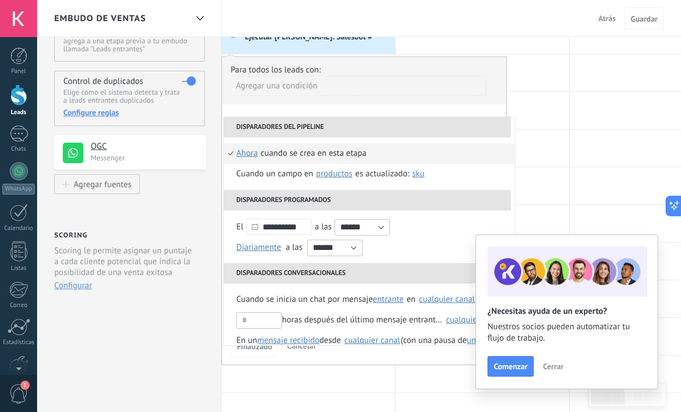
click at [408, 77] on div "Agregar una condición" at bounding box center [358, 86] width 256 height 20
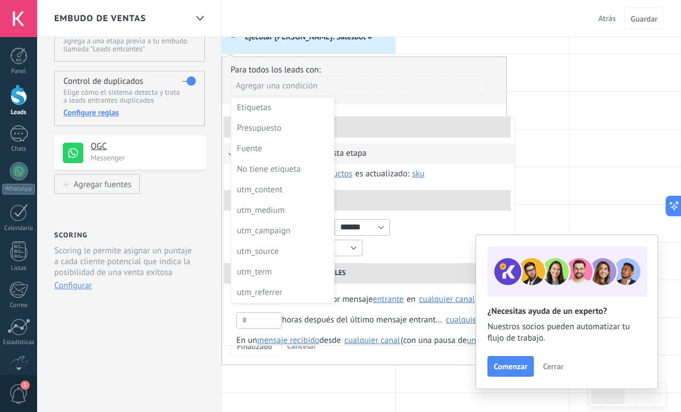
click at [427, 93] on div at bounding box center [364, 210] width 284 height 307
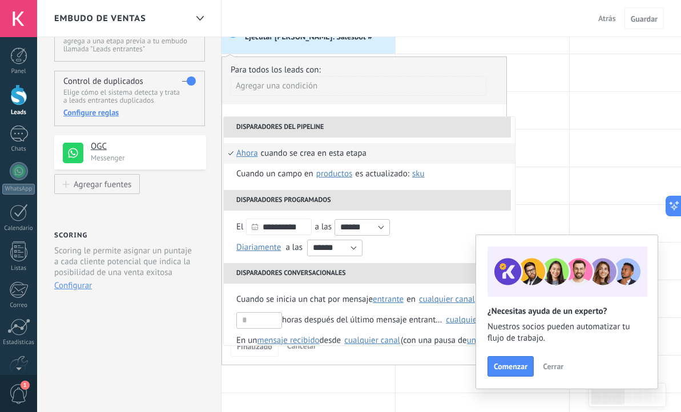
click at [423, 105] on div "**********" at bounding box center [363, 210] width 285 height 309
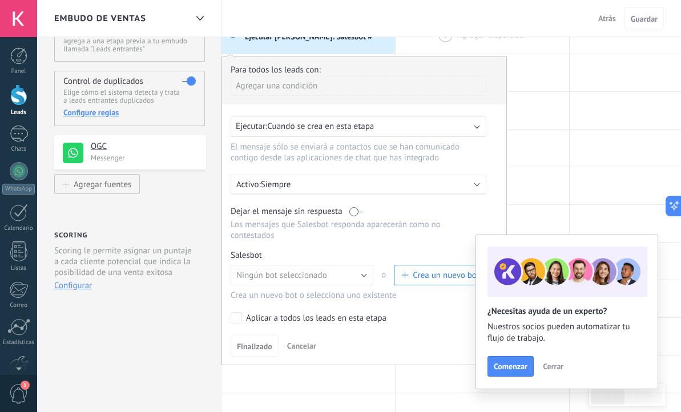
click at [553, 51] on div at bounding box center [481, 35] width 173 height 37
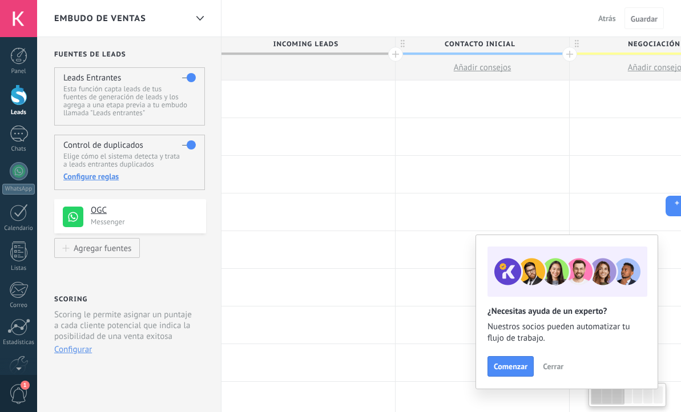
scroll to position [0, 0]
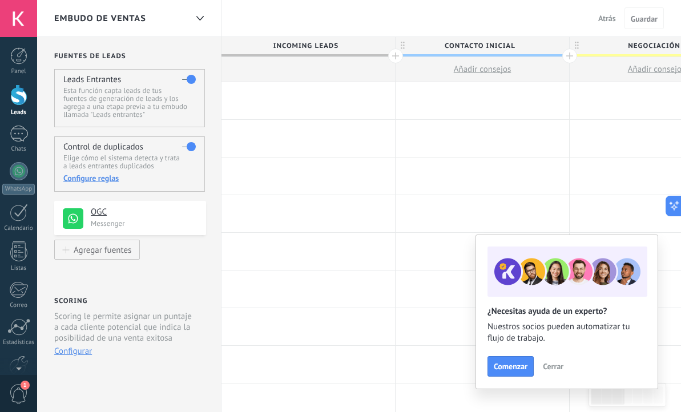
click at [292, 104] on div at bounding box center [307, 100] width 173 height 37
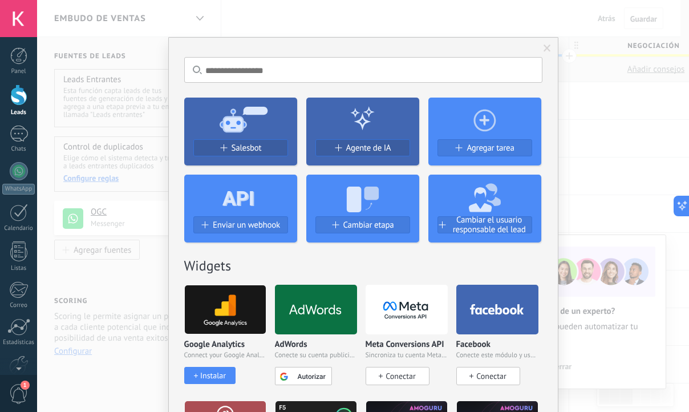
click at [367, 32] on div "No hay resultados Salesbot Agente de IA Agregar tarea Enviar un webhook Cambiar…" at bounding box center [363, 206] width 652 height 412
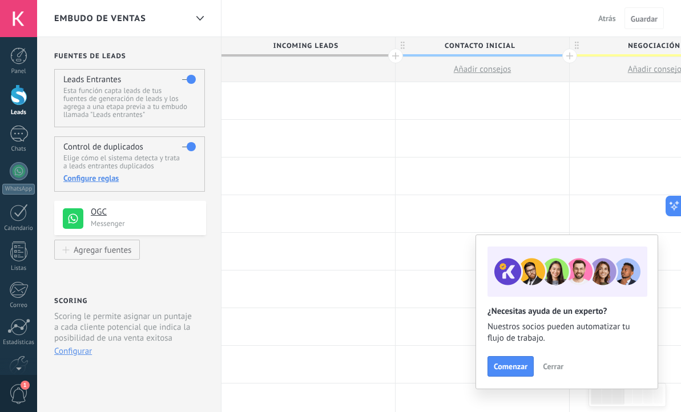
click at [268, 101] on div at bounding box center [307, 100] width 173 height 37
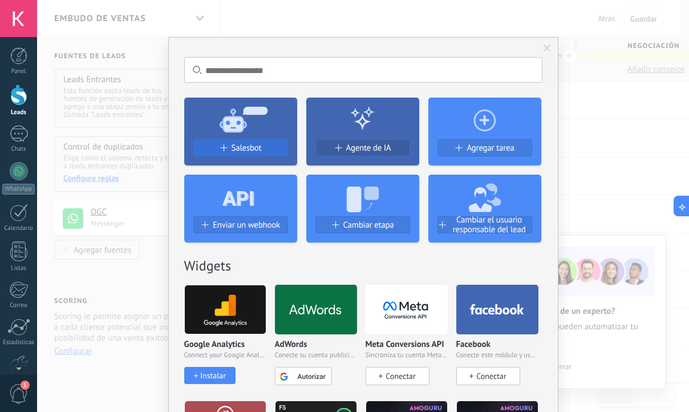
click at [236, 156] on button "Salesbot" at bounding box center [240, 147] width 95 height 17
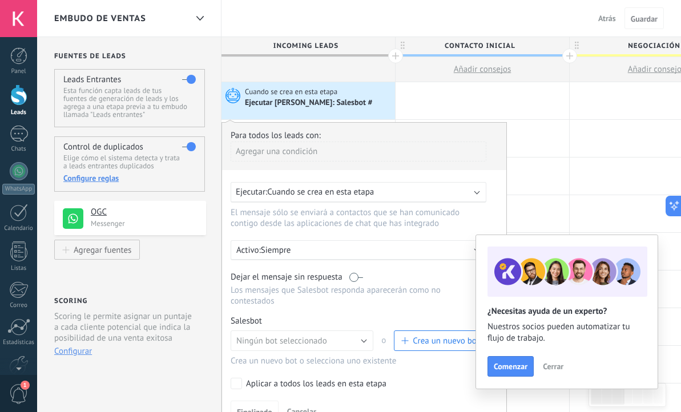
click at [439, 343] on span "Crea un nuevo bot" at bounding box center [445, 340] width 67 height 11
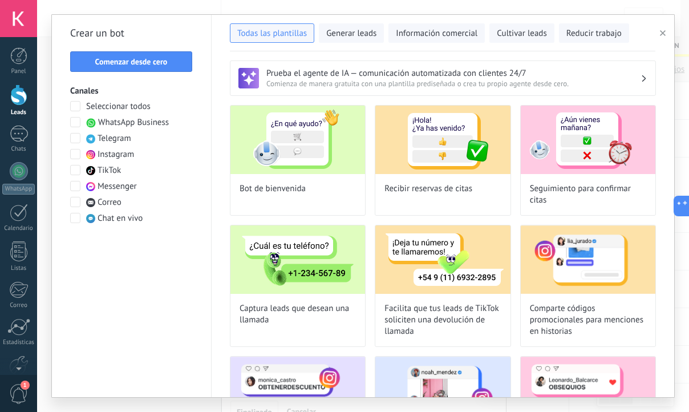
click at [664, 34] on use "button" at bounding box center [663, 33] width 6 height 6
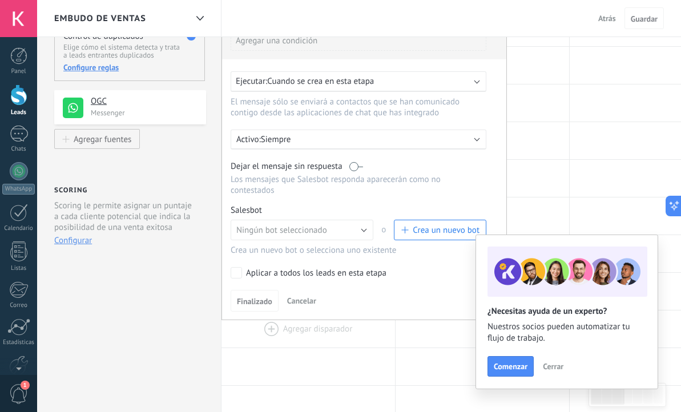
scroll to position [119, 0]
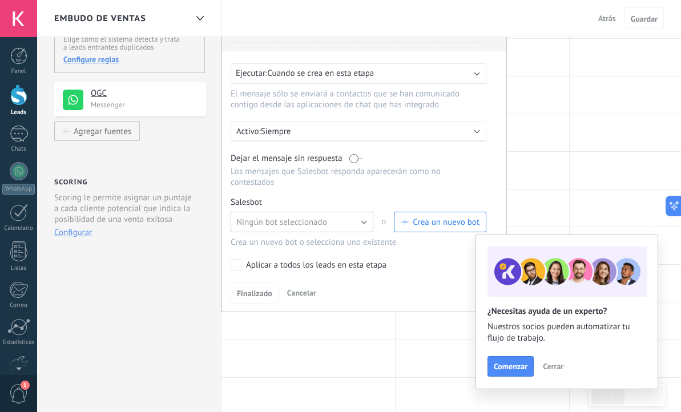
click at [303, 222] on span "Ningún bot seleccionado" at bounding box center [281, 222] width 91 height 11
click at [273, 241] on span "TestBot" at bounding box center [296, 241] width 145 height 11
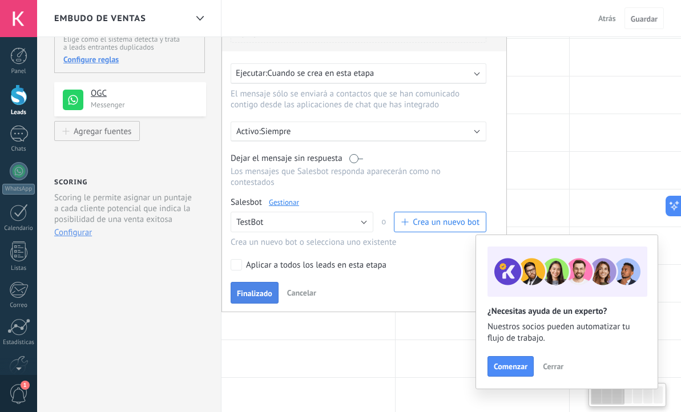
click at [248, 299] on button "Finalizado" at bounding box center [254, 293] width 48 height 22
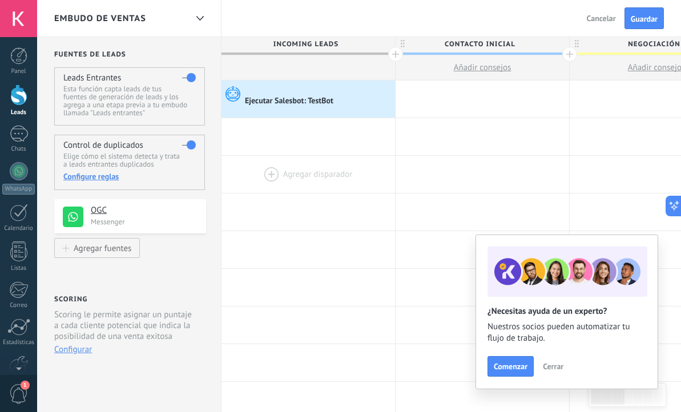
scroll to position [0, 0]
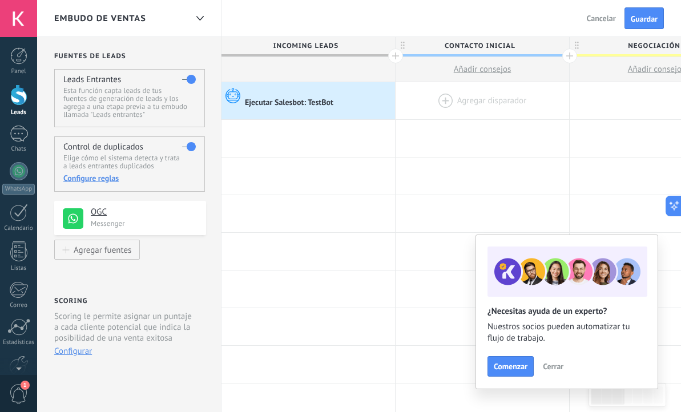
click at [445, 98] on div at bounding box center [481, 100] width 173 height 37
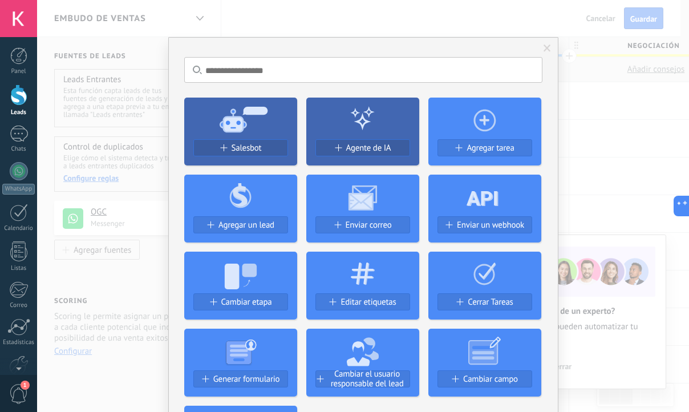
click at [312, 34] on div "No hay resultados Salesbot Agente de IA Agregar tarea Agregar un lead Enviar co…" at bounding box center [363, 206] width 652 height 412
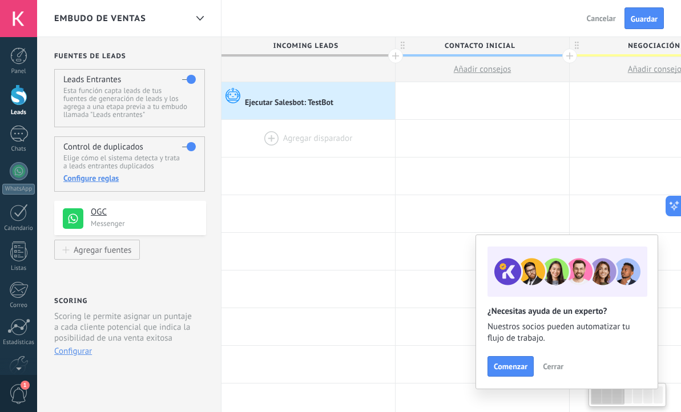
click at [262, 137] on div at bounding box center [307, 138] width 173 height 37
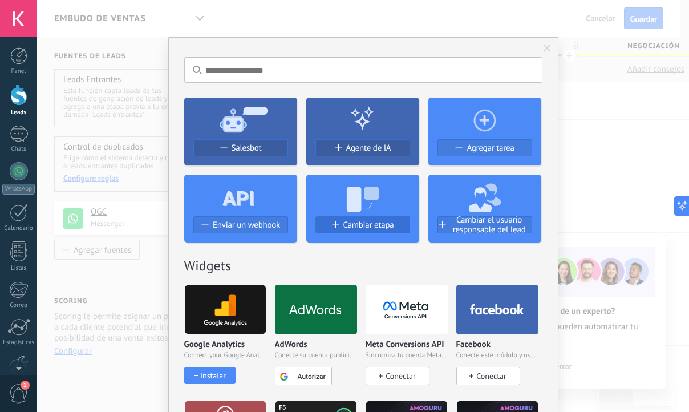
click at [332, 228] on span at bounding box center [334, 224] width 7 height 7
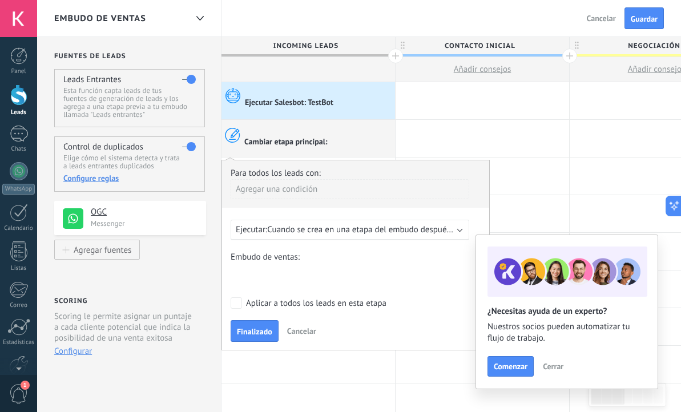
click at [0, 0] on div "Contacto inicial Negociación Debate contractual Discusión de contrato Logrado c…" at bounding box center [0, 0] width 0 height 0
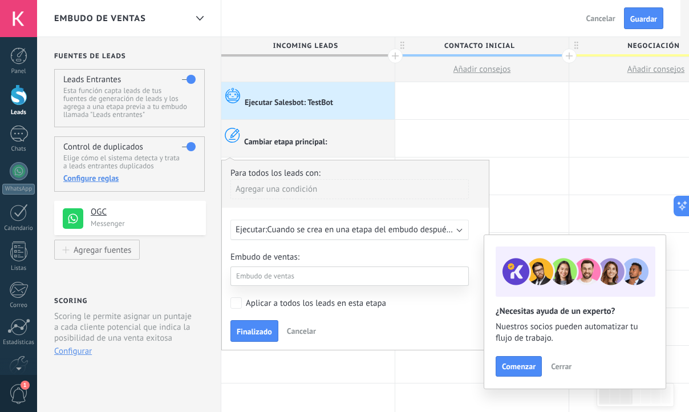
click at [310, 257] on div at bounding box center [363, 206] width 652 height 412
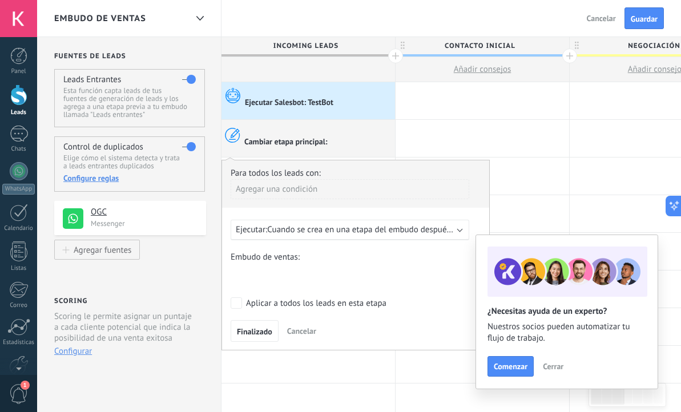
click at [323, 233] on span "Cuando se crea en una etapa del embudo después de 5 minutos" at bounding box center [383, 229] width 233 height 11
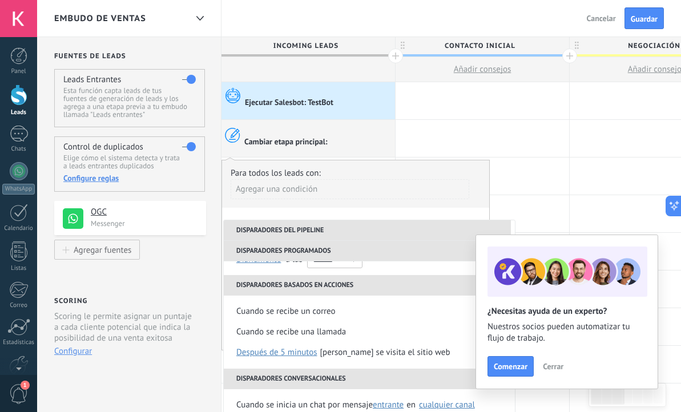
scroll to position [140, 0]
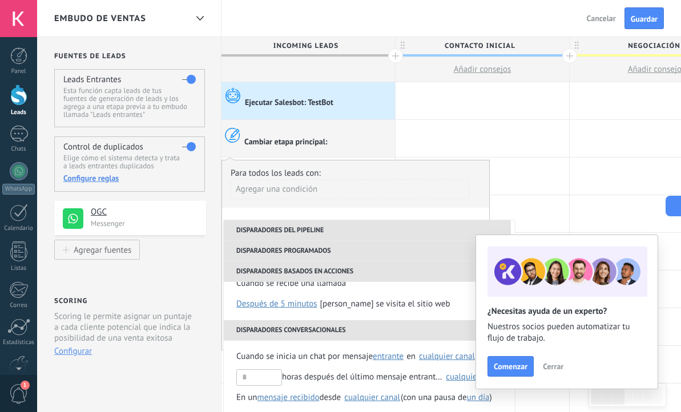
click at [383, 202] on div "Agregar una condición" at bounding box center [349, 193] width 238 height 29
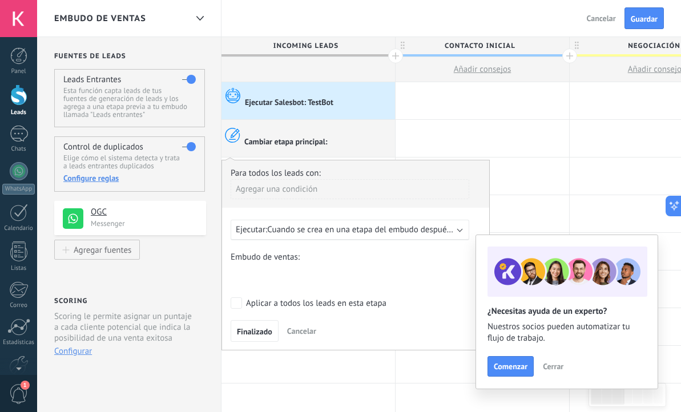
click at [0, 0] on div "Contacto inicial Negociación Debate contractual Discusión de contrato Logrado c…" at bounding box center [0, 0] width 0 height 0
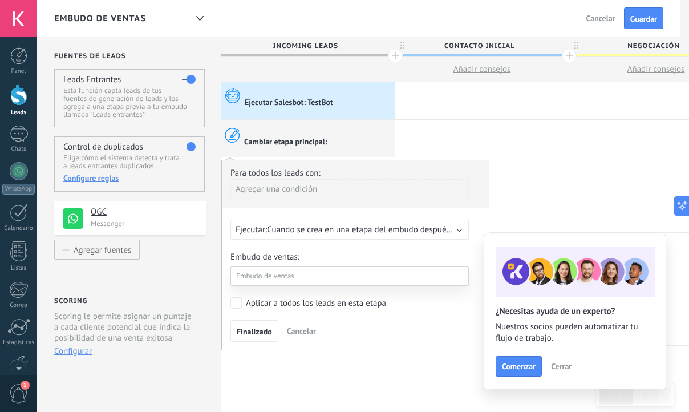
click at [0, 0] on label "Contacto inicial" at bounding box center [0, 0] width 0 height 0
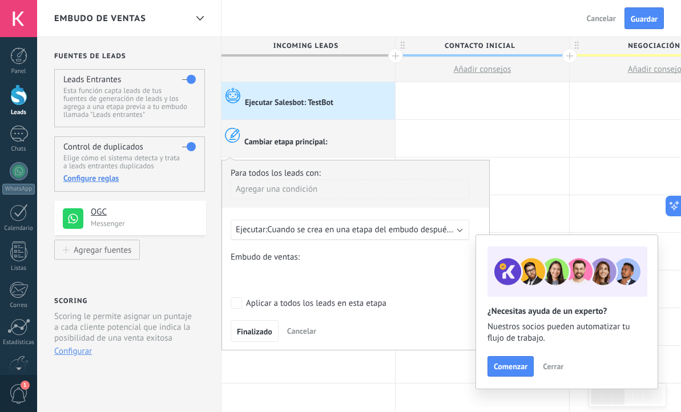
click at [241, 310] on form "Embudo de ventas: Contacto inicial Negociación Debate contractual Discusión de …" at bounding box center [355, 297] width 250 height 90
click at [246, 339] on button "Finalizado" at bounding box center [254, 331] width 48 height 22
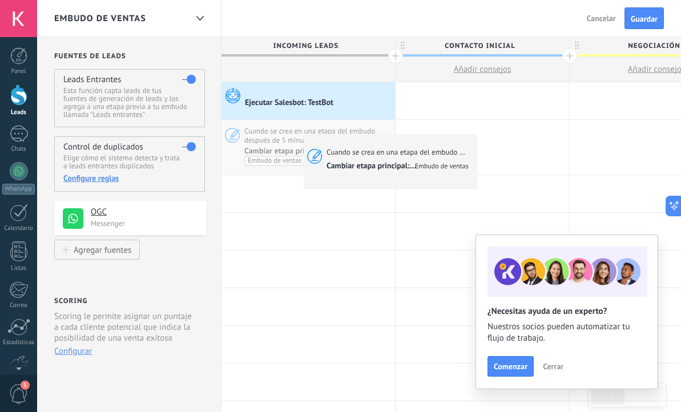
drag, startPoint x: 319, startPoint y: 142, endPoint x: 306, endPoint y: 137, distance: 13.6
click at [306, 137] on div "Cuando se crea en una etapa del embudo después de 5 minutos Cambiar etapa princ…" at bounding box center [307, 147] width 173 height 55
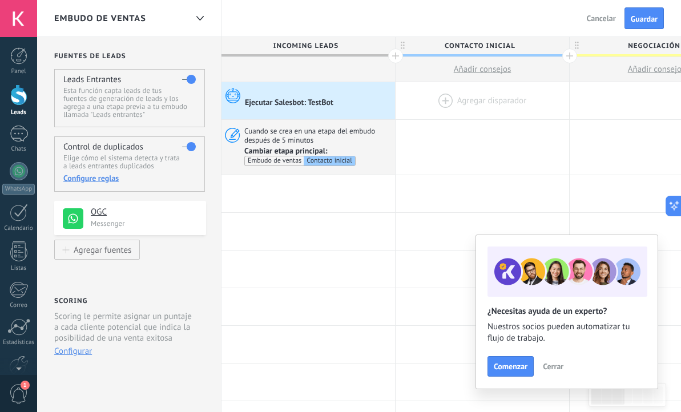
click at [440, 104] on div at bounding box center [481, 100] width 173 height 37
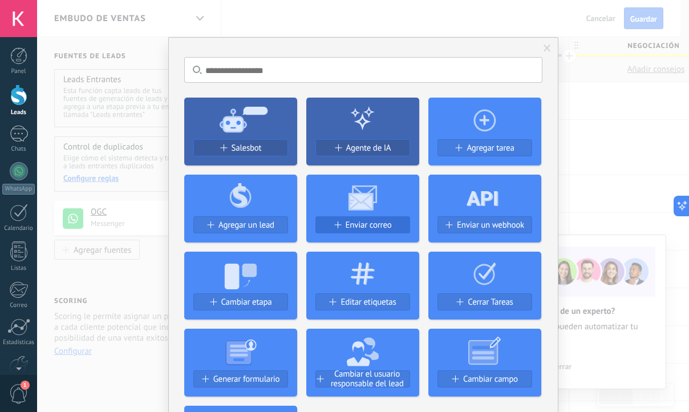
click at [338, 228] on div "Enviar correo" at bounding box center [363, 225] width 94 height 10
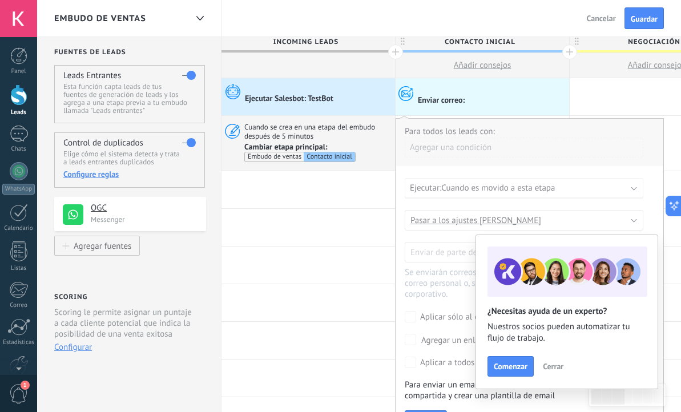
scroll to position [92, 0]
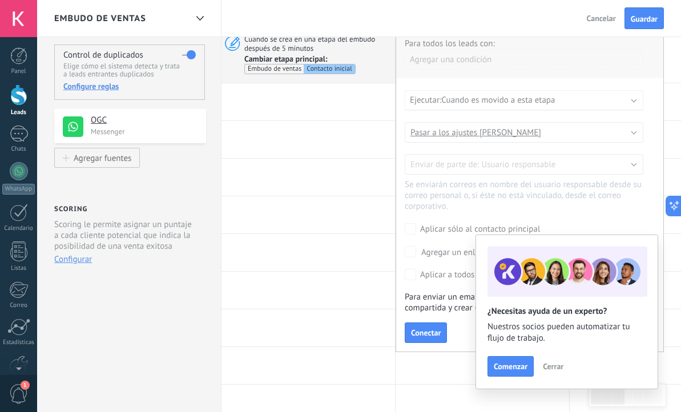
click at [560, 369] on span "Cerrar" at bounding box center [553, 366] width 21 height 8
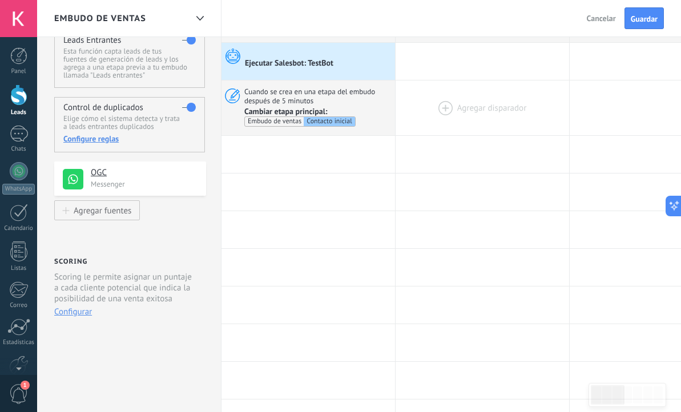
scroll to position [0, 0]
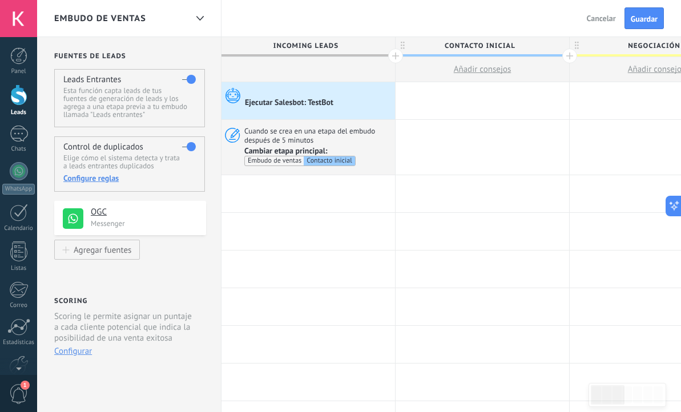
drag, startPoint x: 476, startPoint y: 70, endPoint x: 461, endPoint y: 96, distance: 30.1
click at [461, 96] on div at bounding box center [481, 100] width 173 height 37
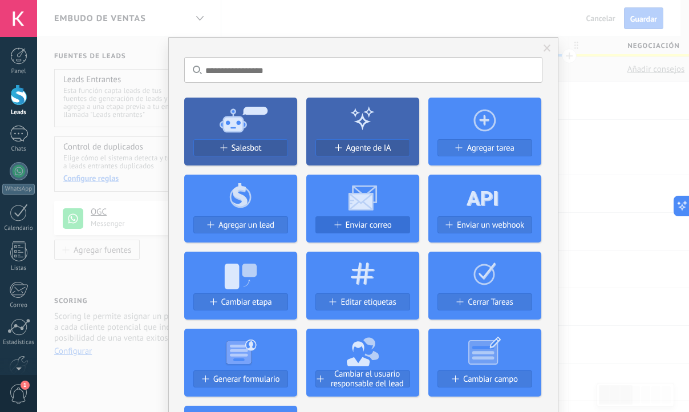
click at [371, 224] on span "Enviar correo" at bounding box center [369, 225] width 46 height 10
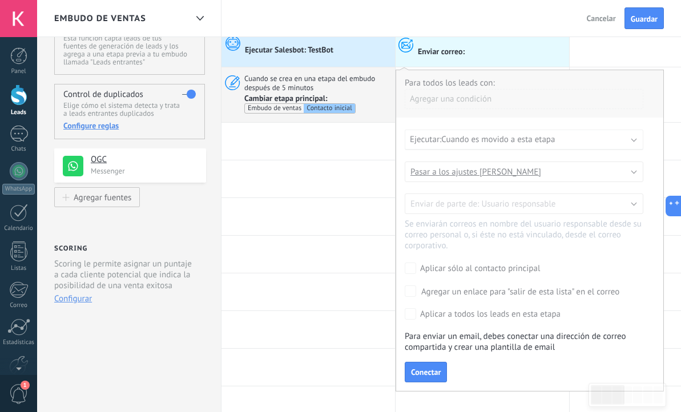
scroll to position [2, 0]
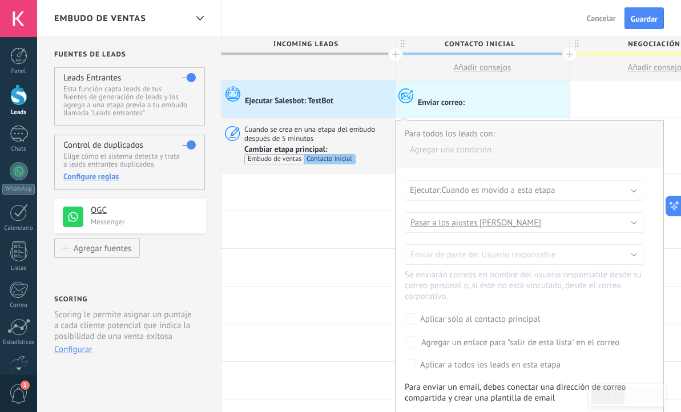
click at [484, 193] on span "Cuando es movido a esta etapa" at bounding box center [498, 190] width 114 height 11
click at [483, 192] on span "Cuando es movido a esta etapa" at bounding box center [498, 190] width 114 height 11
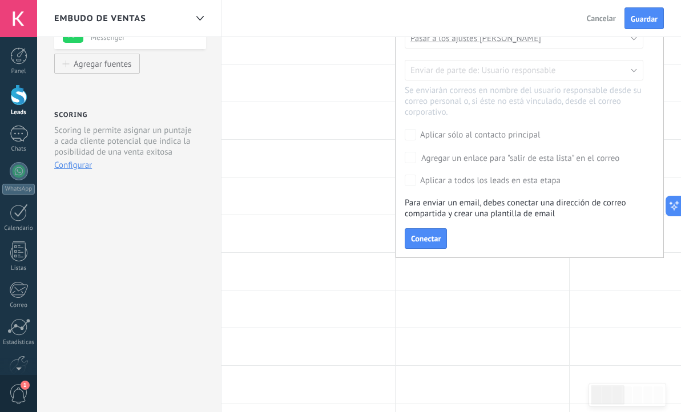
scroll to position [194, 0]
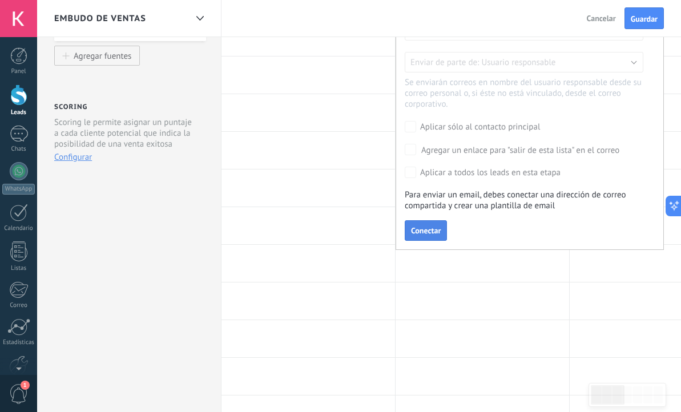
click at [419, 228] on link "Conectar" at bounding box center [425, 230] width 42 height 21
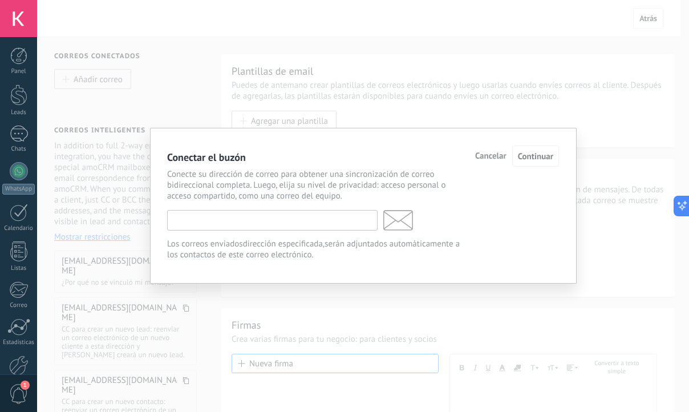
click at [215, 222] on input "text" at bounding box center [272, 220] width 211 height 21
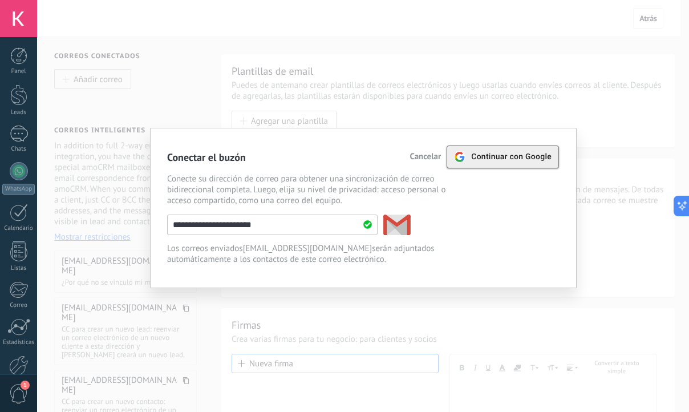
type input "**********"
click at [508, 161] on div "Continuar con Google" at bounding box center [503, 157] width 98 height 22
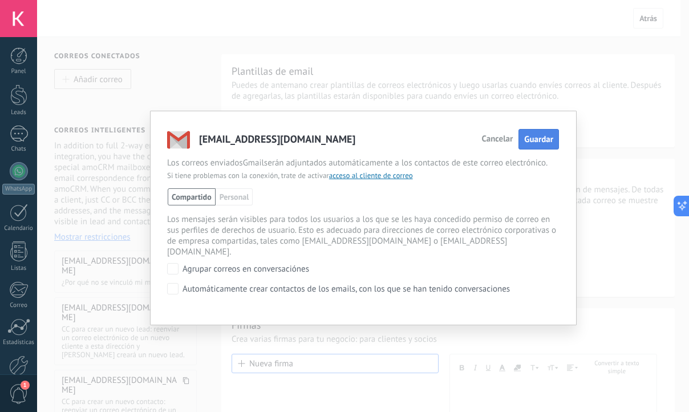
click at [539, 135] on span "Guardar" at bounding box center [538, 139] width 29 height 11
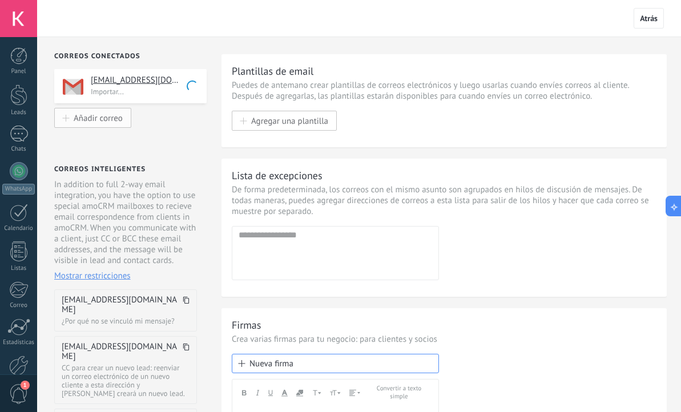
click at [112, 119] on span "Añadir correo" at bounding box center [98, 118] width 49 height 10
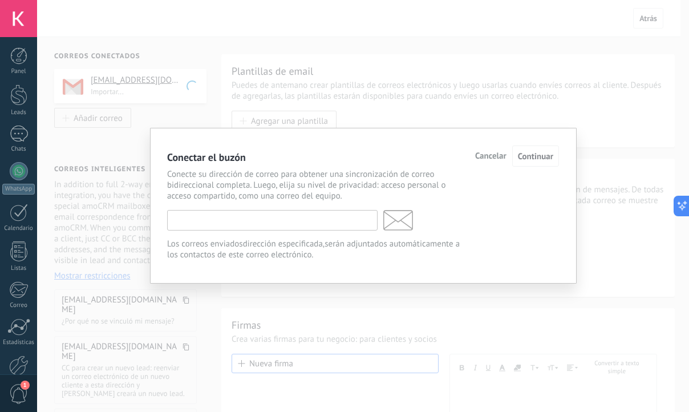
click at [246, 216] on input "text" at bounding box center [272, 220] width 211 height 21
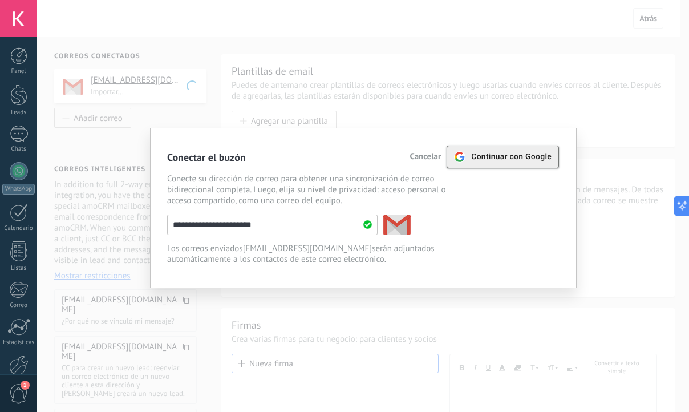
type input "**********"
click at [493, 165] on div "Continuar con Google" at bounding box center [503, 157] width 98 height 22
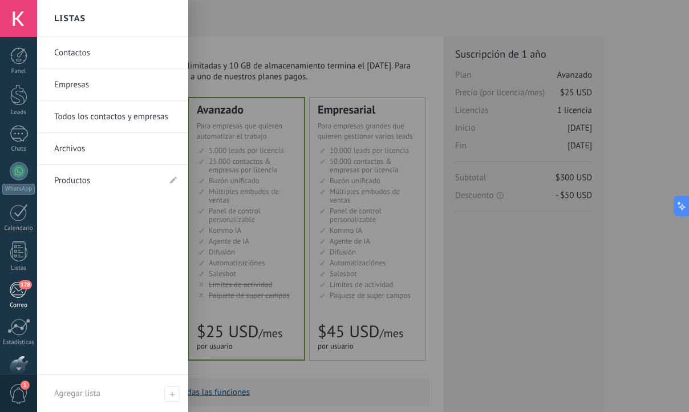
click at [23, 292] on div "128" at bounding box center [18, 289] width 19 height 17
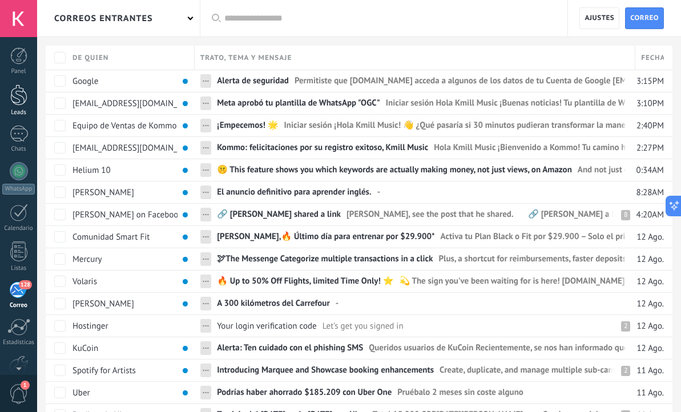
click at [16, 103] on div at bounding box center [18, 94] width 17 height 21
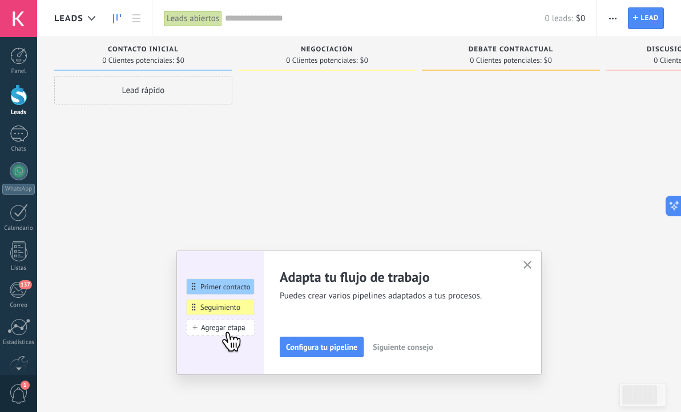
click at [0, 0] on span "Automatiza" at bounding box center [0, 0] width 0 height 0
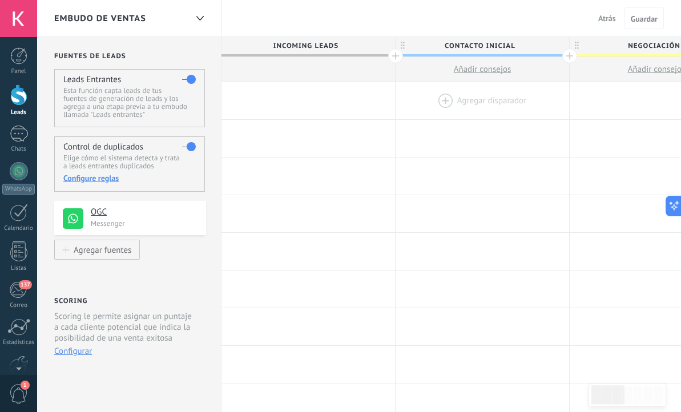
click at [439, 102] on div at bounding box center [481, 100] width 173 height 37
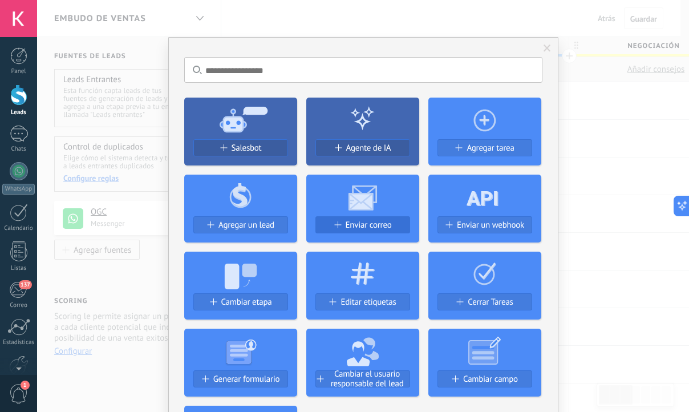
click at [357, 228] on span "Enviar correo" at bounding box center [369, 225] width 46 height 10
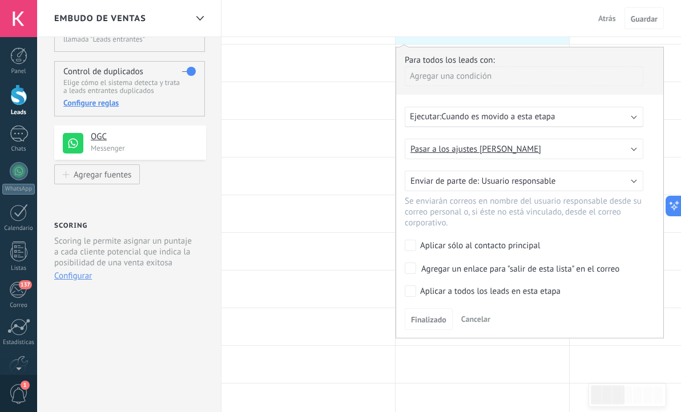
scroll to position [79, 0]
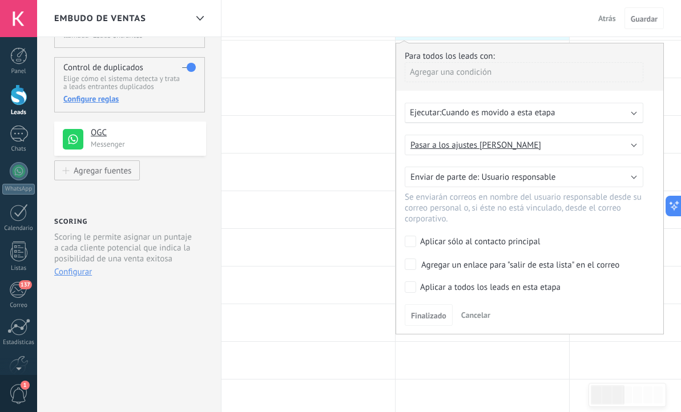
click at [417, 292] on label "Aplicar a todos los leads en esta etapa" at bounding box center [521, 286] width 234 height 11
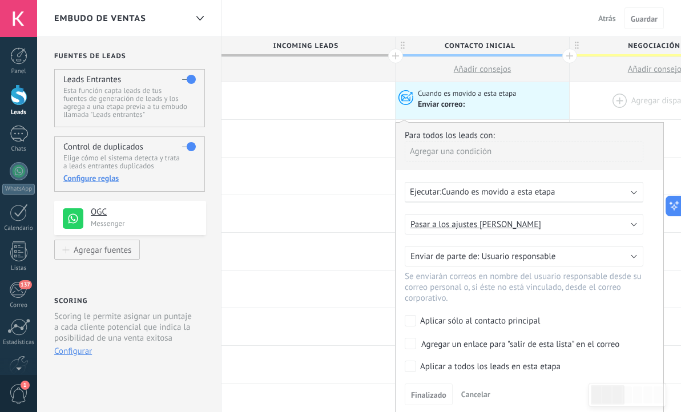
click at [616, 100] on div at bounding box center [655, 100] width 173 height 37
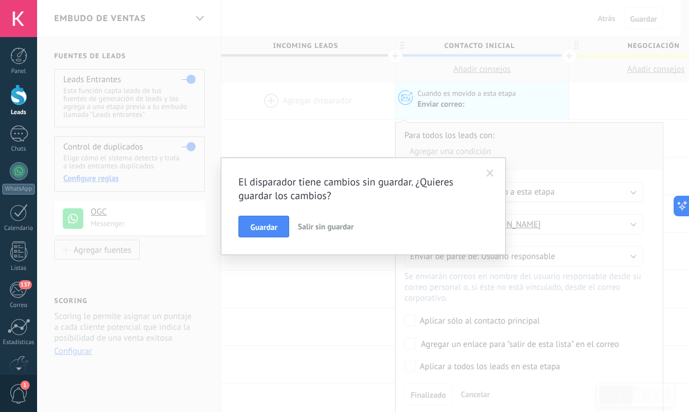
click at [322, 229] on span "Salir sin guardar" at bounding box center [326, 226] width 56 height 10
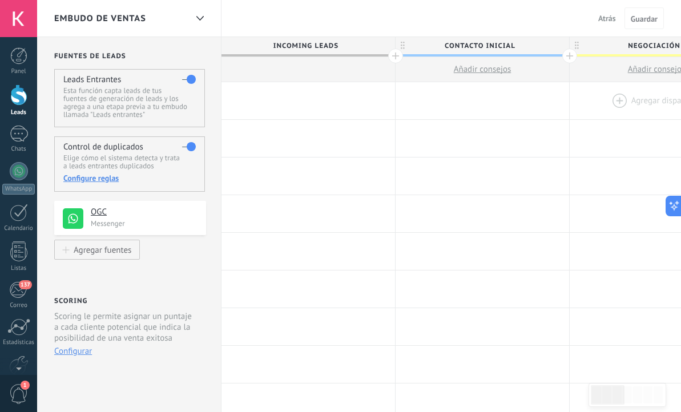
click at [608, 92] on div at bounding box center [655, 100] width 173 height 37
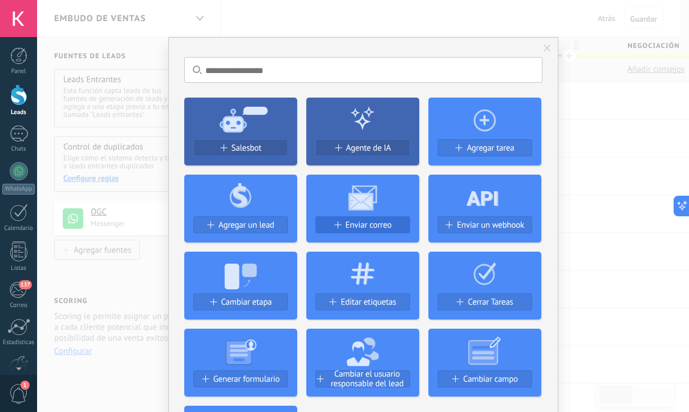
click at [375, 222] on span "Enviar correo" at bounding box center [369, 225] width 46 height 10
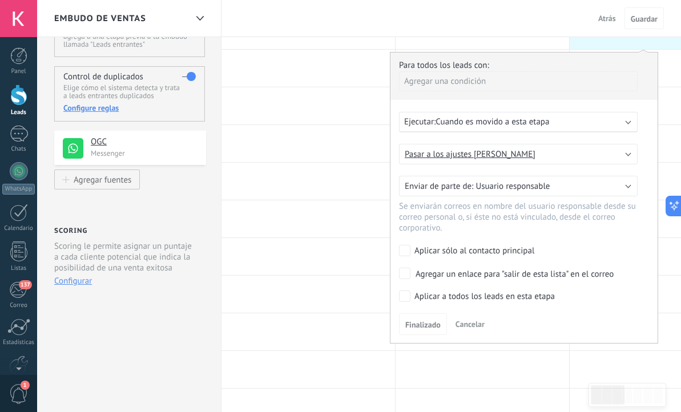
scroll to position [111, 0]
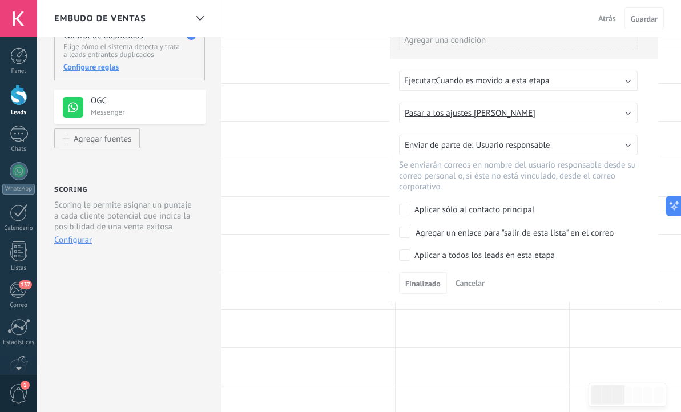
click at [412, 258] on label "Aplicar a todos los leads en esta etapa" at bounding box center [516, 254] width 234 height 11
click at [424, 284] on span "Finalizado" at bounding box center [422, 284] width 35 height 8
click at [467, 175] on form "Pasar a los ajustes [PERSON_NAME] Pasar a los ajustes [PERSON_NAME] Usuario res…" at bounding box center [524, 198] width 250 height 191
click at [430, 286] on span "Finalizado" at bounding box center [422, 284] width 35 height 8
click at [534, 113] on button "Pasar a los ajustes [PERSON_NAME]" at bounding box center [518, 113] width 238 height 21
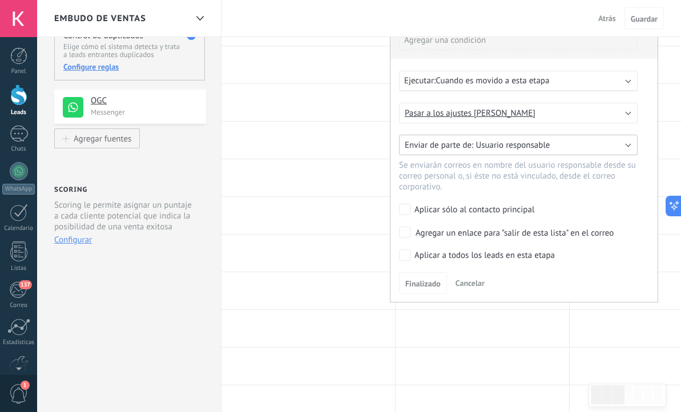
click at [560, 145] on button "Usuario responsable" at bounding box center [518, 145] width 238 height 21
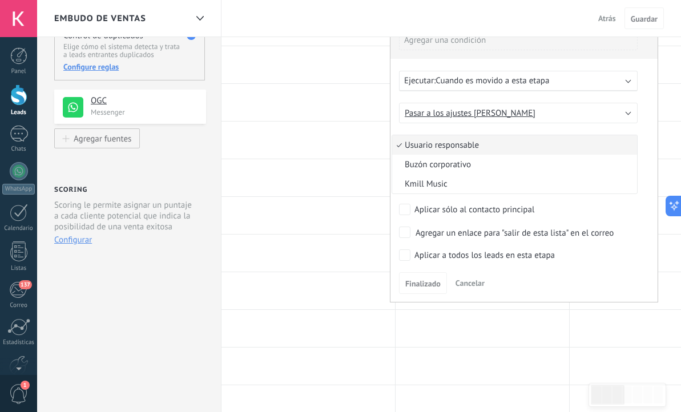
click at [560, 145] on span "Usuario responsable" at bounding box center [512, 145] width 241 height 11
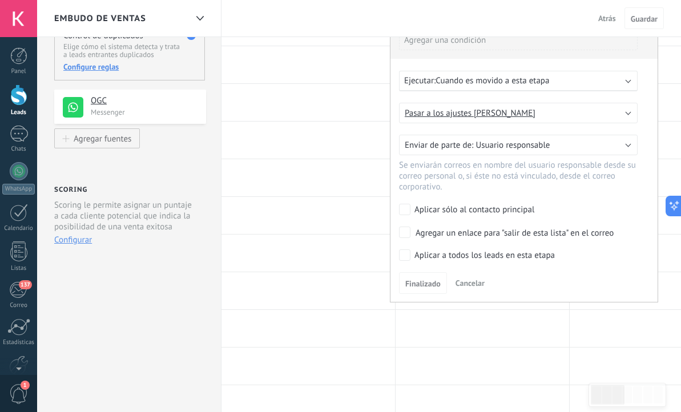
click at [544, 84] on span "Cuando es movido a esta etapa" at bounding box center [492, 80] width 114 height 11
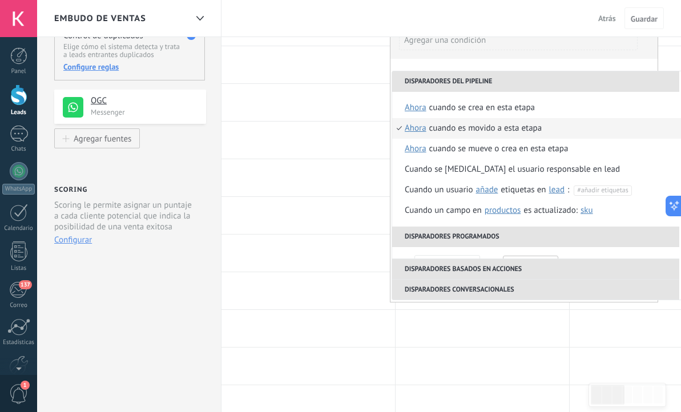
click at [554, 59] on div "**********" at bounding box center [524, 156] width 250 height 274
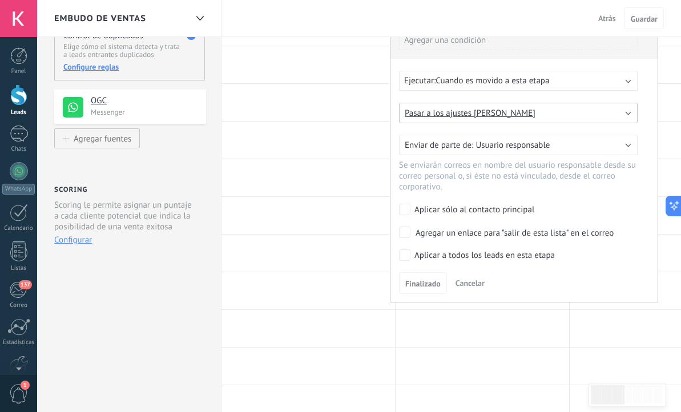
click at [629, 112] on button "Pasar a los ajustes [PERSON_NAME]" at bounding box center [518, 113] width 238 height 21
click at [630, 114] on link "Pasar a los ajustes [PERSON_NAME]" at bounding box center [524, 113] width 241 height 11
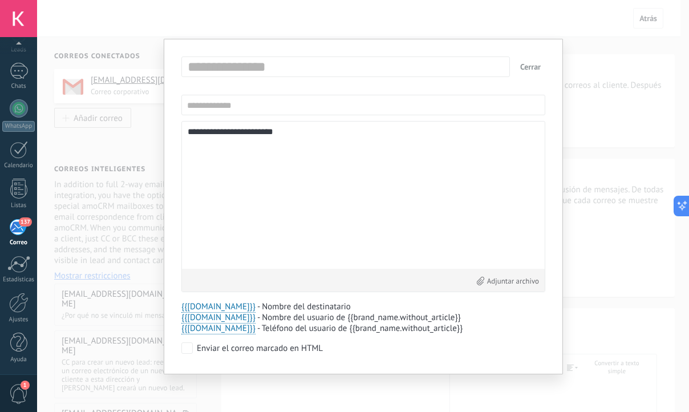
click at [264, 60] on input "text" at bounding box center [348, 67] width 327 height 18
click at [228, 177] on textarea "**********" at bounding box center [363, 195] width 351 height 136
click at [261, 18] on div "**********" at bounding box center [363, 206] width 652 height 412
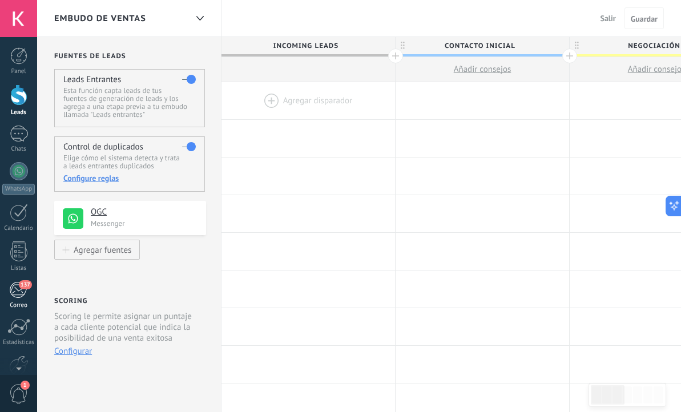
click at [19, 292] on div "137" at bounding box center [18, 289] width 19 height 17
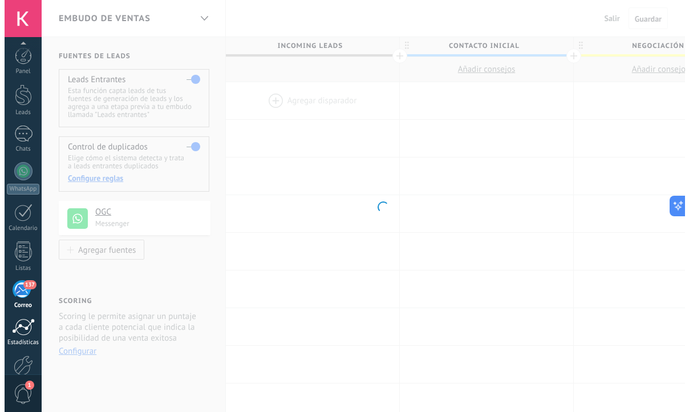
scroll to position [63, 0]
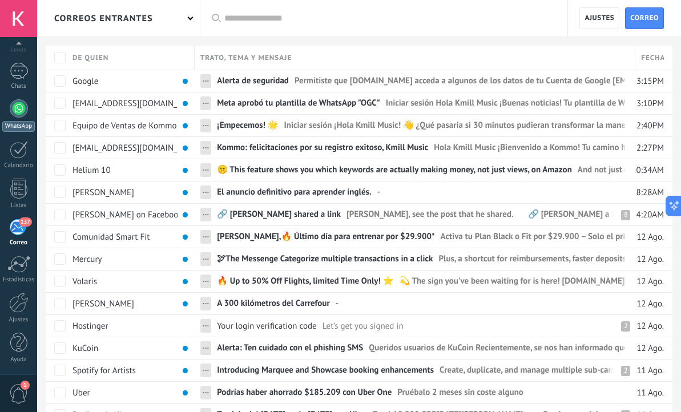
click at [22, 100] on div at bounding box center [19, 108] width 18 height 18
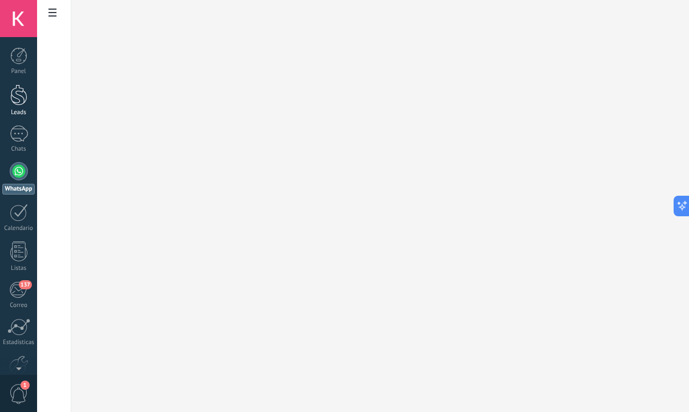
click at [26, 92] on div at bounding box center [18, 94] width 17 height 21
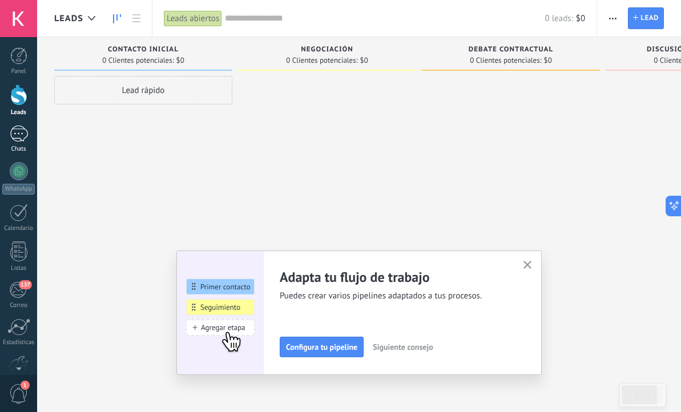
click at [15, 131] on div at bounding box center [19, 134] width 18 height 17
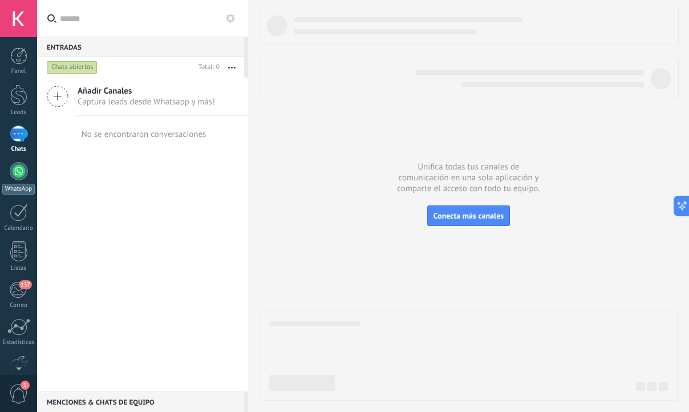
click at [22, 173] on div at bounding box center [19, 171] width 18 height 18
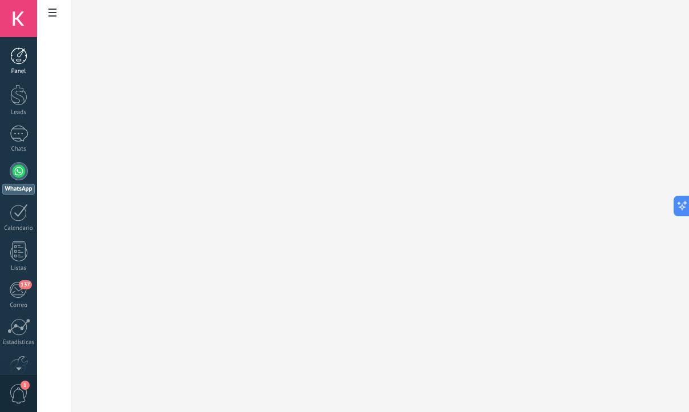
click at [15, 52] on div at bounding box center [18, 55] width 17 height 17
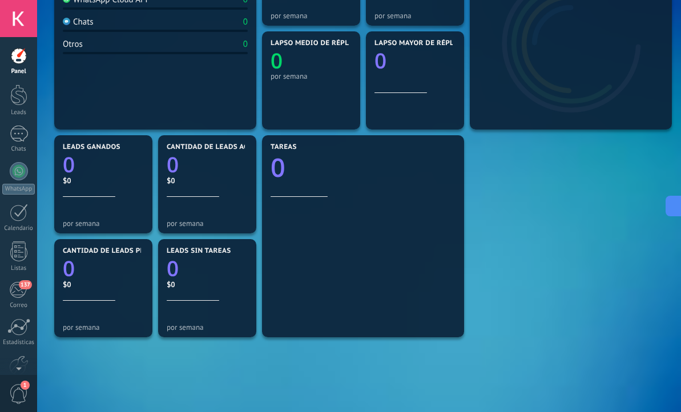
scroll to position [287, 0]
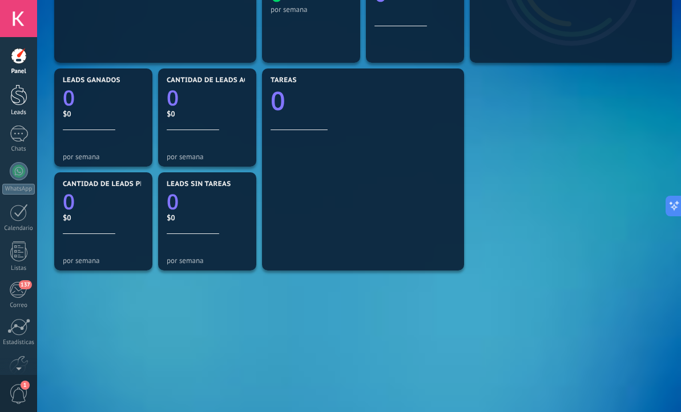
click at [18, 95] on div at bounding box center [18, 94] width 17 height 21
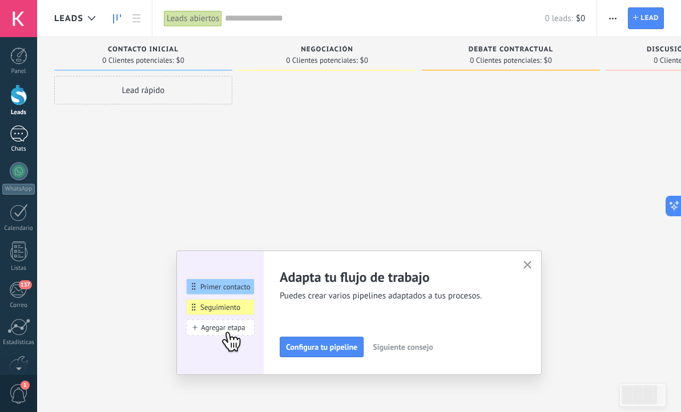
click at [21, 139] on div at bounding box center [19, 134] width 18 height 17
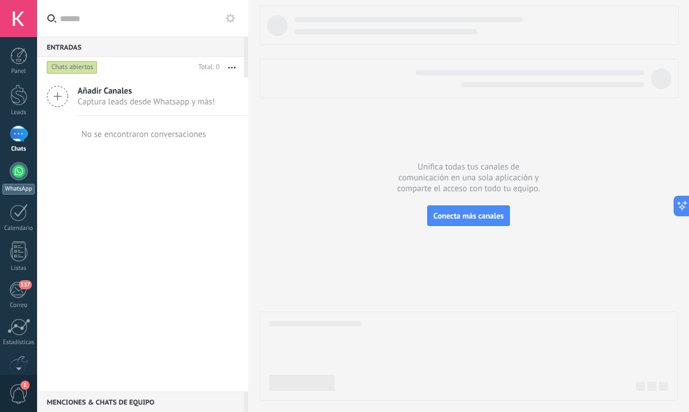
click at [19, 177] on div at bounding box center [19, 171] width 18 height 18
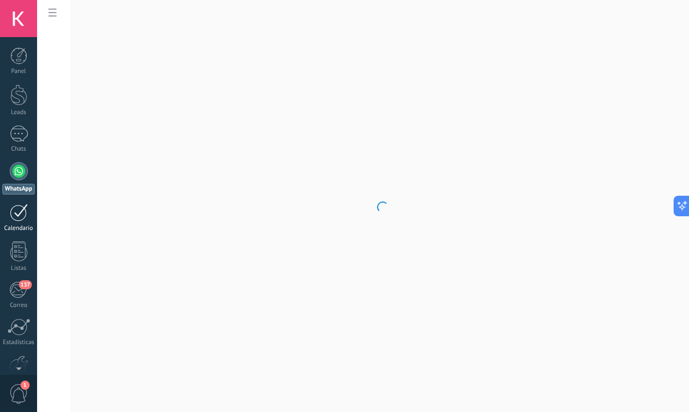
click at [21, 216] on div at bounding box center [19, 213] width 18 height 18
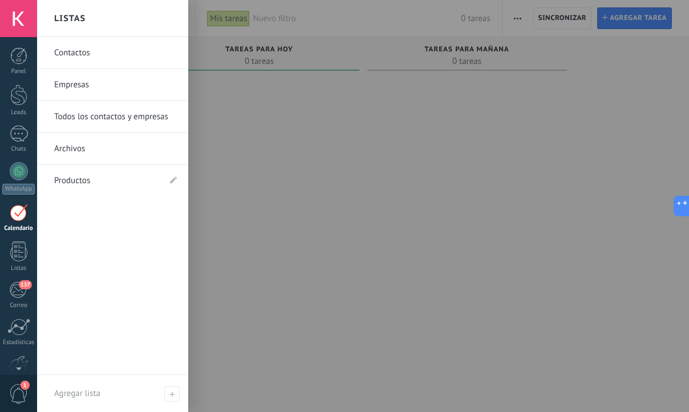
click at [96, 121] on link "Todos los contactos y empresas" at bounding box center [115, 117] width 123 height 32
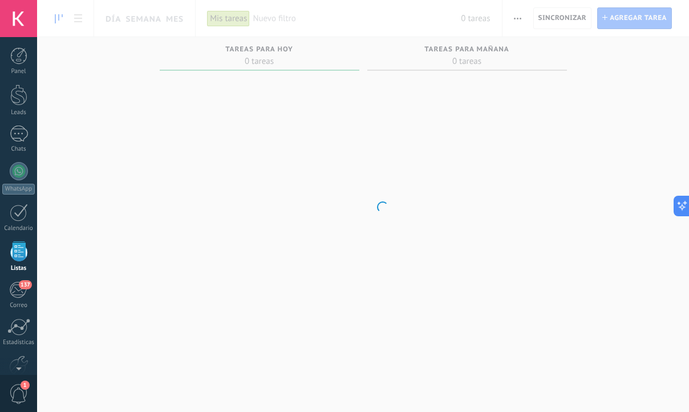
scroll to position [30, 0]
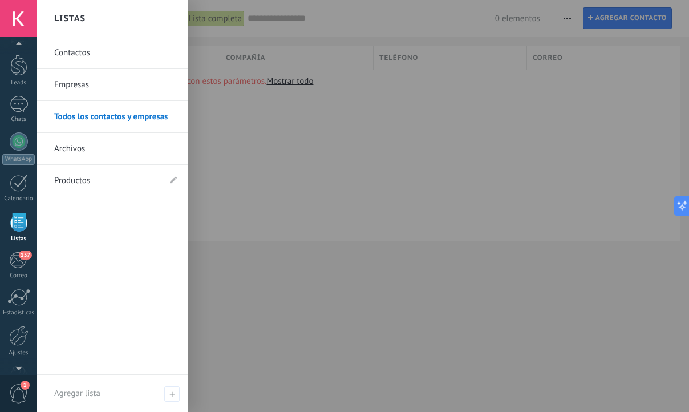
click at [17, 224] on div at bounding box center [18, 222] width 17 height 20
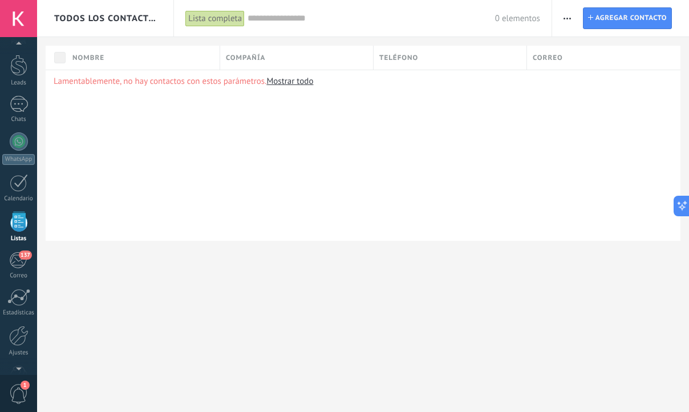
drag, startPoint x: 424, startPoint y: 60, endPoint x: 491, endPoint y: 61, distance: 66.7
click at [424, 60] on div "Teléfono" at bounding box center [450, 58] width 153 height 24
click at [551, 61] on span "Correo" at bounding box center [548, 57] width 30 height 11
drag, startPoint x: 596, startPoint y: 61, endPoint x: 343, endPoint y: 56, distance: 252.8
click at [348, 51] on div "Nombre Compañía Teléfono Correo" at bounding box center [363, 58] width 635 height 24
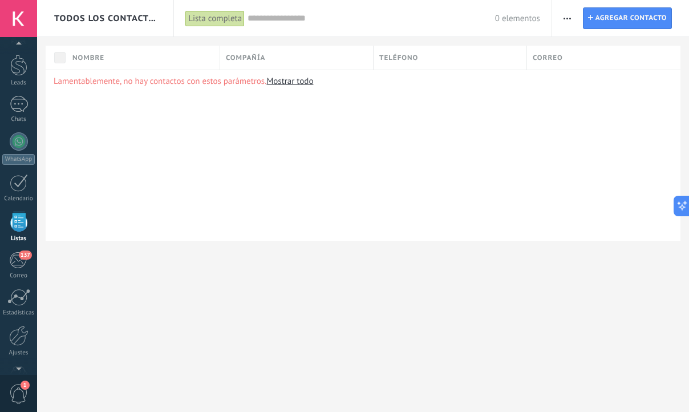
click at [116, 56] on div "Nombre" at bounding box center [143, 58] width 153 height 24
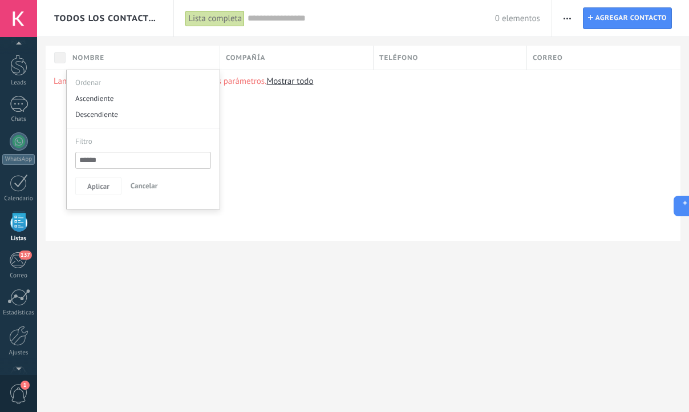
click at [265, 56] on span "Compañía" at bounding box center [245, 57] width 39 height 11
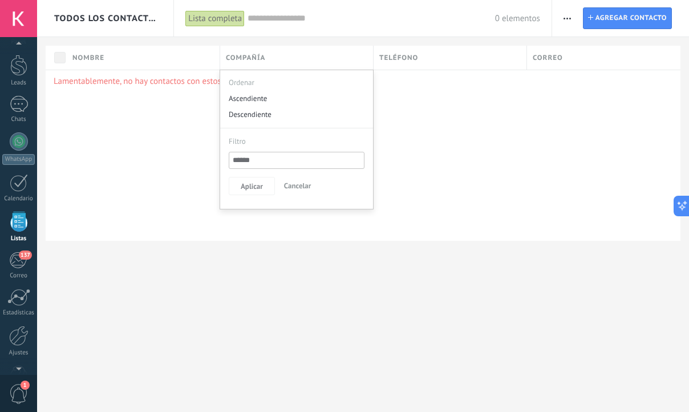
drag, startPoint x: 422, startPoint y: 56, endPoint x: 466, endPoint y: 58, distance: 43.9
click at [423, 56] on div "Teléfono" at bounding box center [450, 58] width 153 height 24
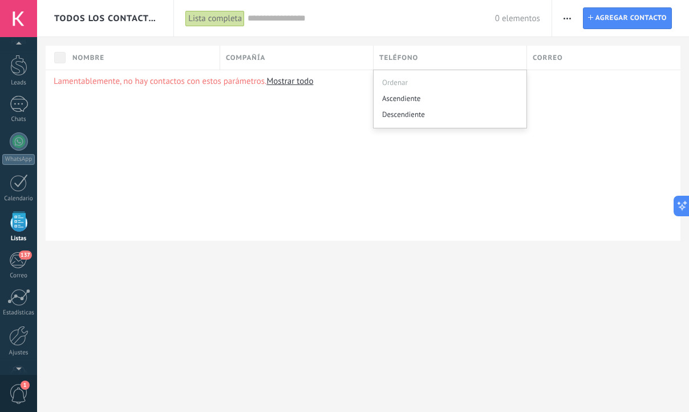
click at [540, 58] on span "Correo" at bounding box center [548, 57] width 30 height 11
click at [18, 143] on div at bounding box center [19, 141] width 18 height 18
